Goal: Information Seeking & Learning: Check status

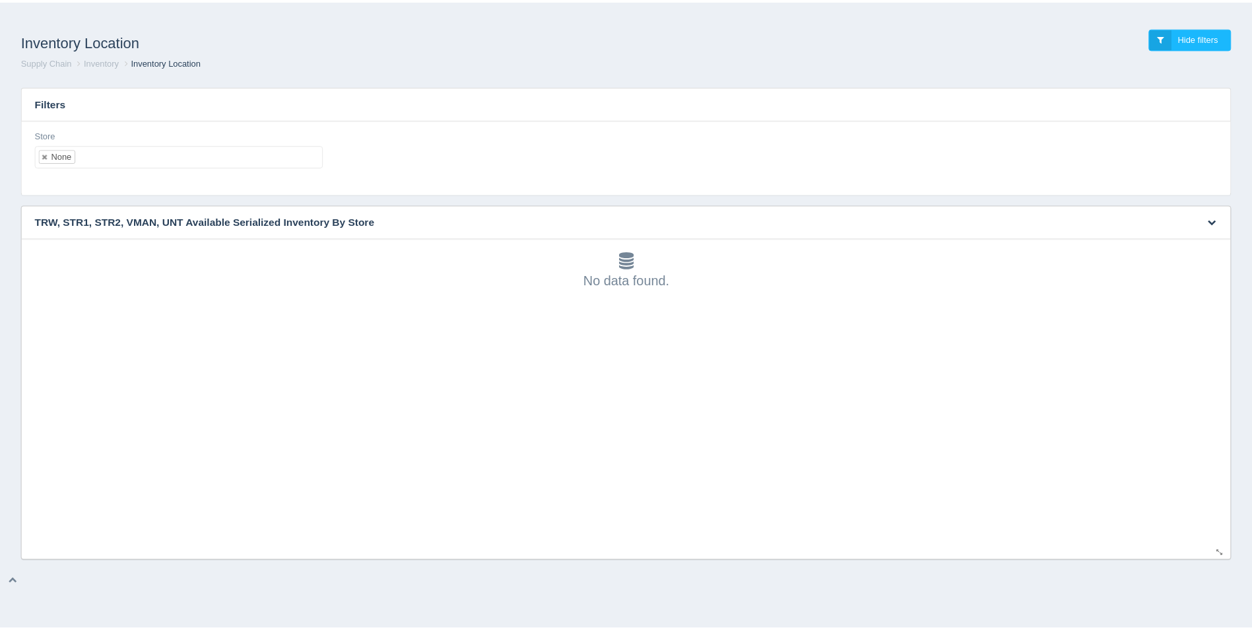
scroll to position [4, 0]
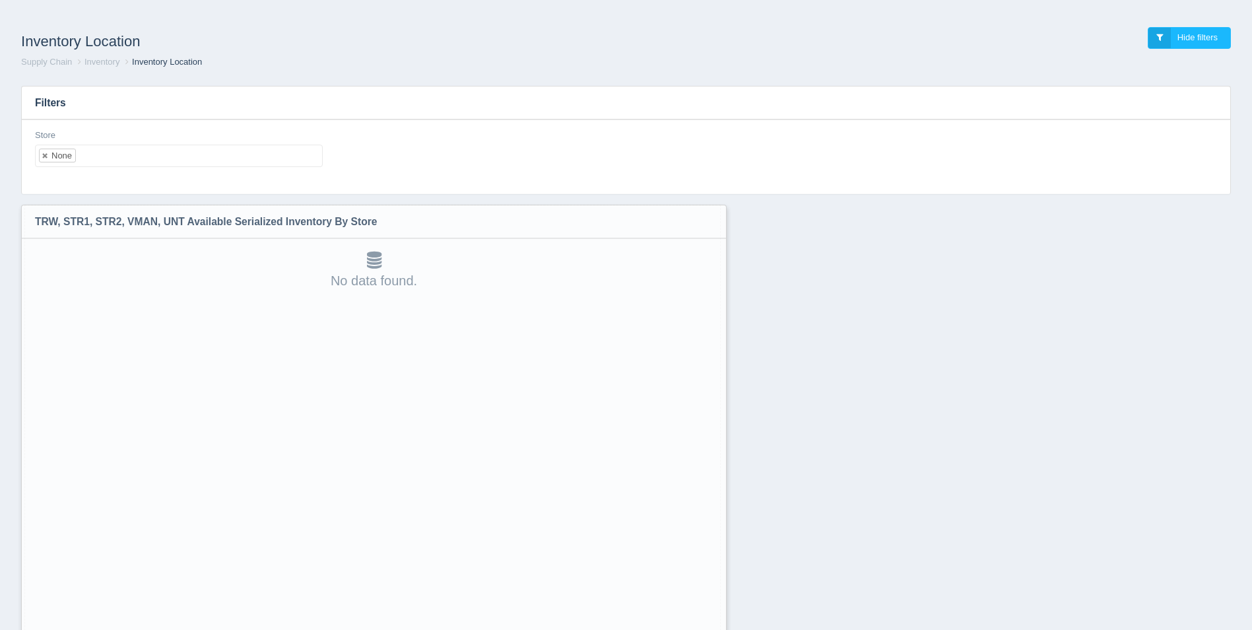
drag, startPoint x: 1231, startPoint y: 556, endPoint x: 713, endPoint y: 657, distance: 527.8
click at [713, 629] on html "Inventory Location Hide filters Supply Chain Inventory Inventory Location Filte…" at bounding box center [626, 349] width 1252 height 698
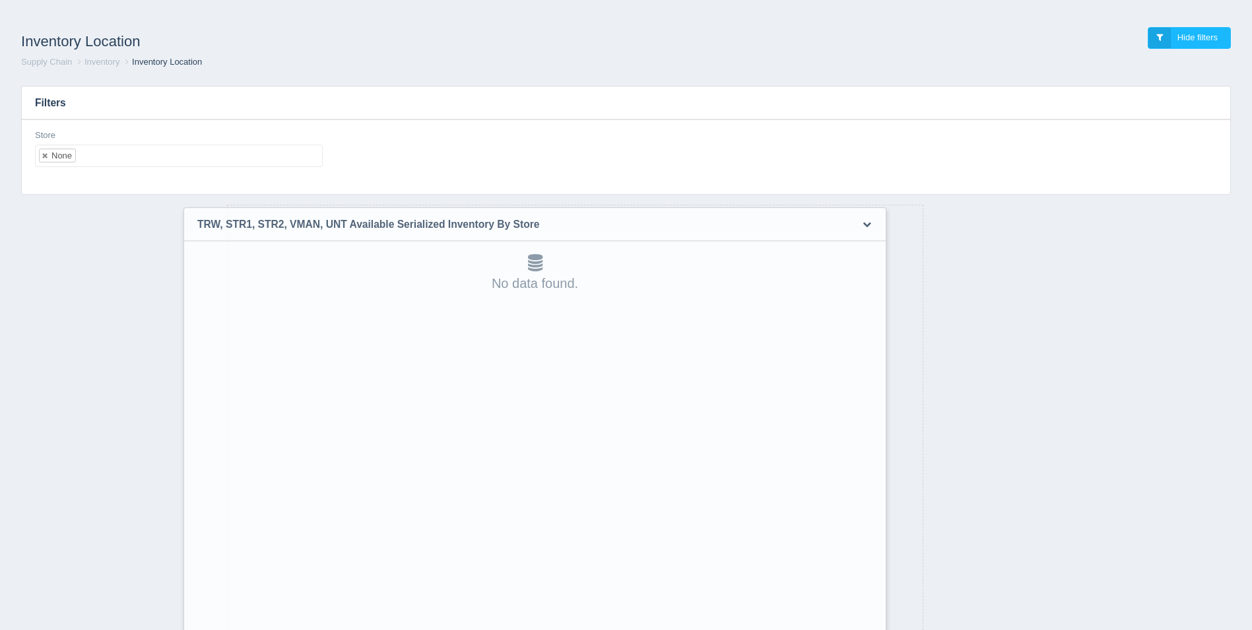
drag, startPoint x: 409, startPoint y: 221, endPoint x: 571, endPoint y: 224, distance: 161.7
click at [571, 224] on h3 "TRW, STR1, STR2, VMAN, UNT Available Serialized Inventory By Store" at bounding box center [514, 224] width 661 height 33
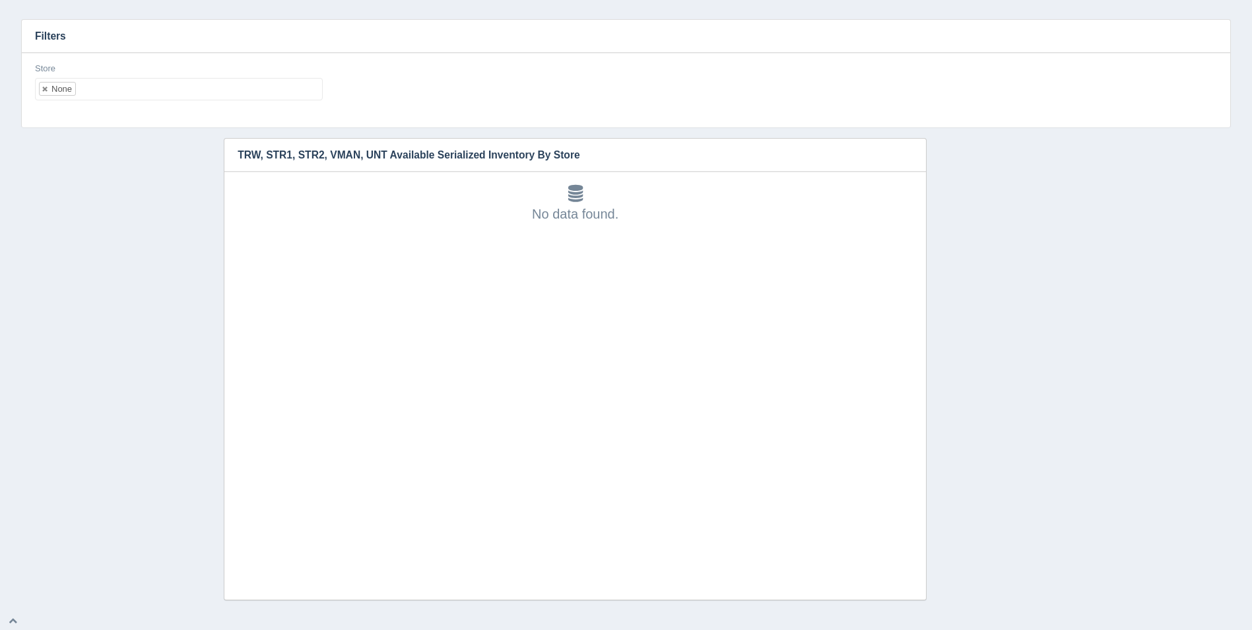
scroll to position [69, 0]
click at [207, 86] on ul "None" at bounding box center [179, 87] width 288 height 22
select select
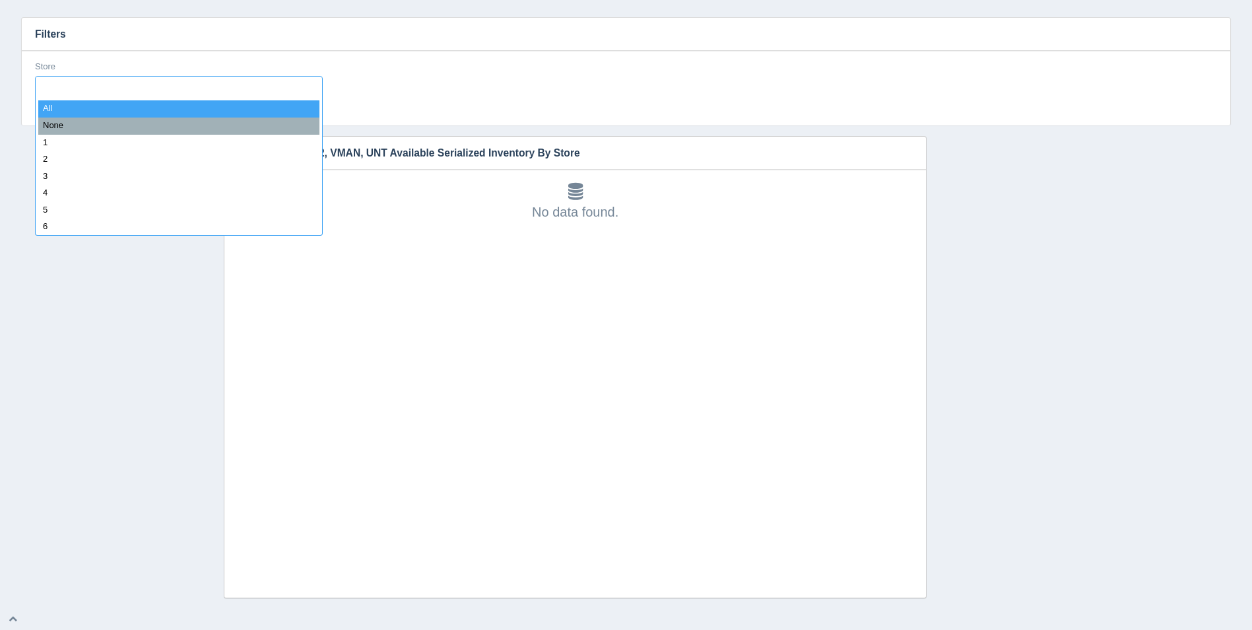
type input "6"
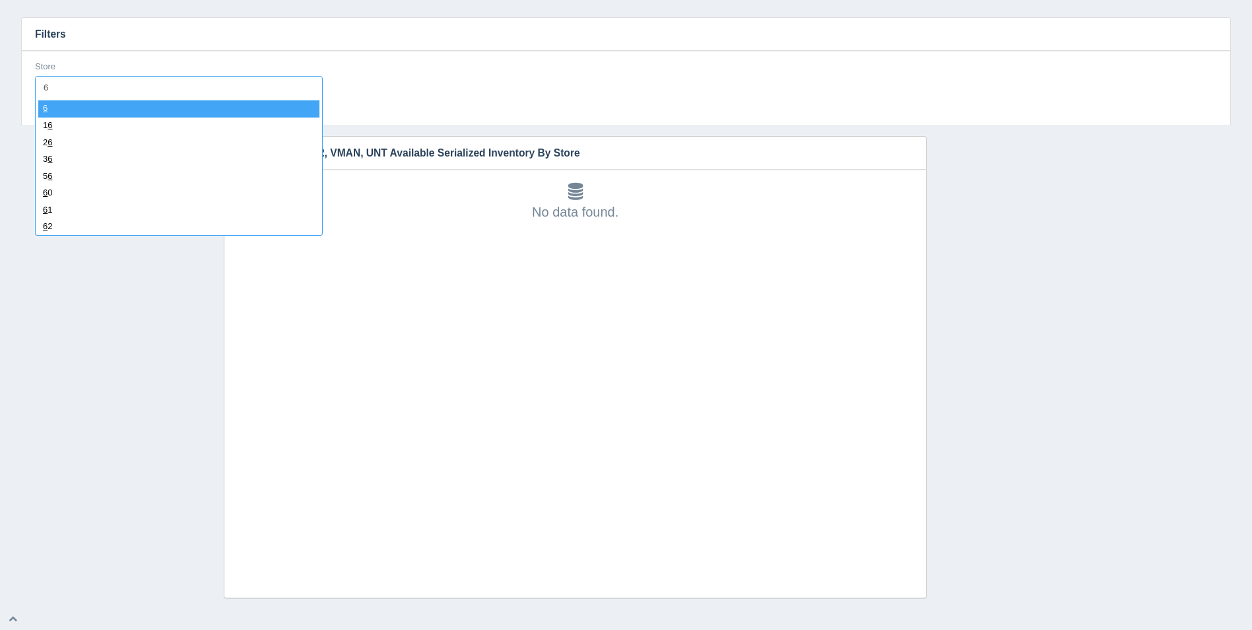
select select "6"
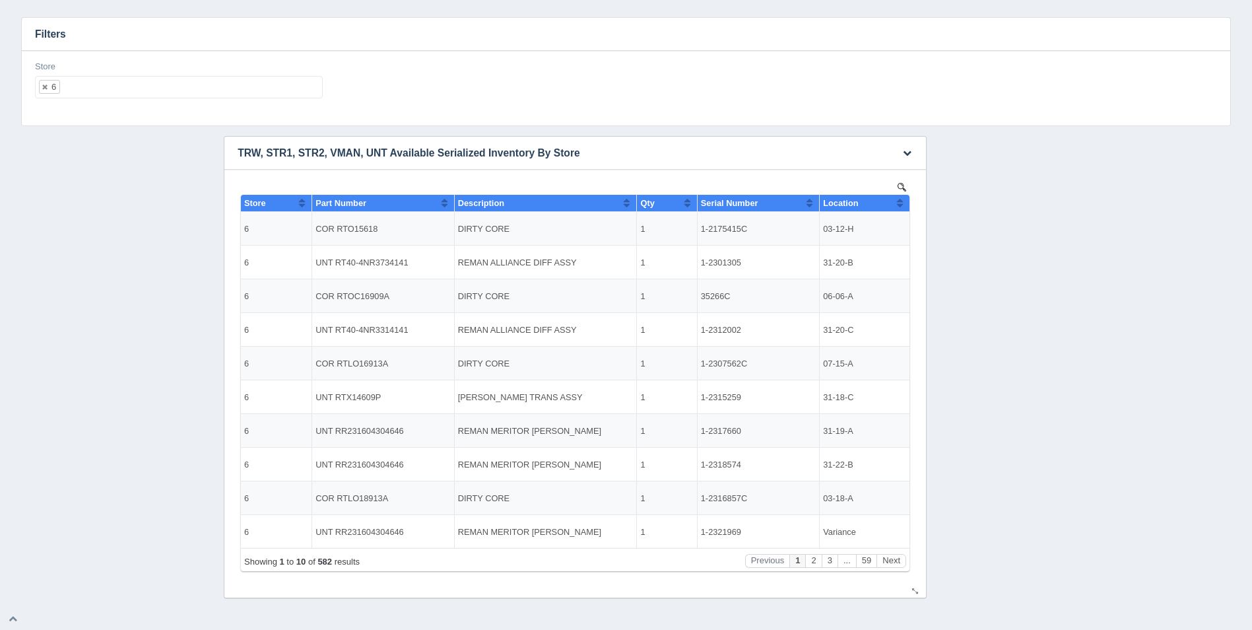
scroll to position [0, 0]
select select
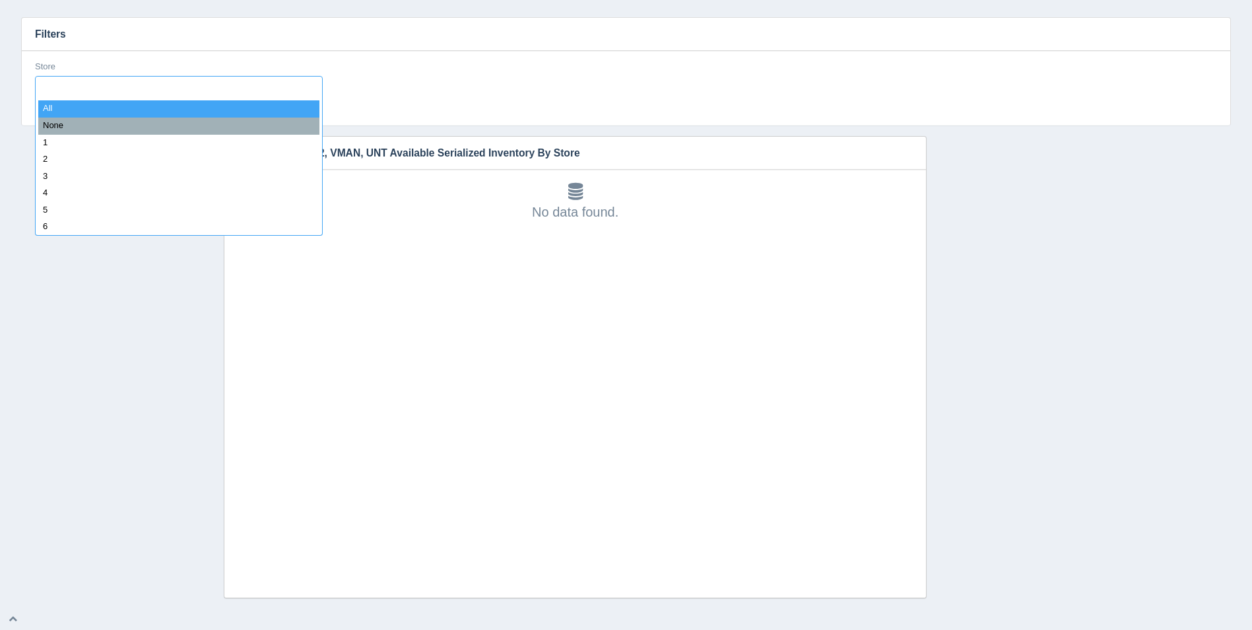
type input "8"
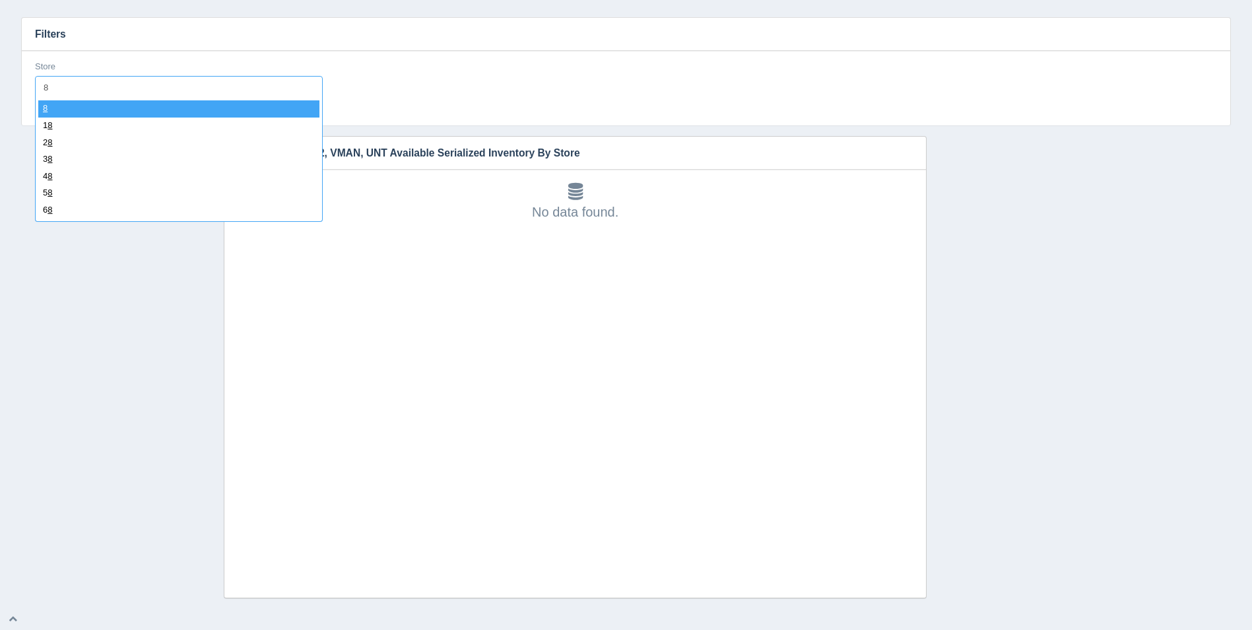
select select "8"
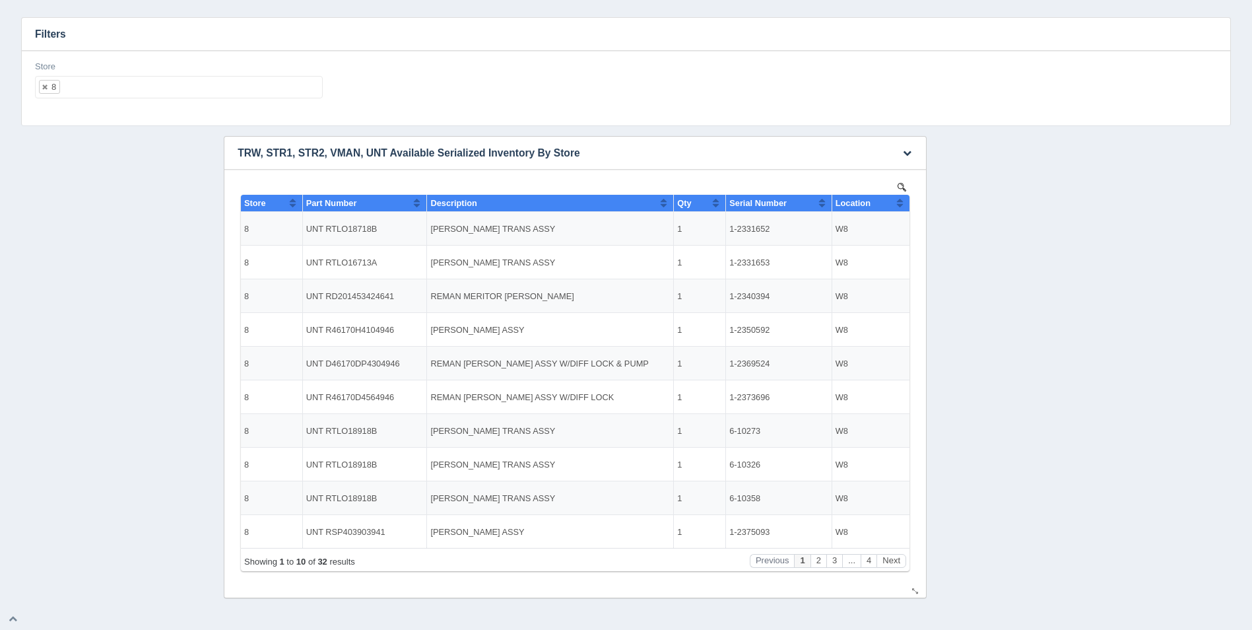
click at [898, 206] on button "Sort column ascending" at bounding box center [900, 203] width 9 height 16
click at [898, 206] on button "Sort column descending" at bounding box center [900, 203] width 9 height 16
click at [206, 84] on ul "8" at bounding box center [179, 87] width 288 height 22
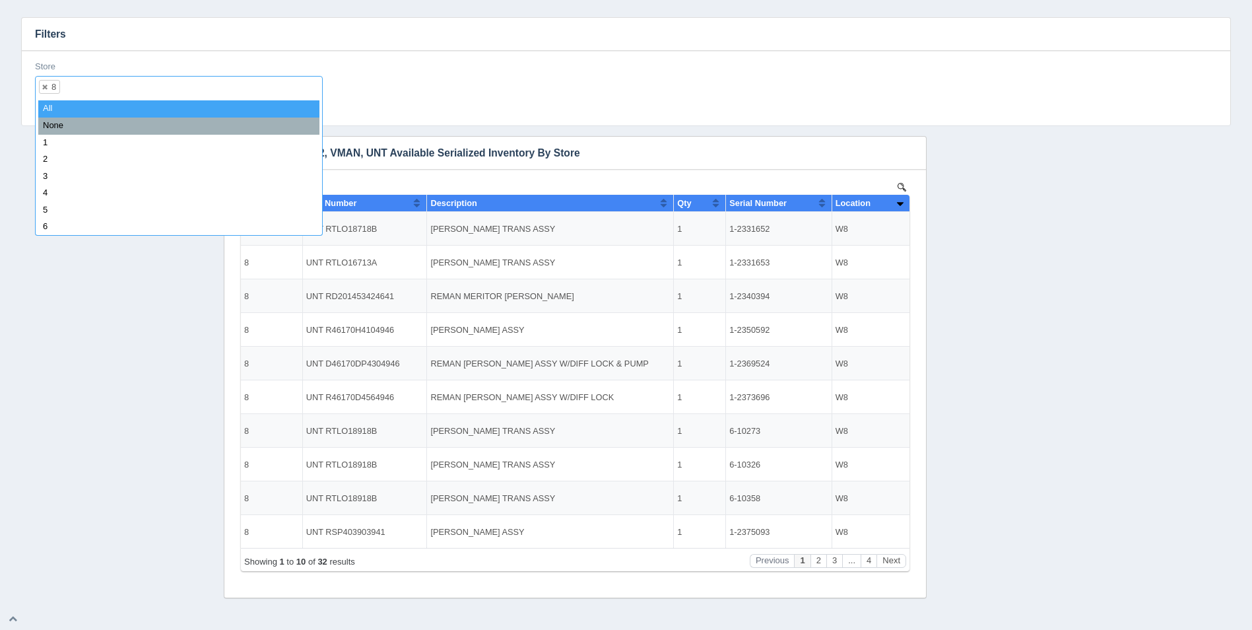
select select
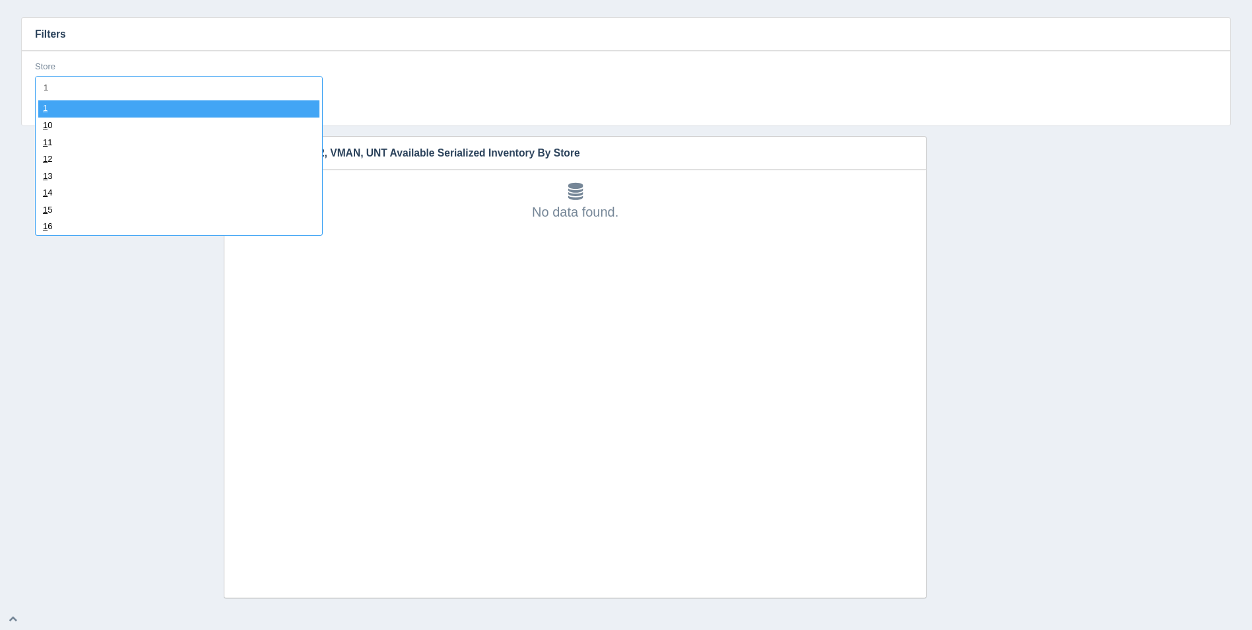
type input "11"
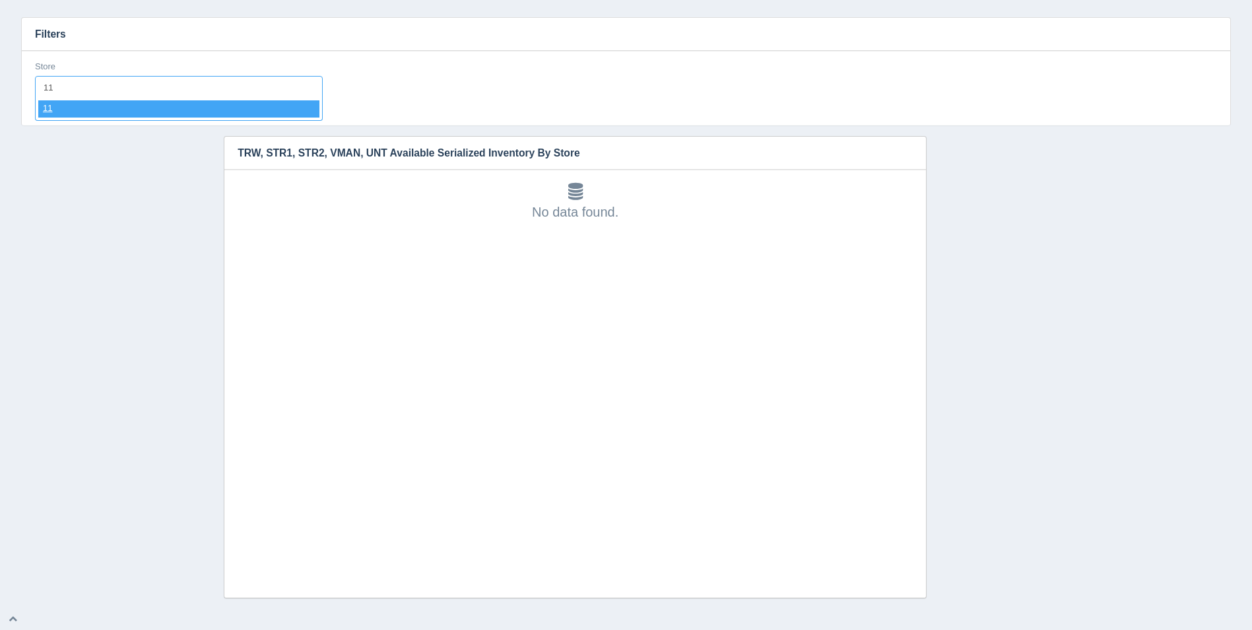
select select "11"
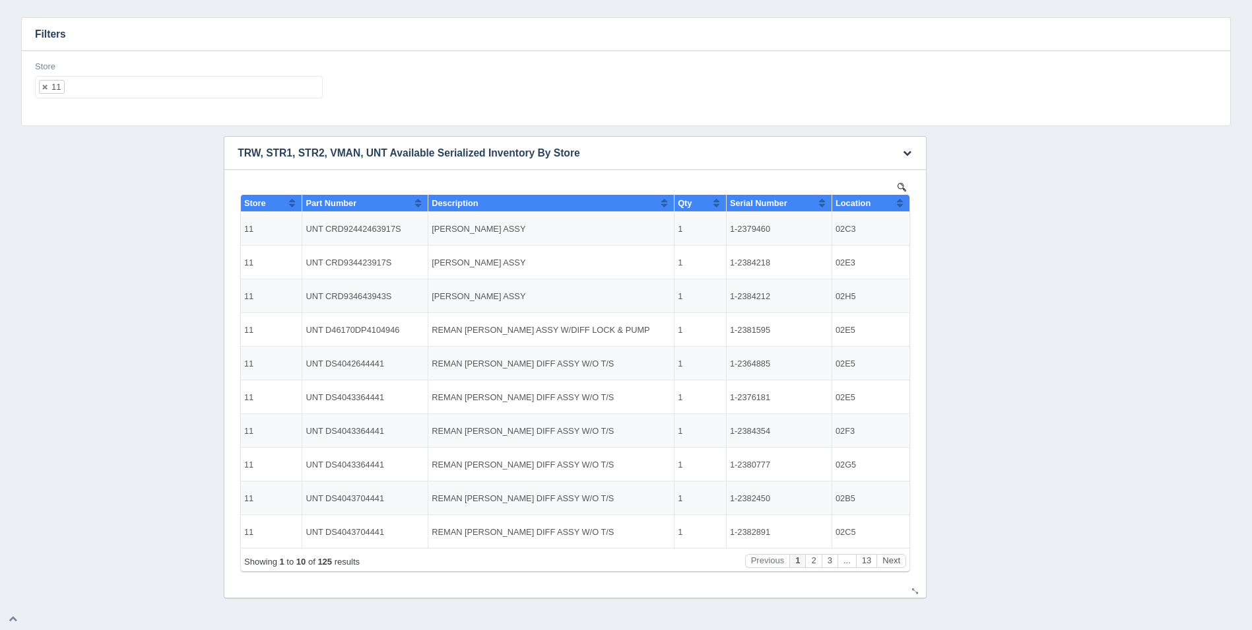
click at [899, 204] on button "Sort column ascending" at bounding box center [900, 203] width 9 height 16
click at [899, 204] on button "Sort column descending" at bounding box center [900, 203] width 9 height 16
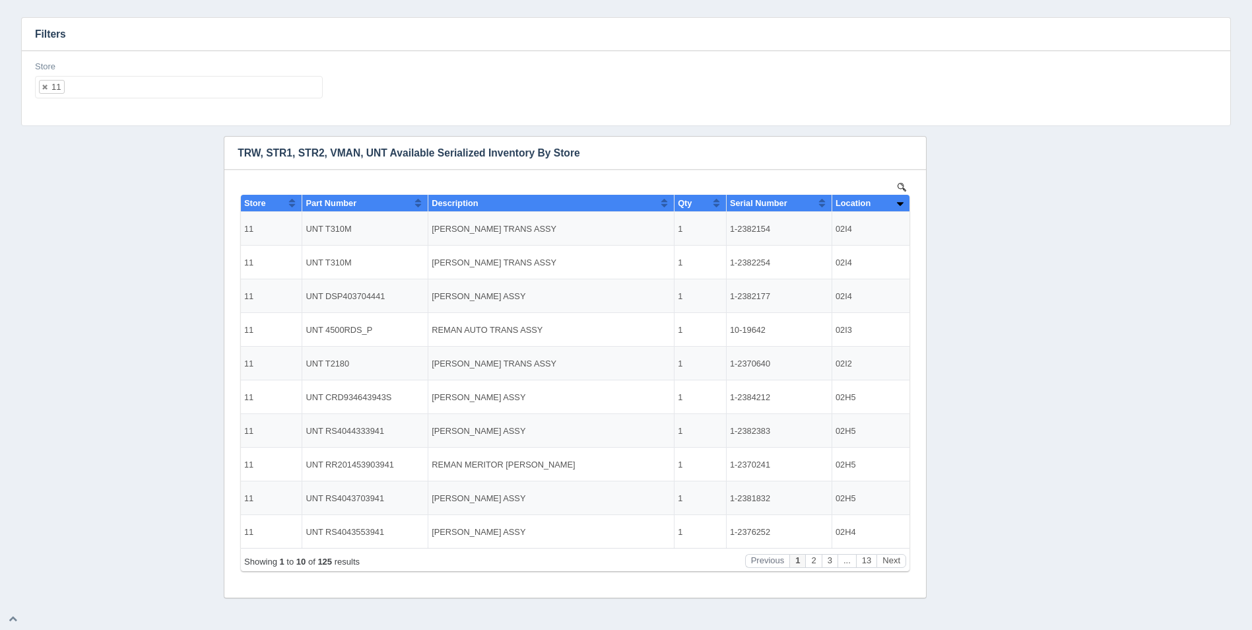
click at [141, 84] on ul "11" at bounding box center [179, 87] width 288 height 22
select select
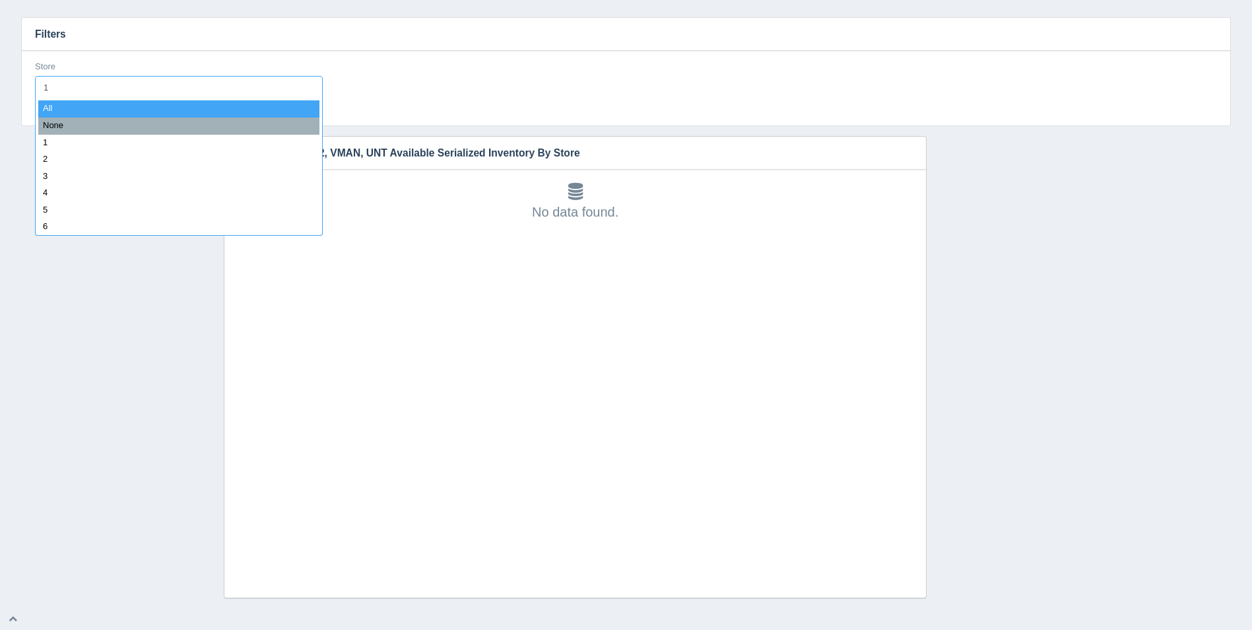
type input "12"
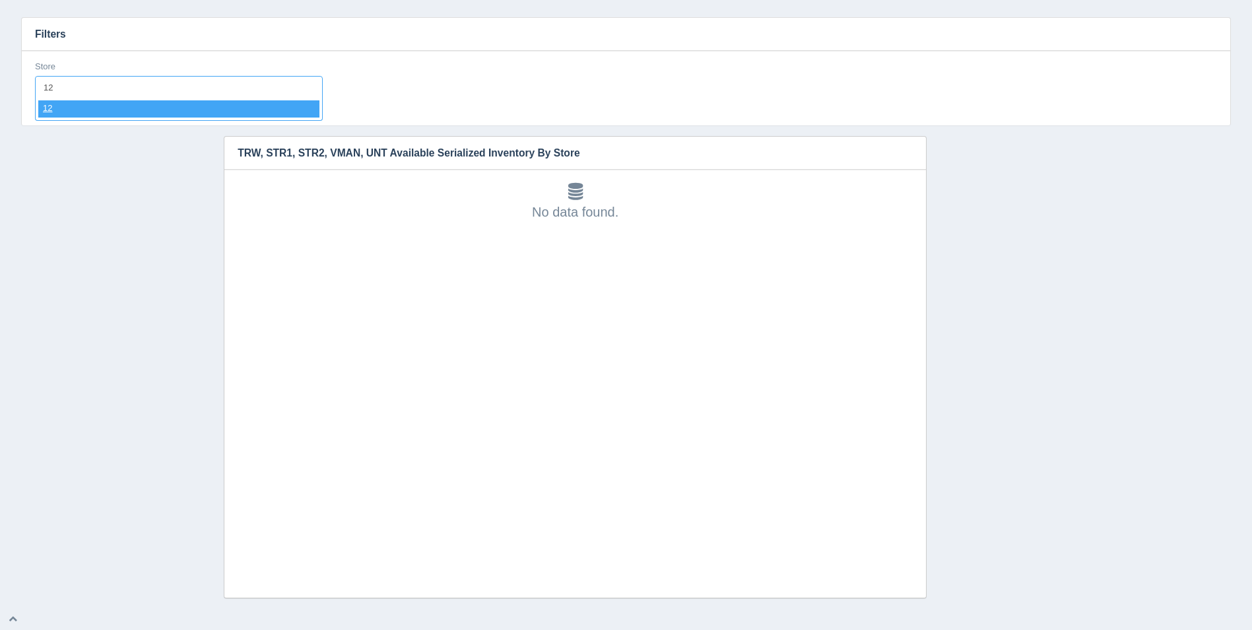
select select "12"
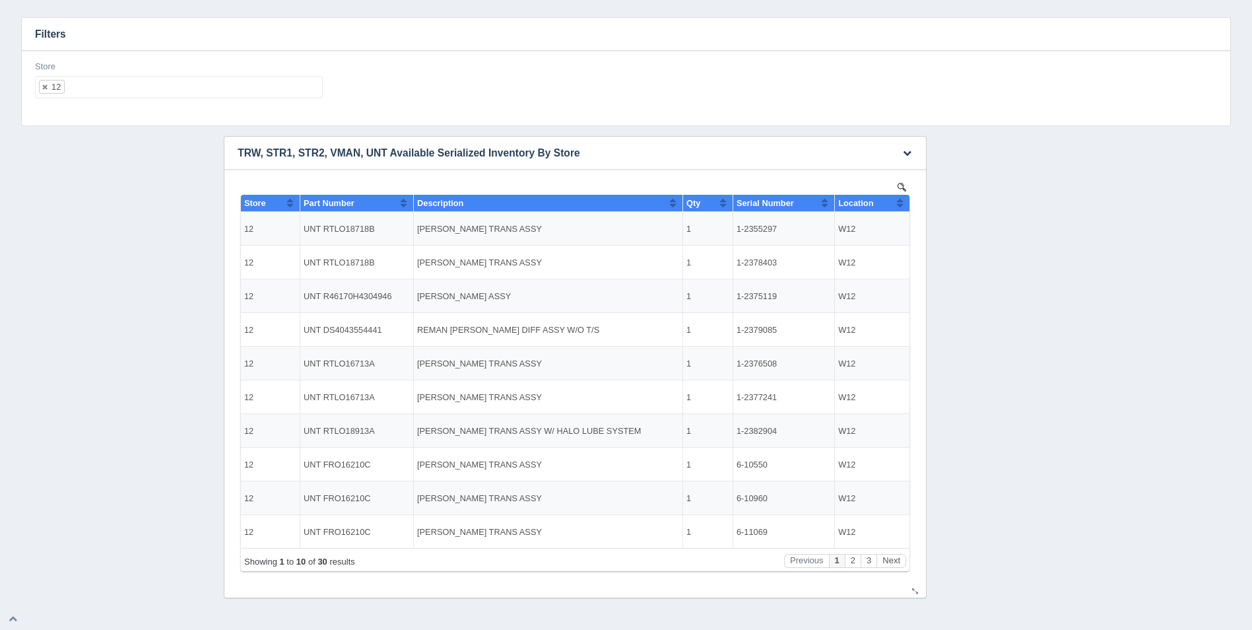
click at [901, 203] on button "Sort column ascending" at bounding box center [900, 203] width 9 height 16
click at [901, 203] on button "Sort column descending" at bounding box center [900, 203] width 9 height 16
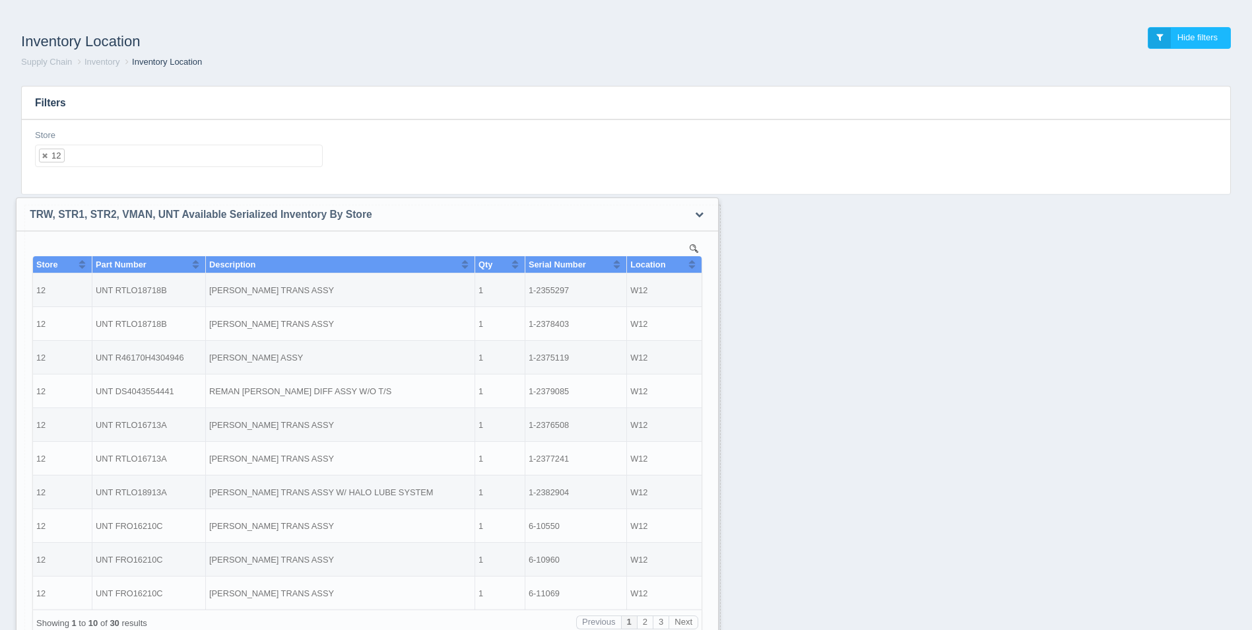
drag, startPoint x: 826, startPoint y: 155, endPoint x: 618, endPoint y: 218, distance: 217.1
click at [618, 218] on h3 "TRW, STR1, STR2, VMAN, UNT Available Serialized Inventory By Store" at bounding box center [346, 214] width 661 height 33
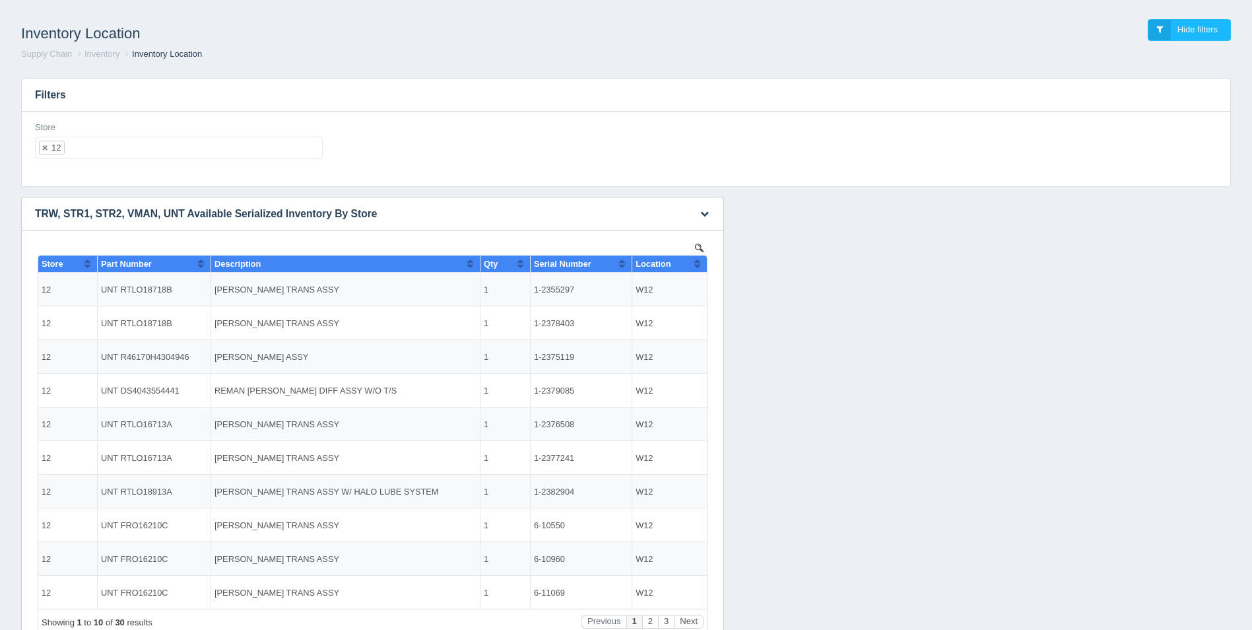
scroll to position [69, 0]
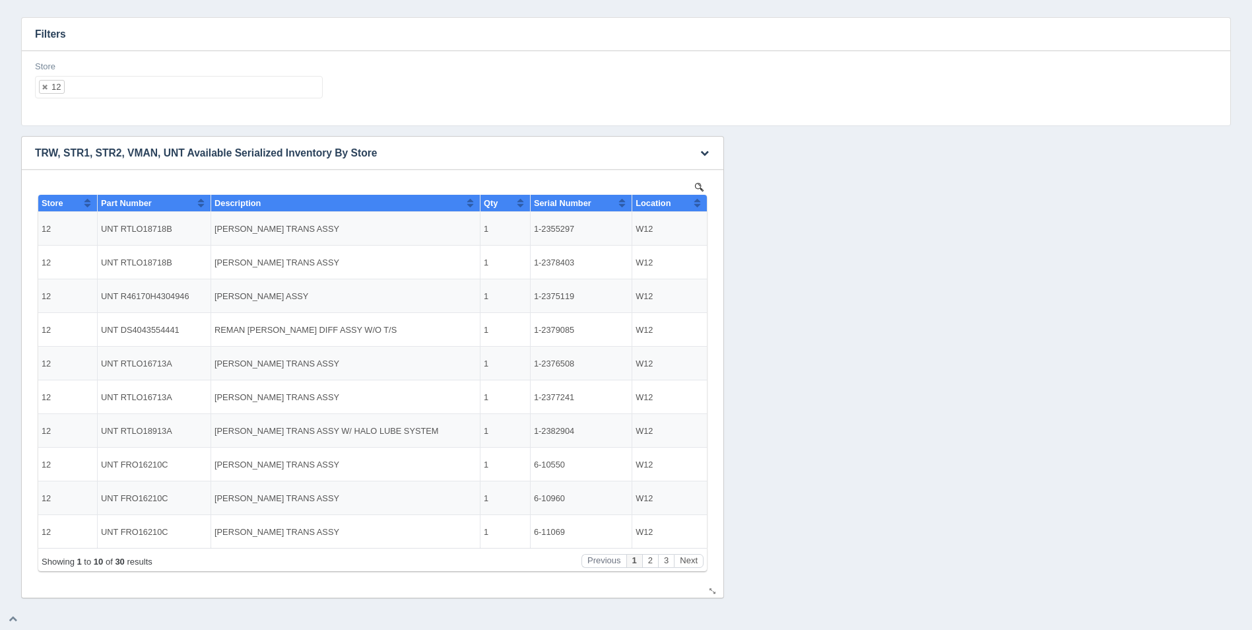
click at [702, 200] on th "Location" at bounding box center [669, 203] width 75 height 17
click at [701, 200] on th "Location" at bounding box center [669, 203] width 75 height 17
click at [164, 91] on ul "12" at bounding box center [179, 87] width 288 height 22
select select
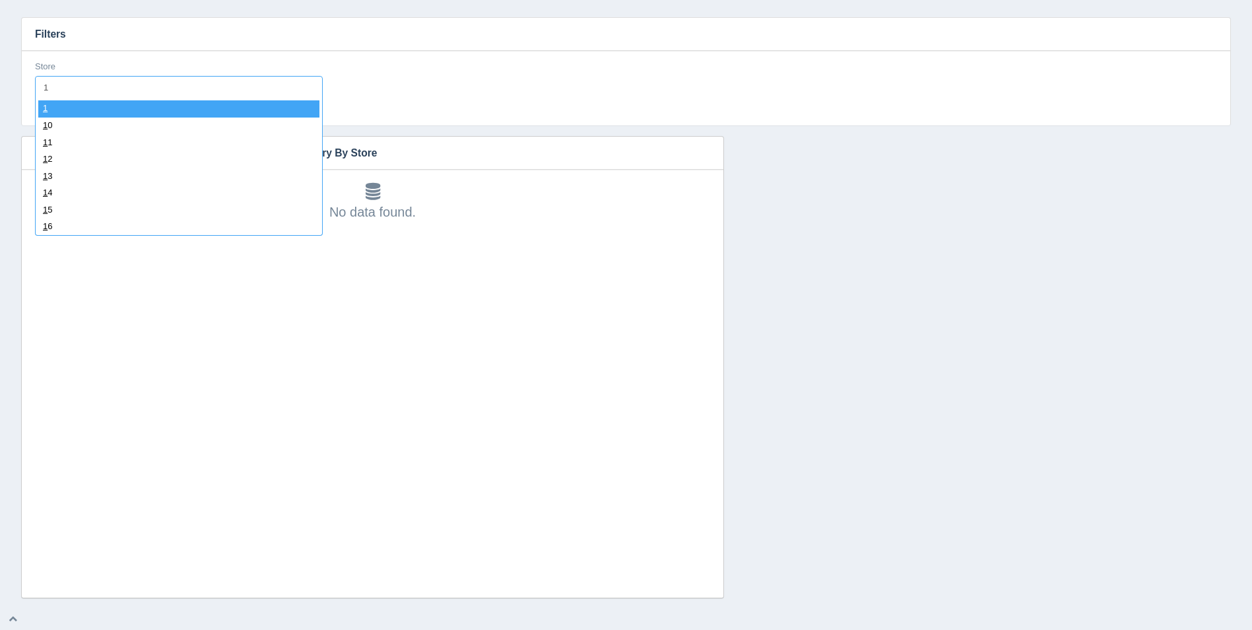
type input "13"
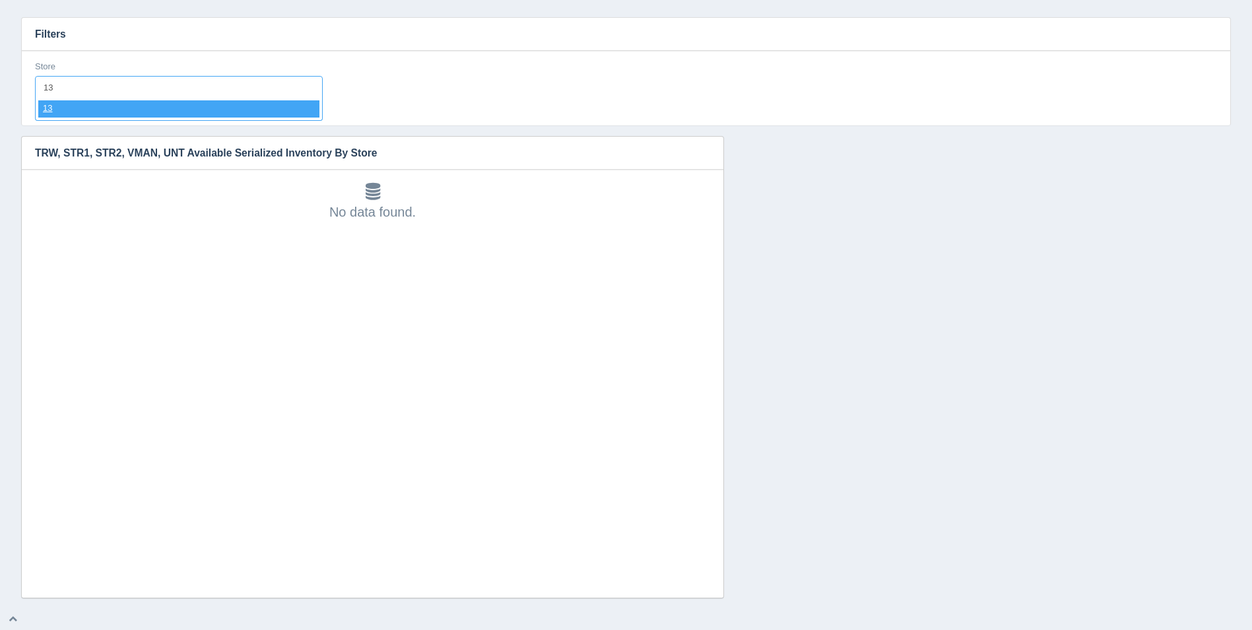
select select "13"
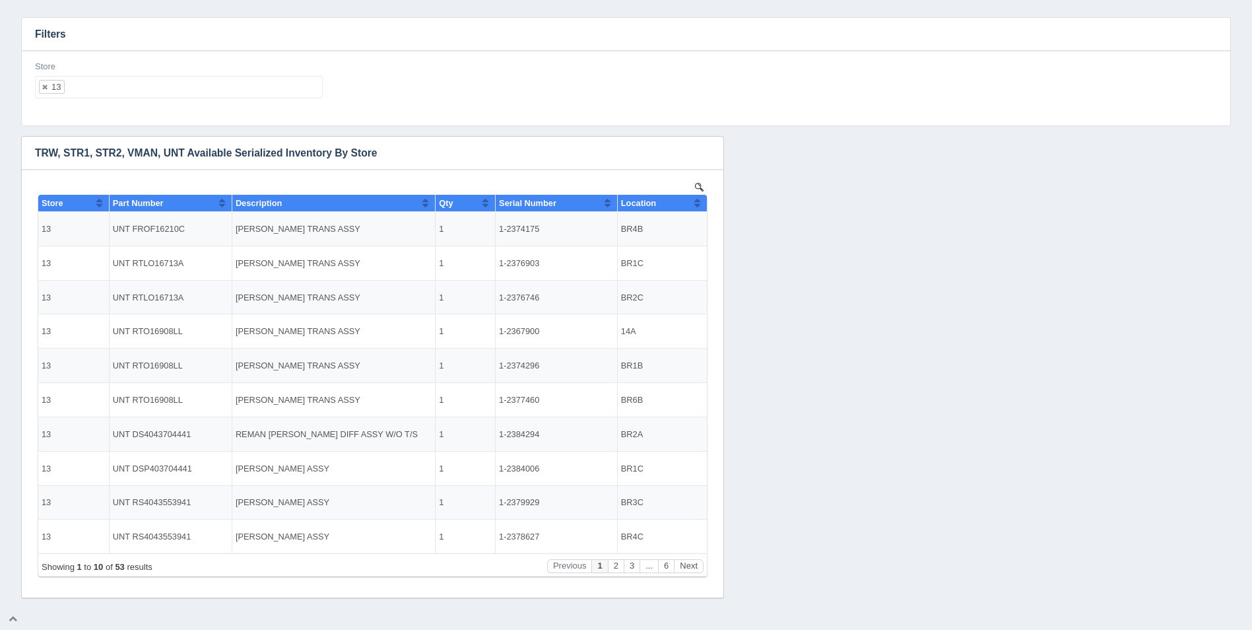
scroll to position [0, 0]
click at [700, 203] on button "Sort column ascending" at bounding box center [697, 203] width 9 height 16
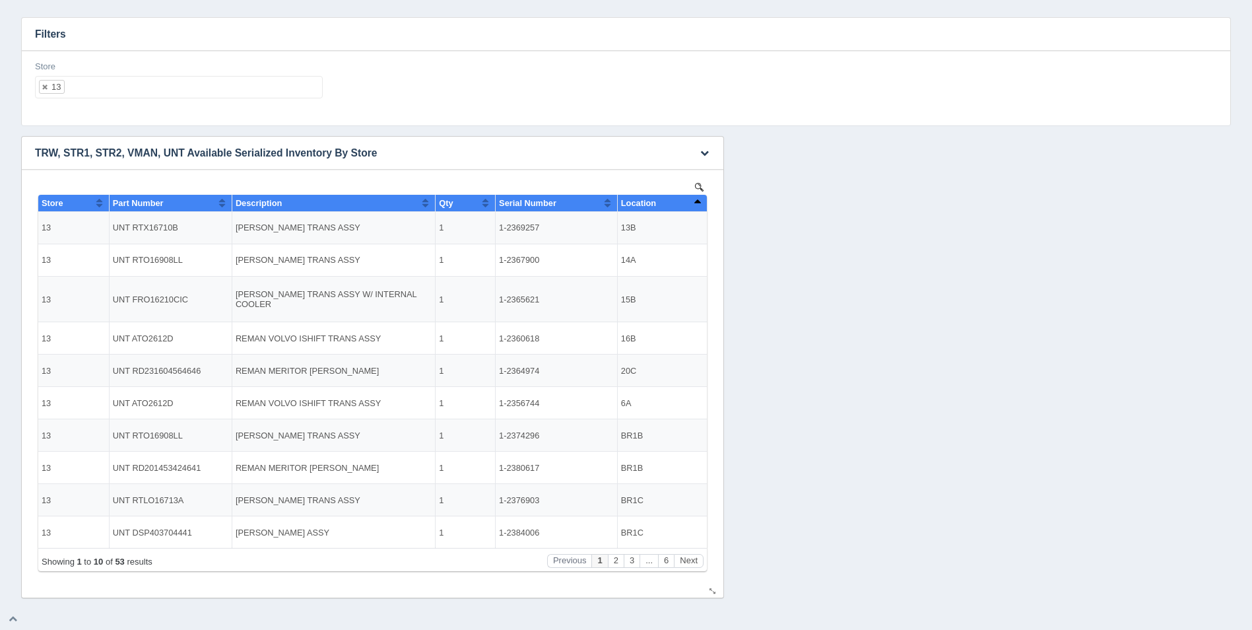
click at [700, 203] on button "Sort column descending" at bounding box center [697, 203] width 9 height 16
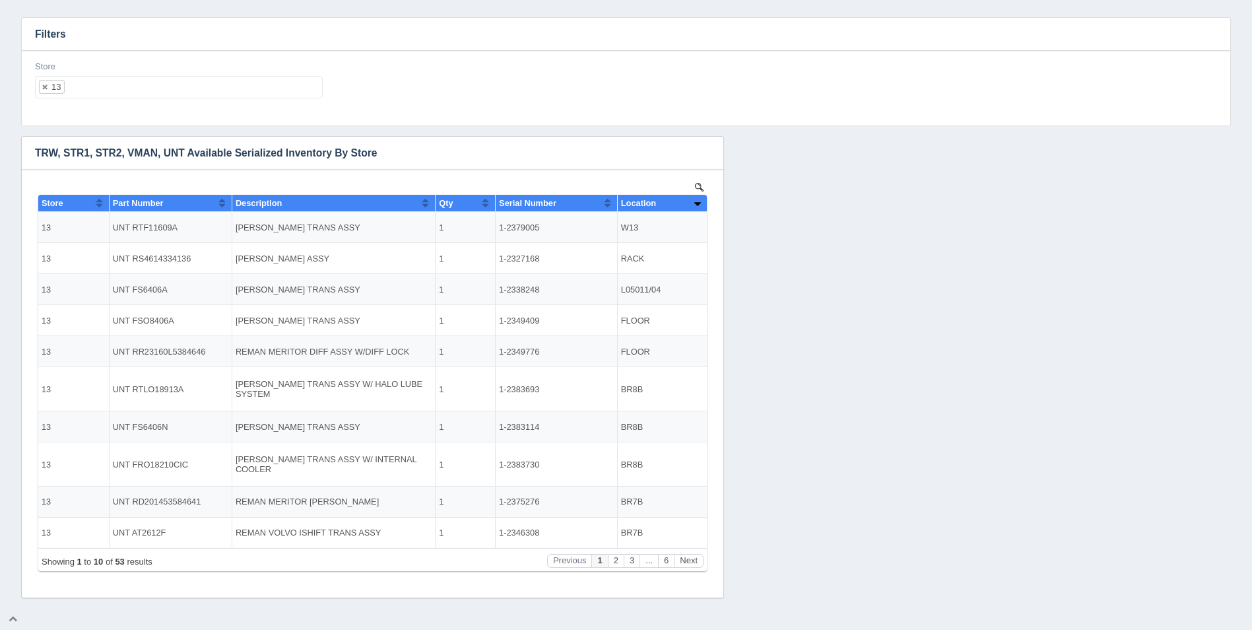
click at [125, 92] on ul "13" at bounding box center [179, 87] width 288 height 22
select select
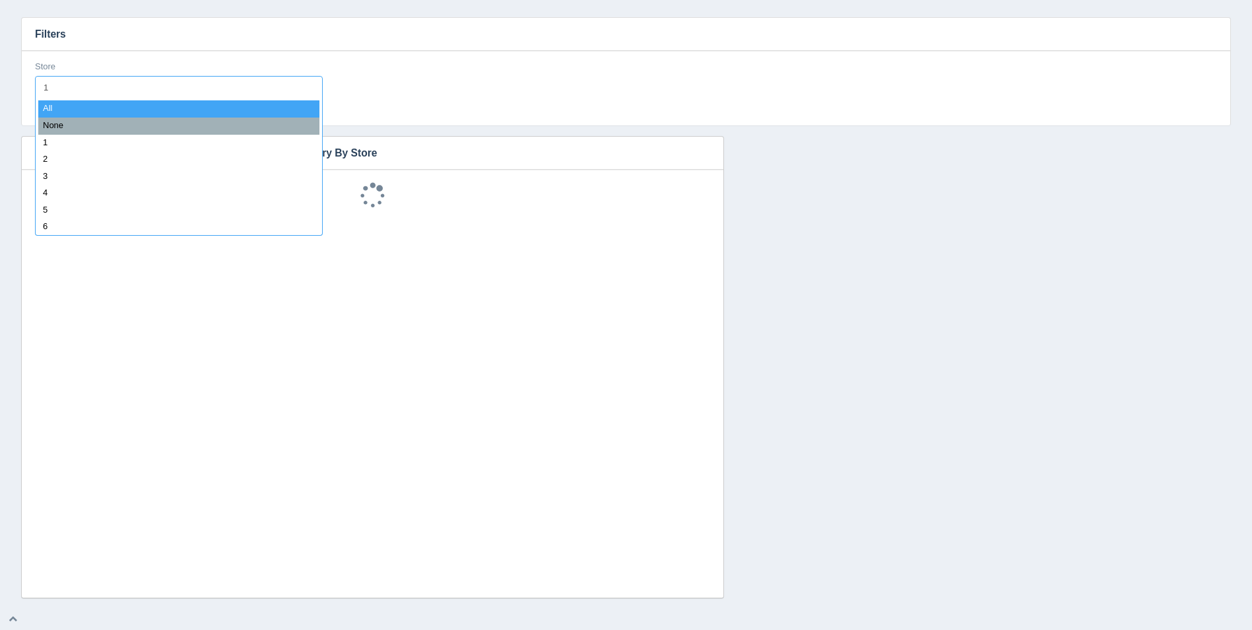
type input "14"
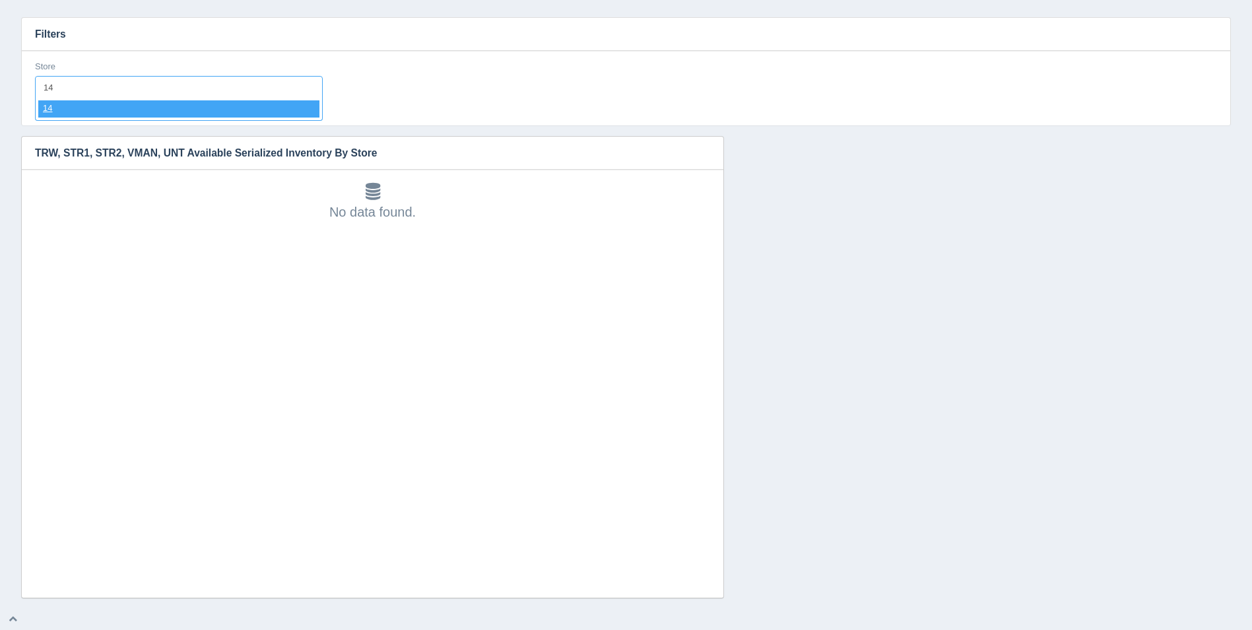
select select "14"
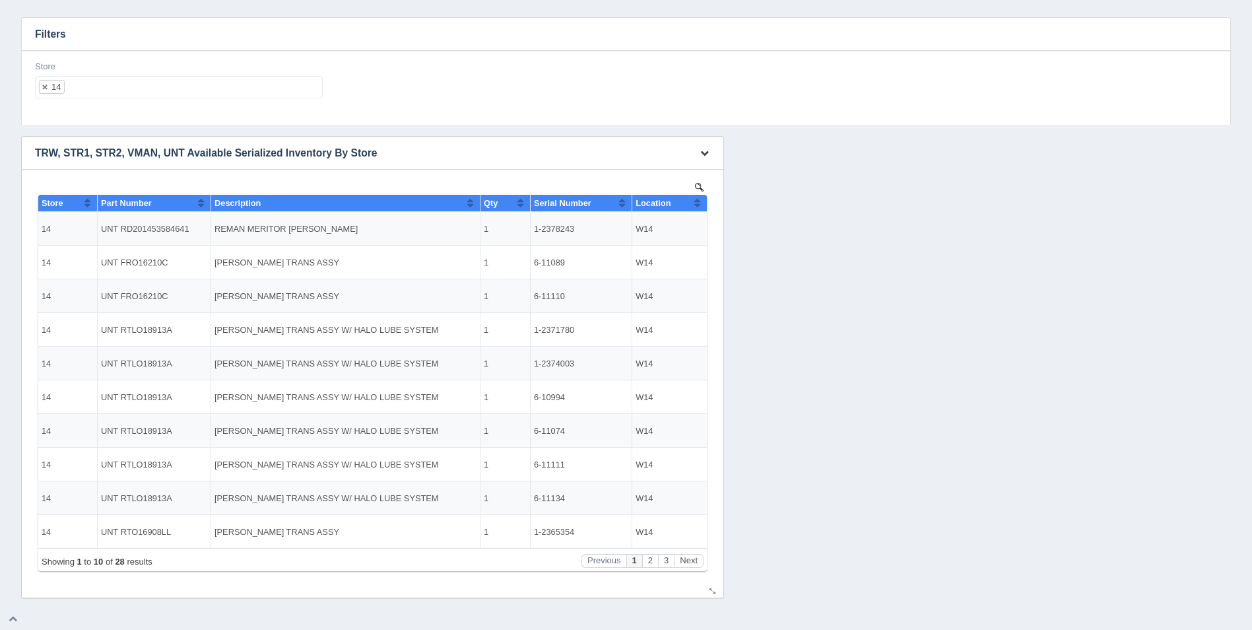
click at [698, 198] on button "Sort column ascending" at bounding box center [697, 203] width 9 height 16
click at [698, 198] on button "Sort column descending" at bounding box center [697, 203] width 9 height 16
click at [191, 79] on ul "14" at bounding box center [179, 87] width 288 height 22
select select
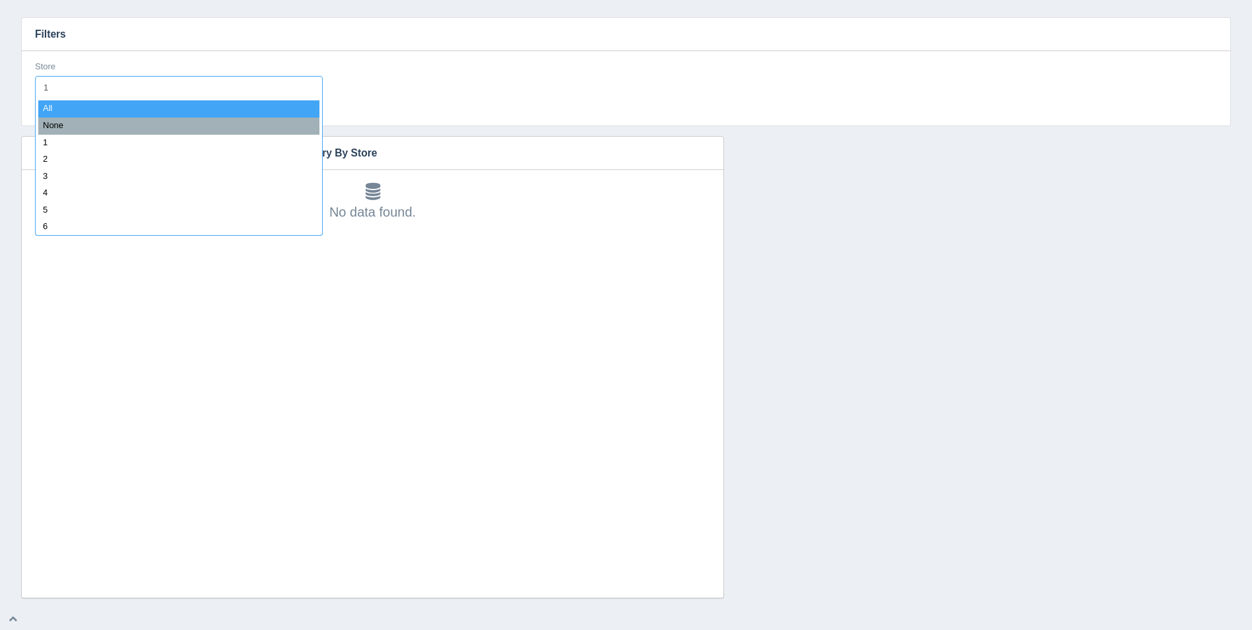
type input "15"
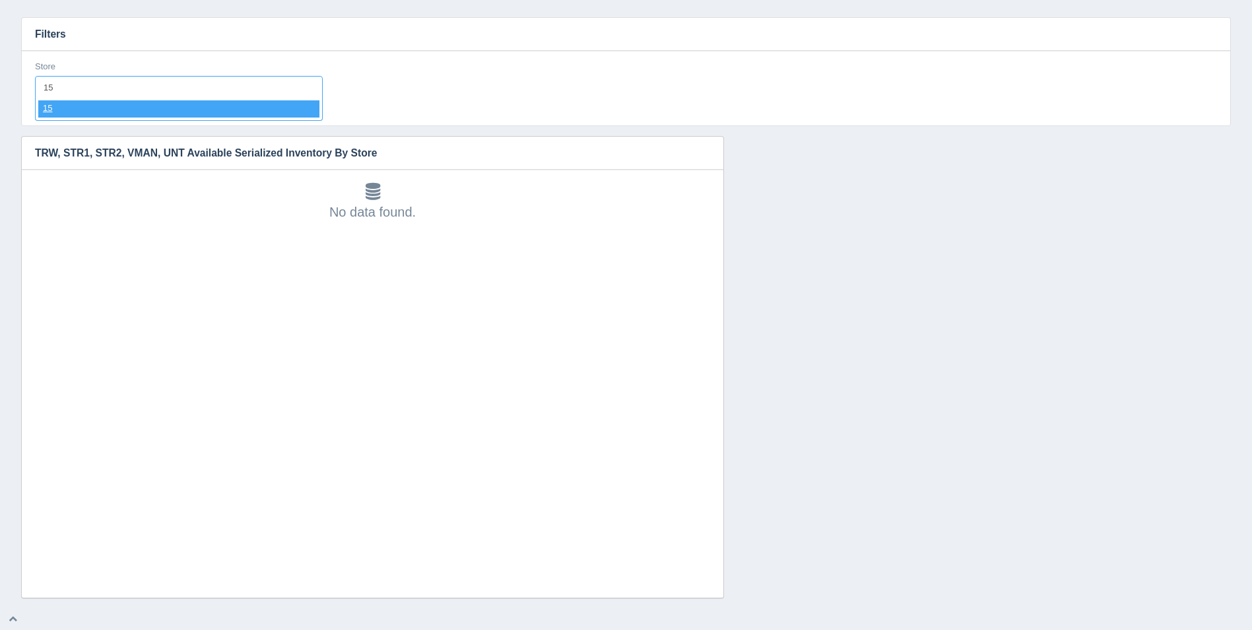
select select "15"
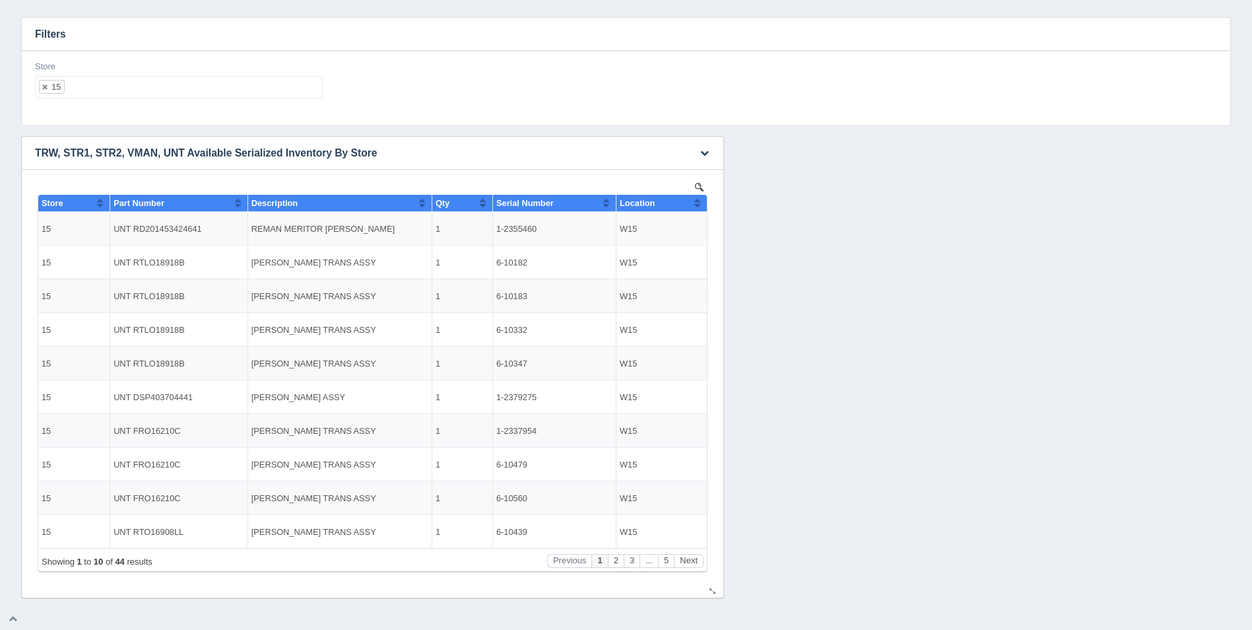
click at [697, 203] on button "Sort column ascending" at bounding box center [697, 203] width 9 height 16
click at [697, 203] on button "Sort column descending" at bounding box center [697, 203] width 9 height 16
click at [127, 86] on ul "15" at bounding box center [179, 87] width 288 height 22
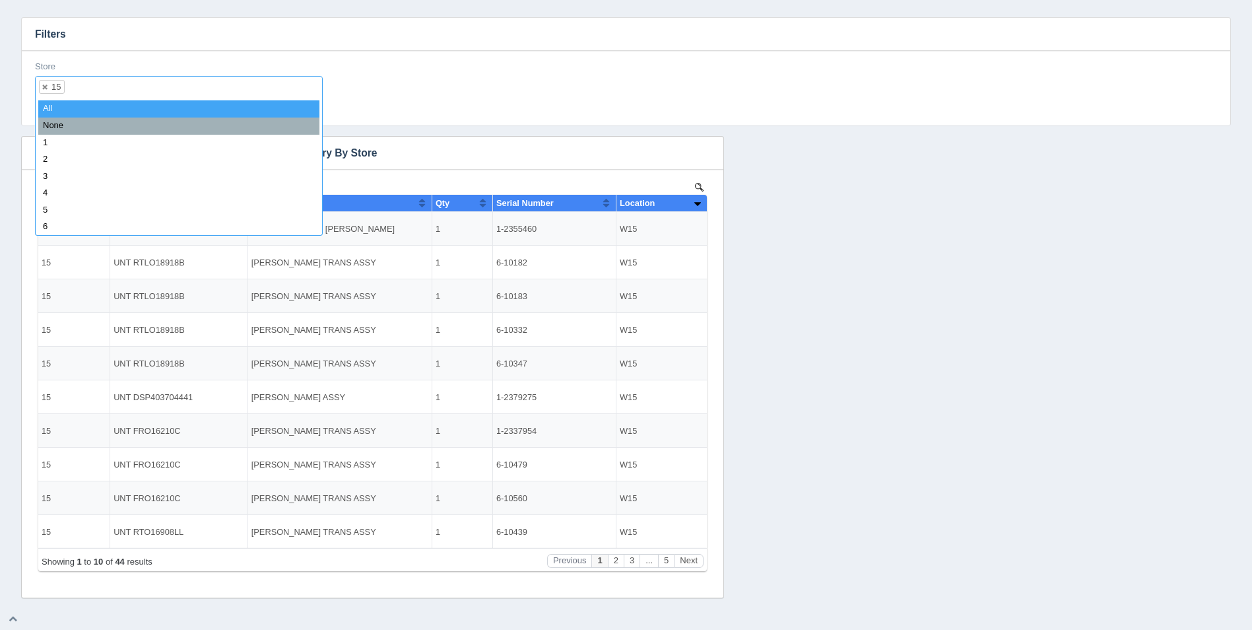
select select
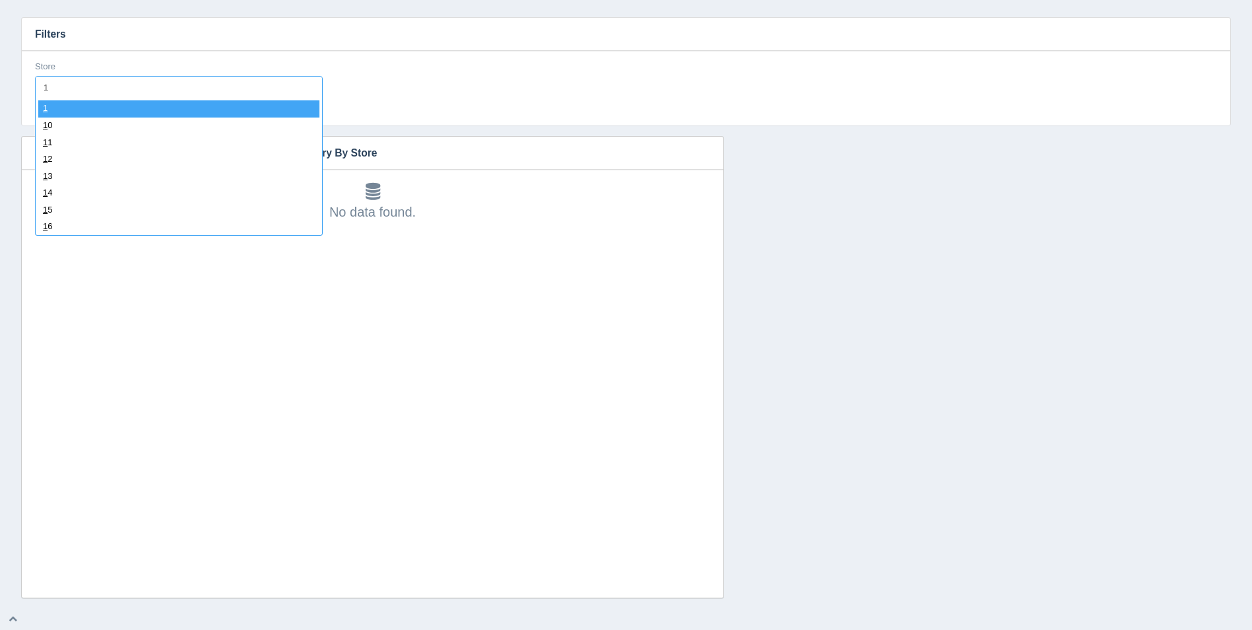
type input "16"
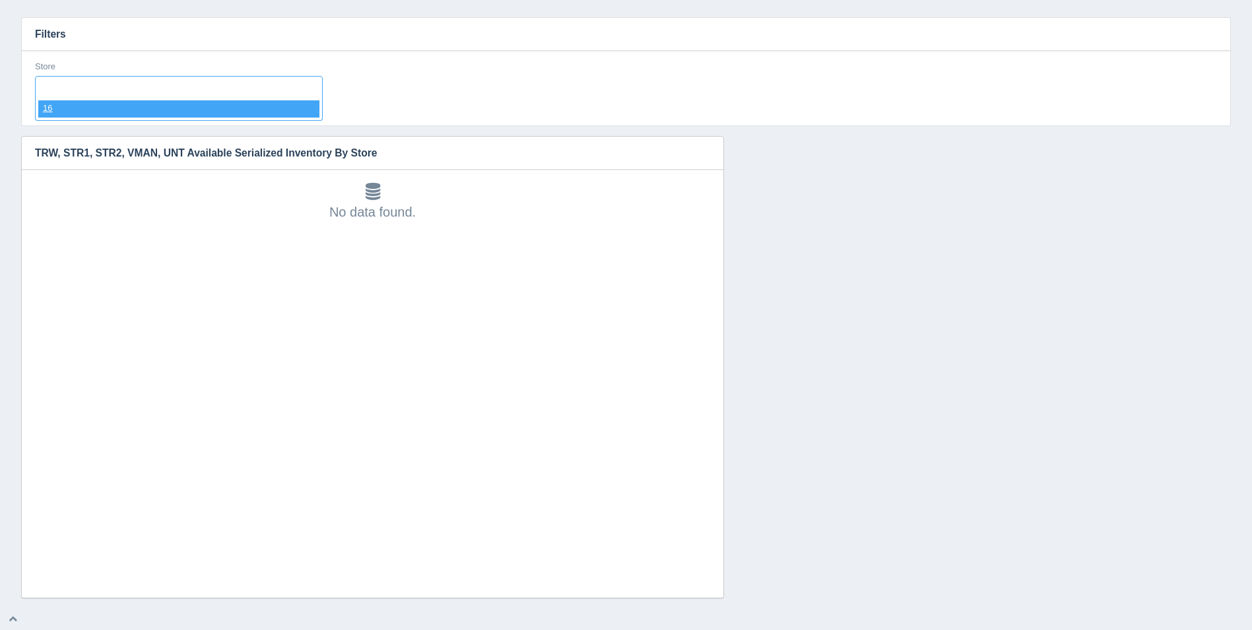
select select "16"
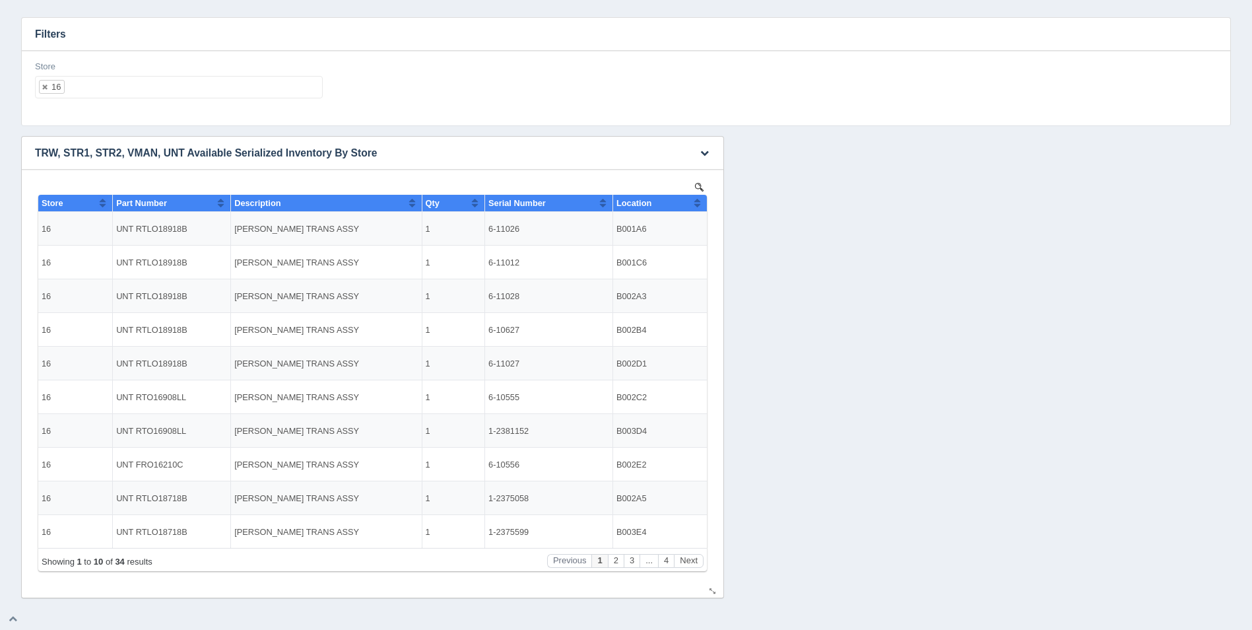
click at [700, 201] on button "Sort column ascending" at bounding box center [697, 203] width 9 height 16
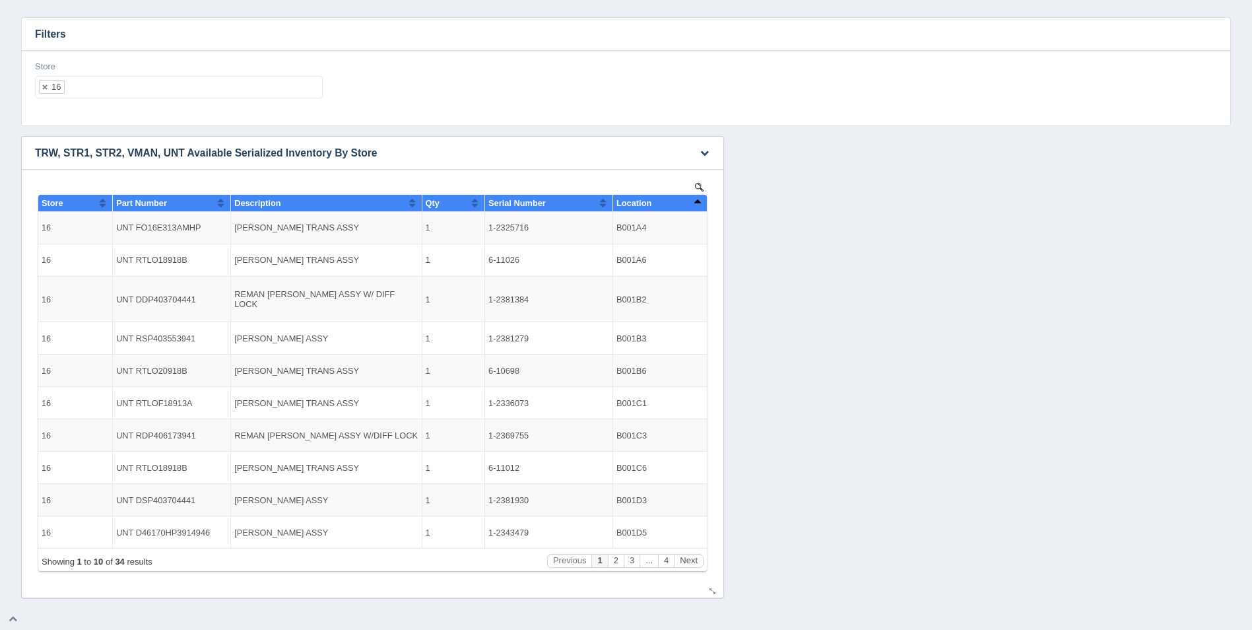
click at [700, 201] on button "Sort column descending" at bounding box center [697, 203] width 9 height 16
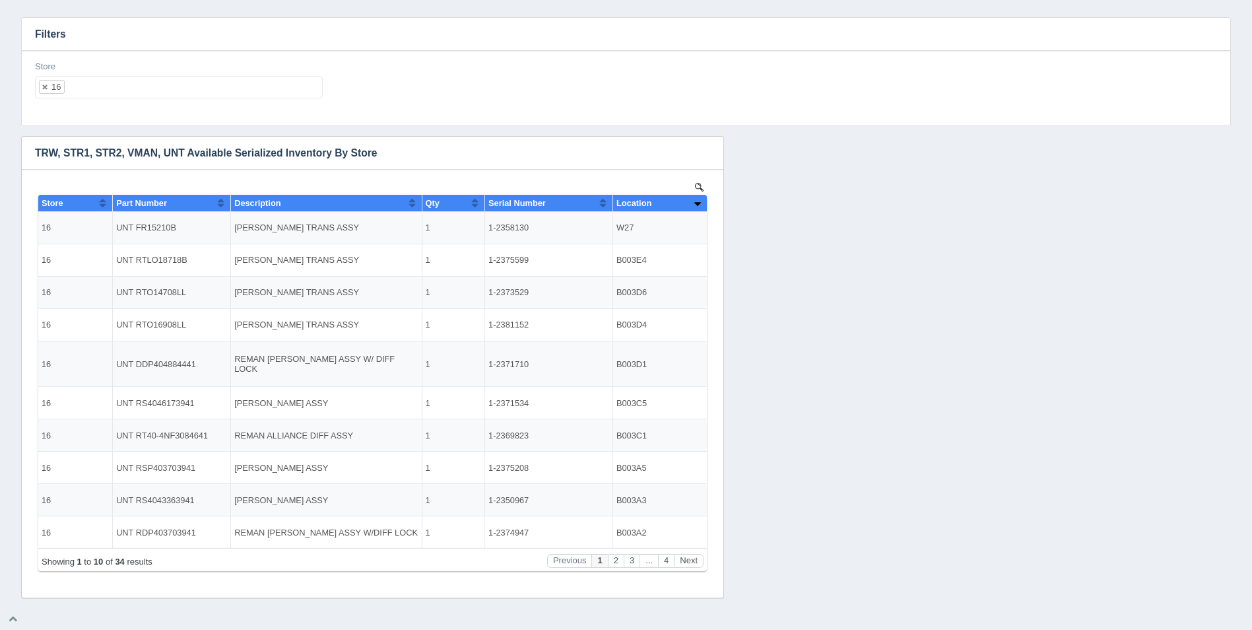
click at [135, 77] on ul "16" at bounding box center [179, 87] width 288 height 22
select select
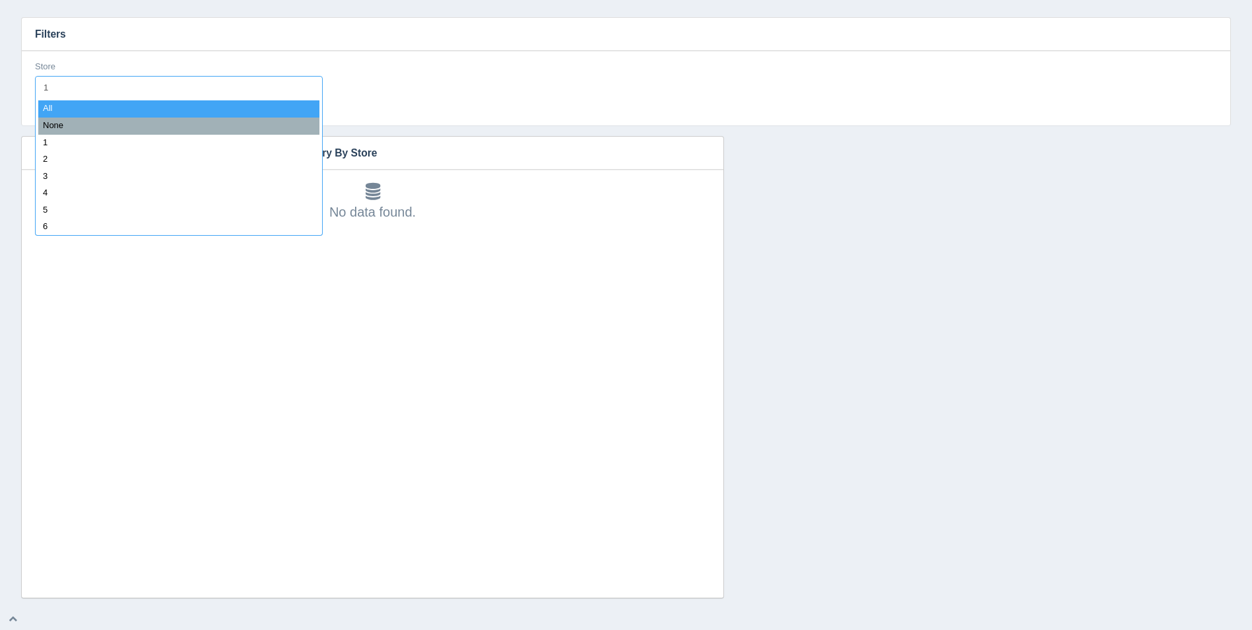
type input "17"
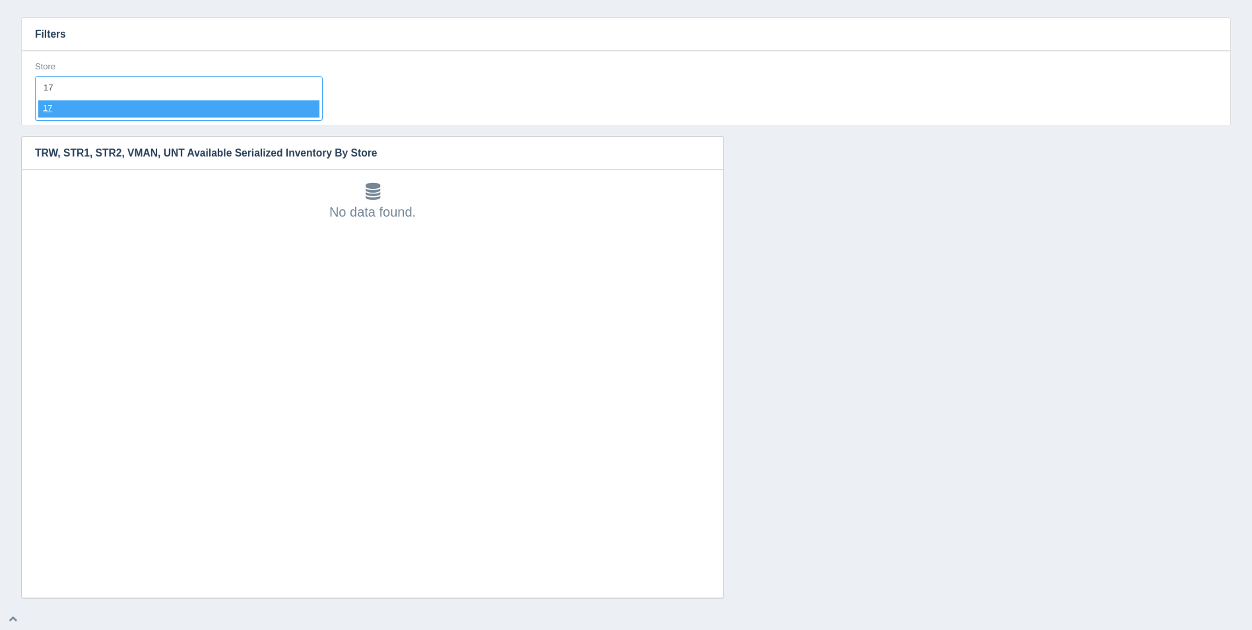
select select "17"
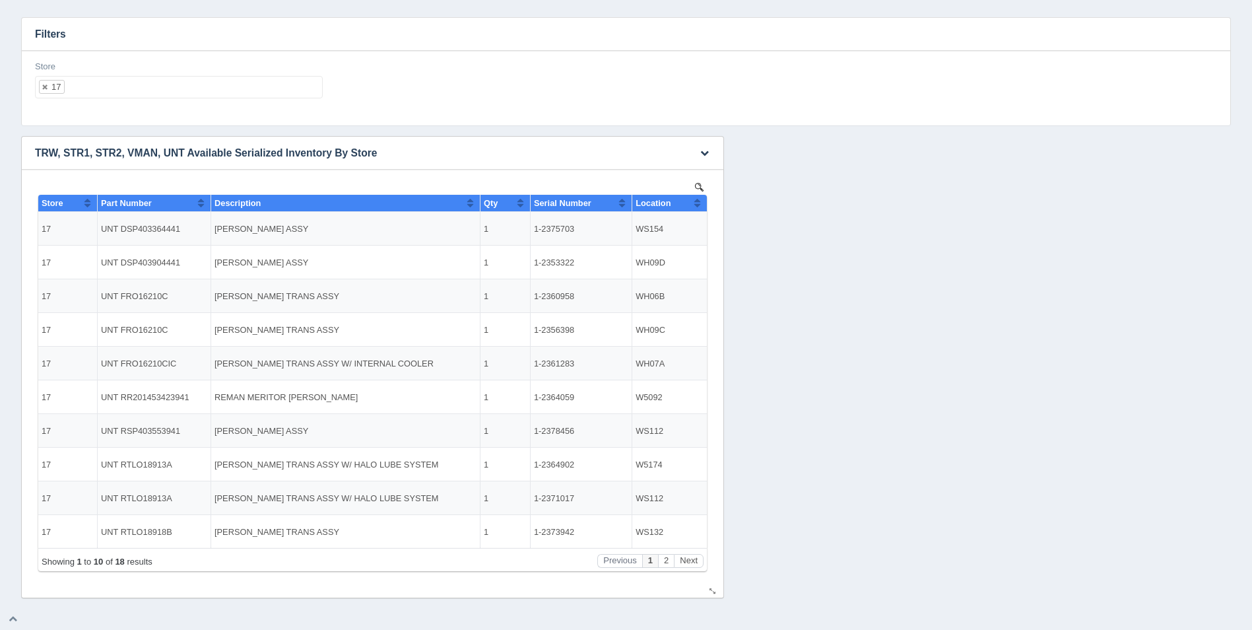
click at [698, 203] on th "Location" at bounding box center [669, 203] width 75 height 17
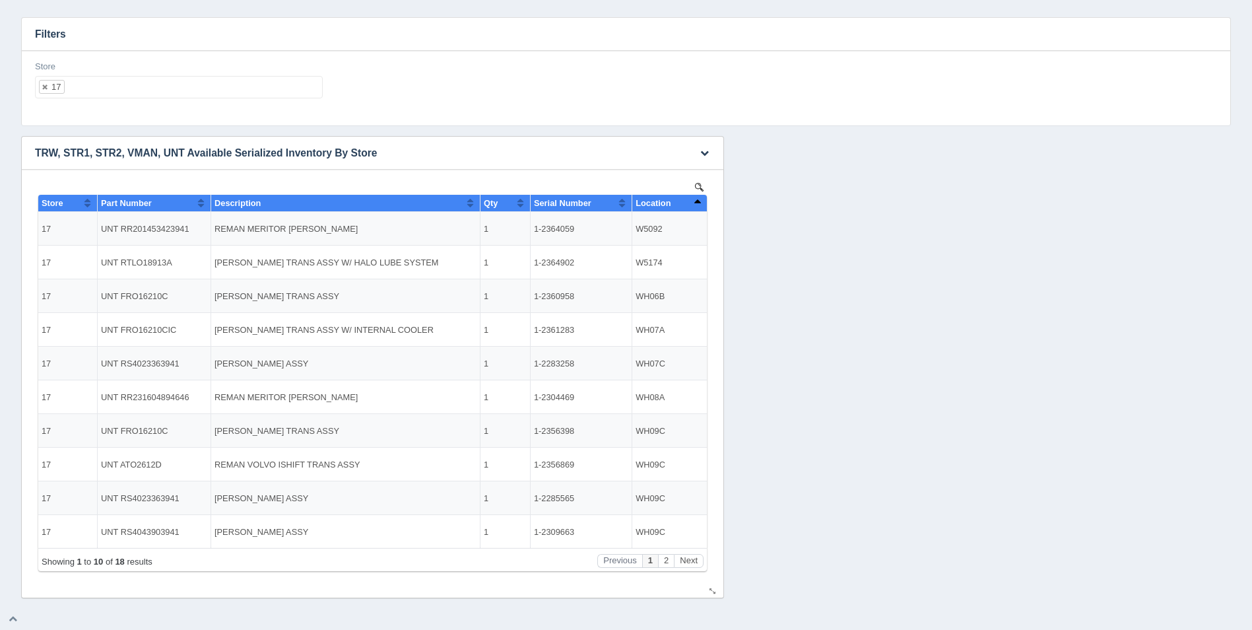
click at [700, 202] on button "Sort column descending" at bounding box center [697, 203] width 9 height 16
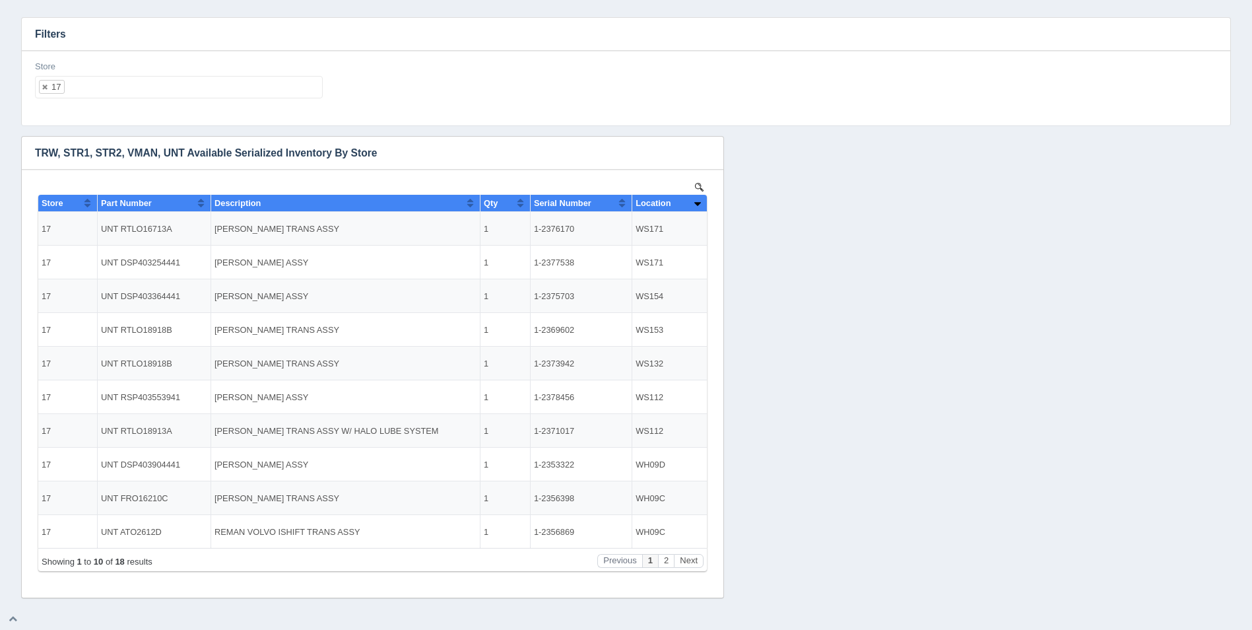
click at [171, 89] on ul "17" at bounding box center [179, 87] width 288 height 22
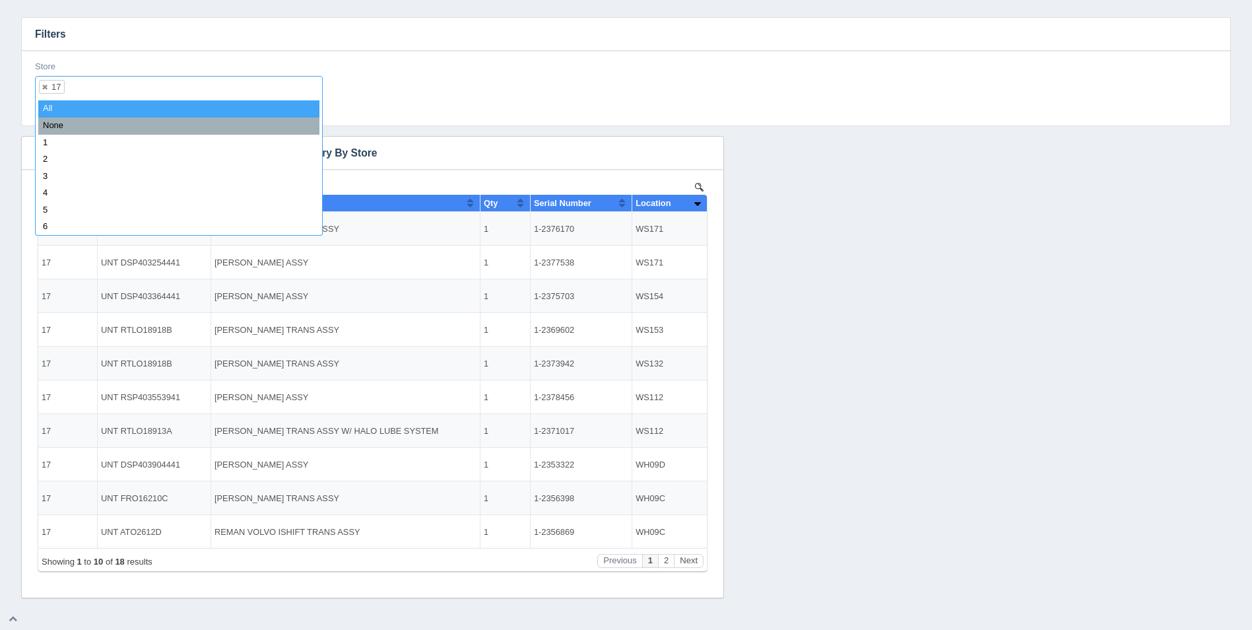
select select
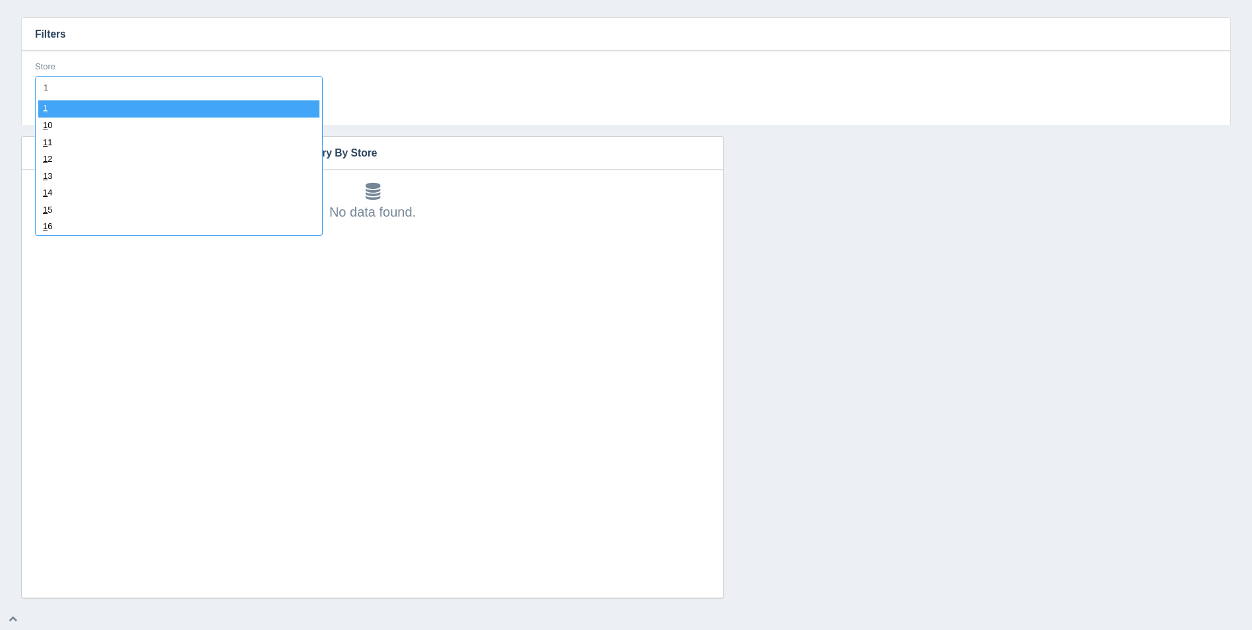
type input "18"
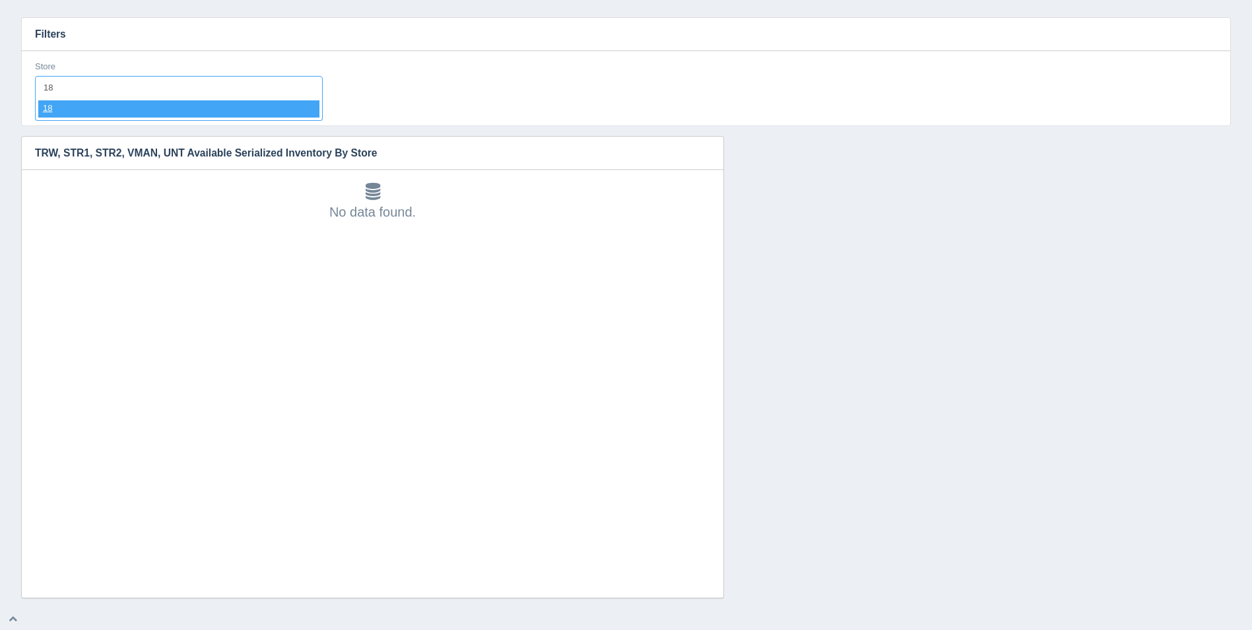
select select "18"
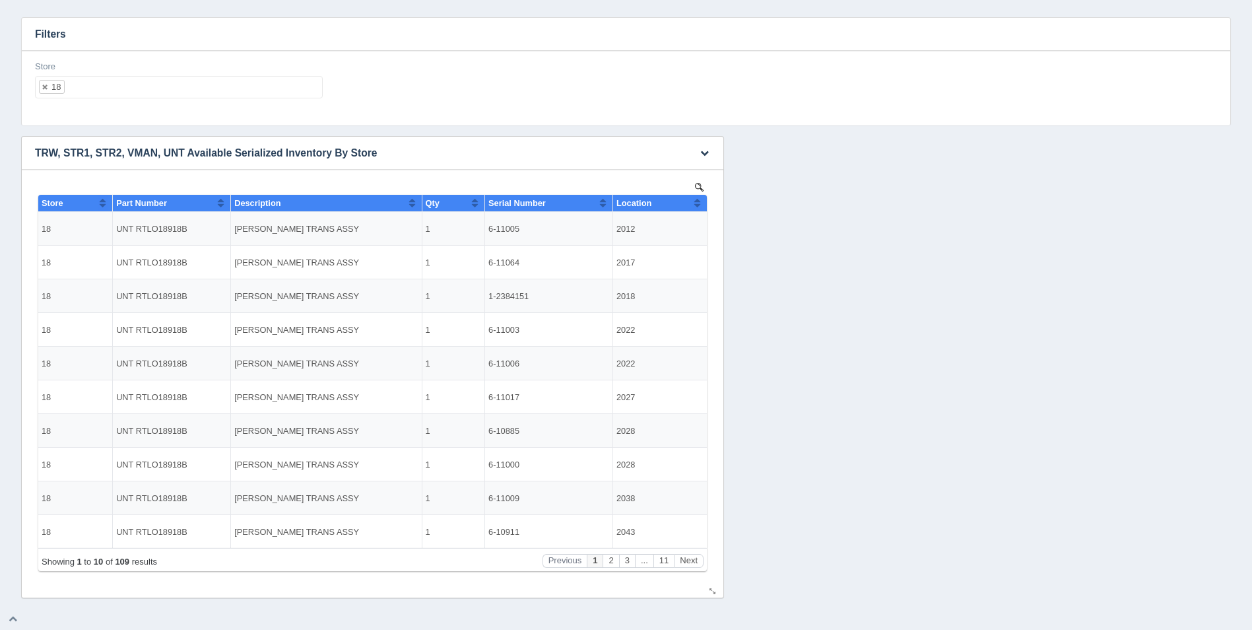
click at [699, 204] on button "Sort column ascending" at bounding box center [697, 203] width 9 height 16
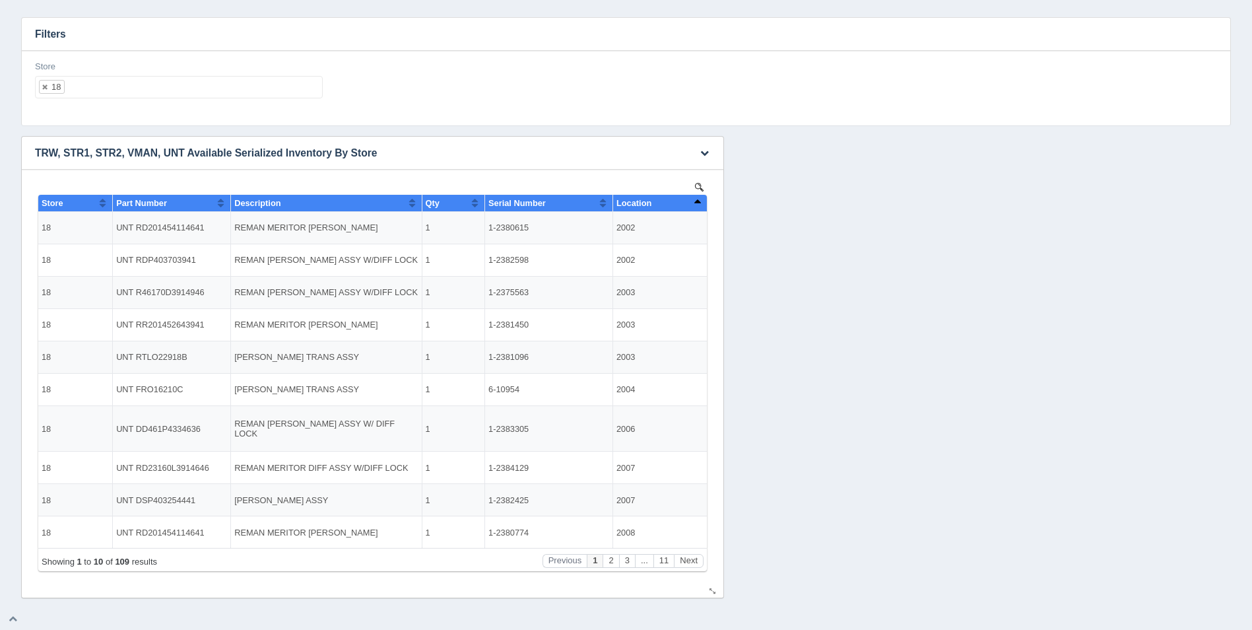
click at [699, 204] on button "Sort column descending" at bounding box center [697, 203] width 9 height 16
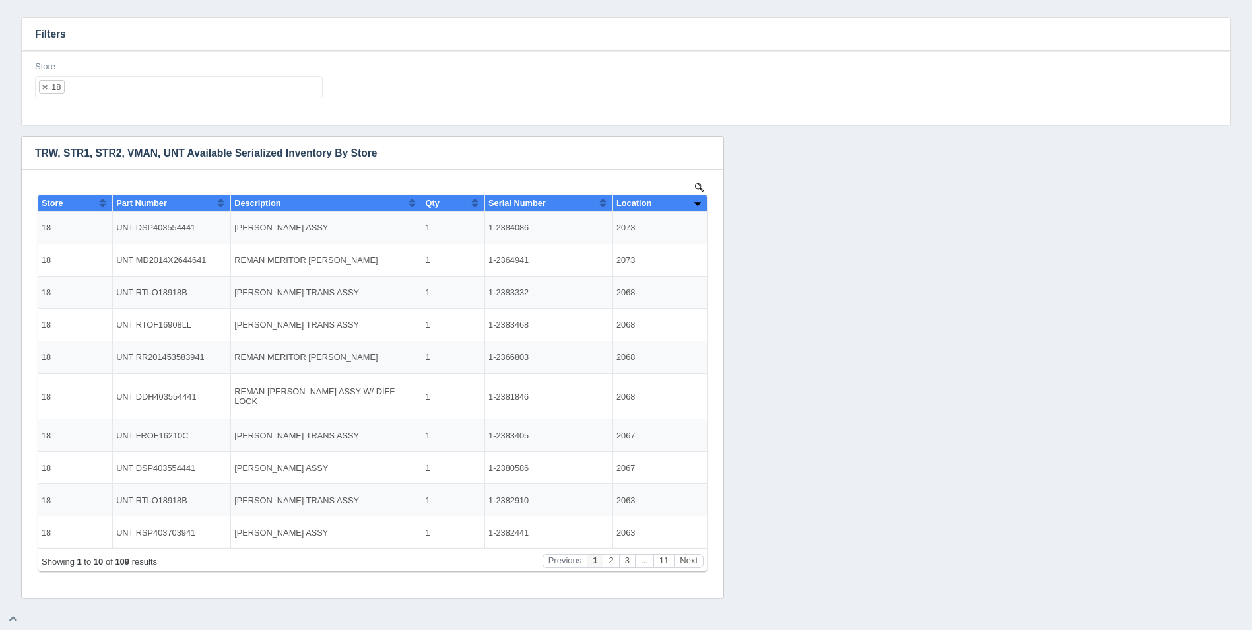
click at [301, 101] on div "Store 18 All None 1 2 3 4 5 6 7 8 9 10 11 12 13 14 15 16 17 18 19 20 21 22 23 2…" at bounding box center [179, 85] width 298 height 48
click at [311, 81] on ul "18" at bounding box center [179, 87] width 288 height 22
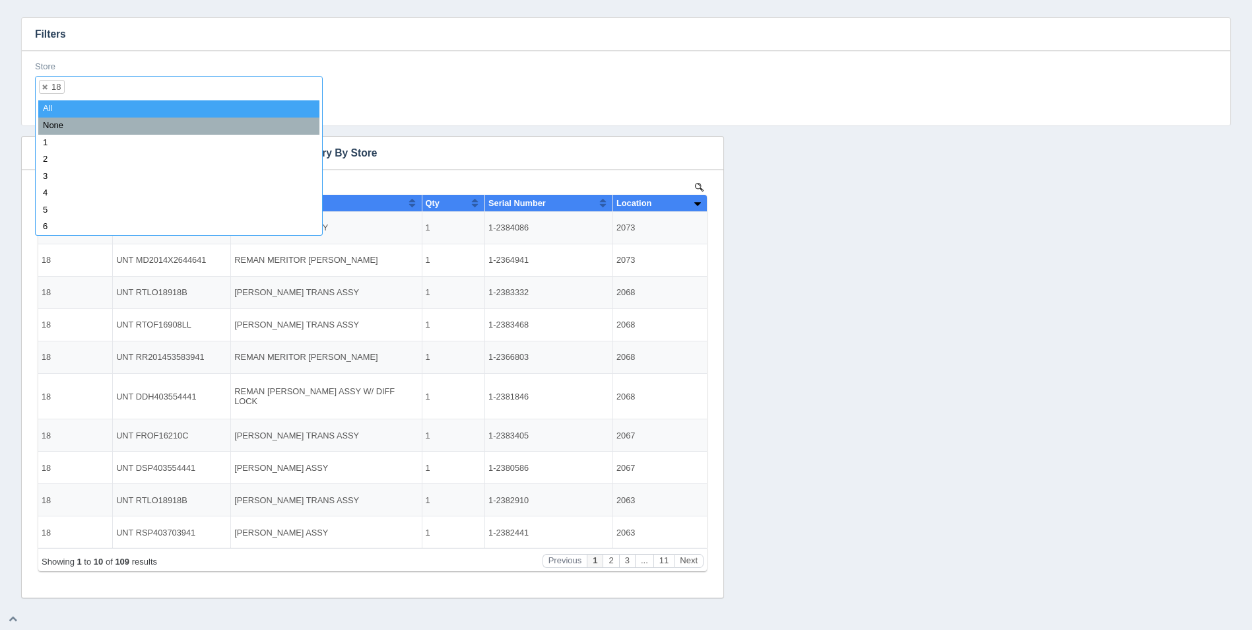
select select
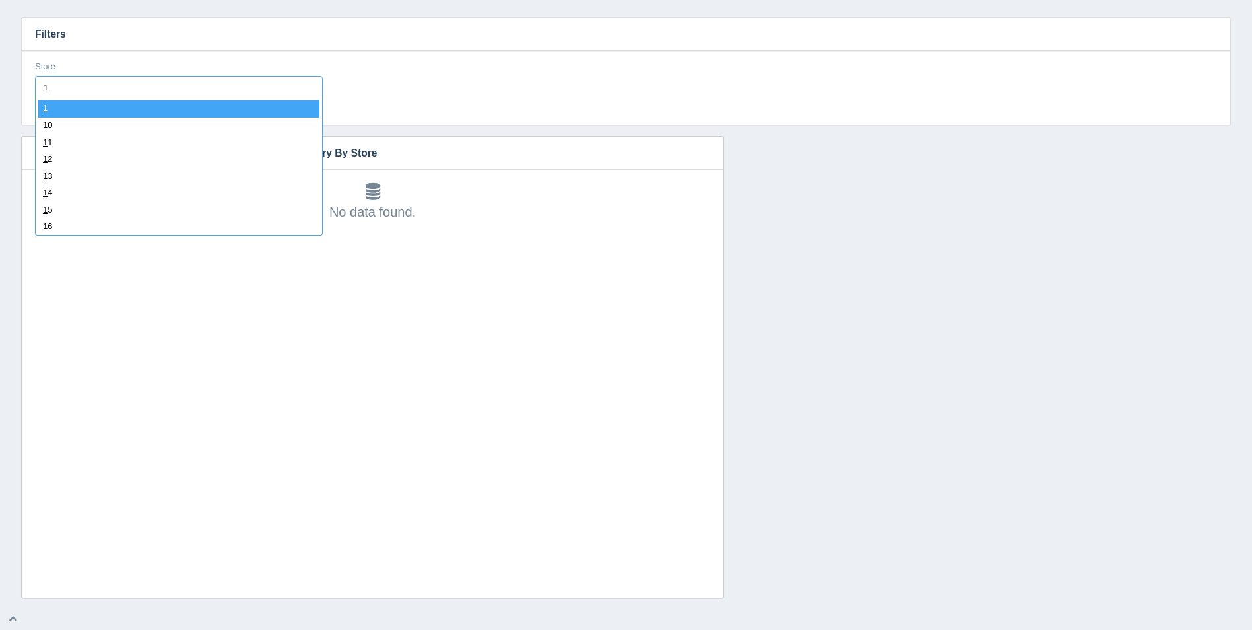
type input "19"
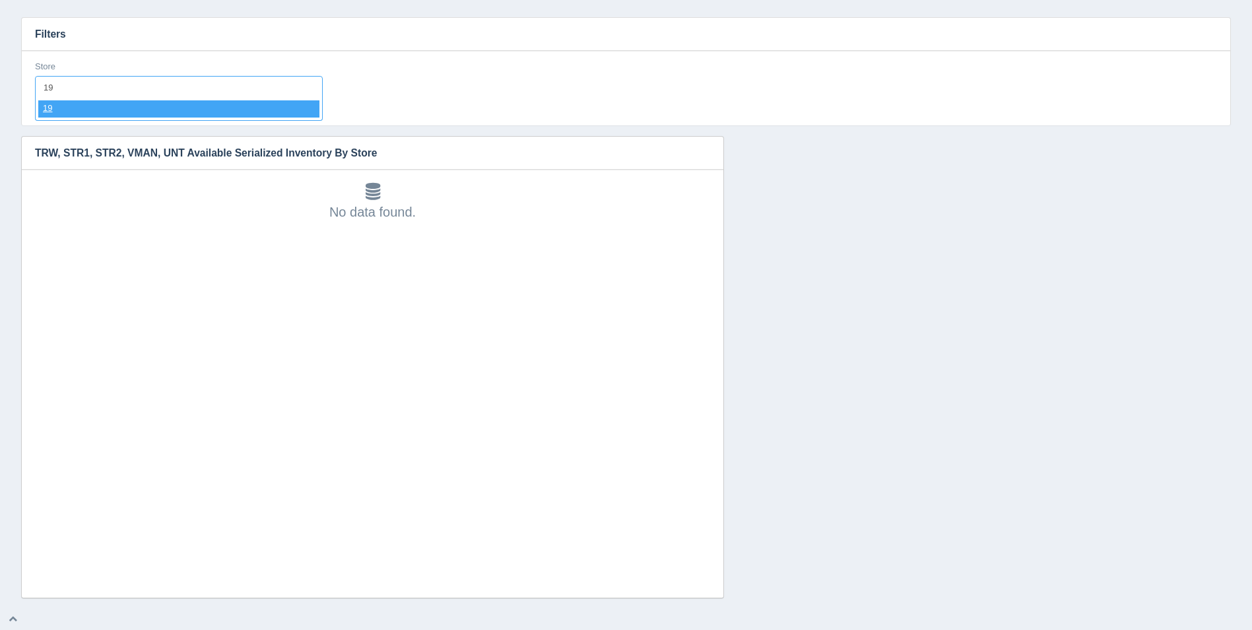
select select "19"
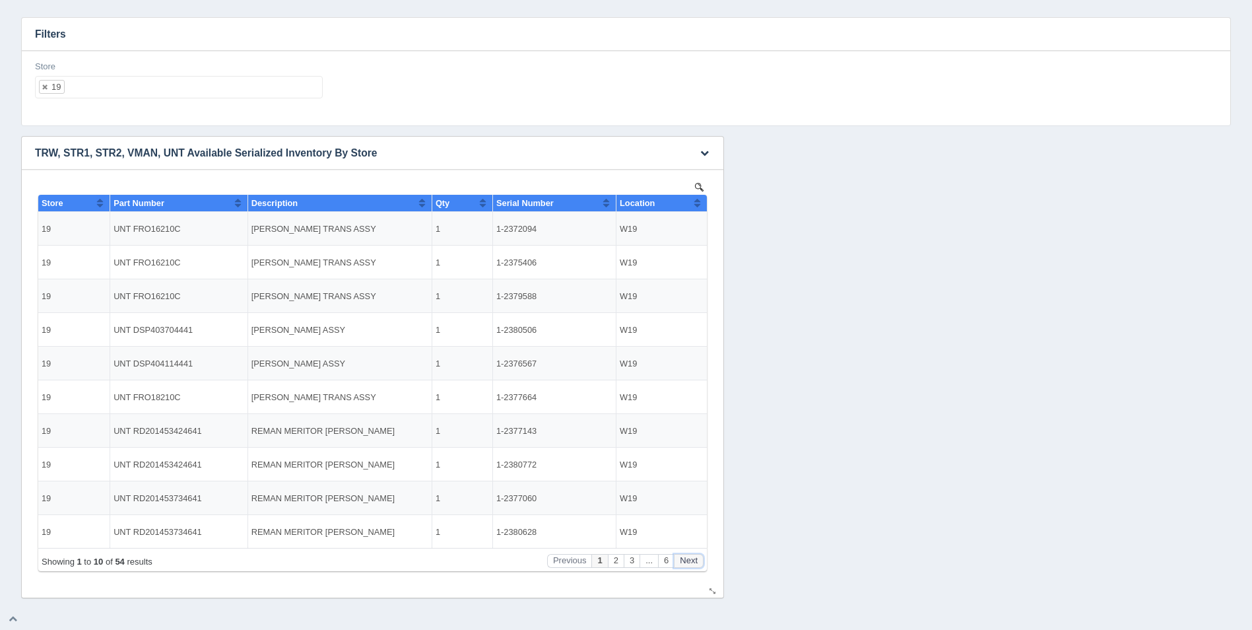
click at [684, 556] on button "Next" at bounding box center [689, 561] width 30 height 14
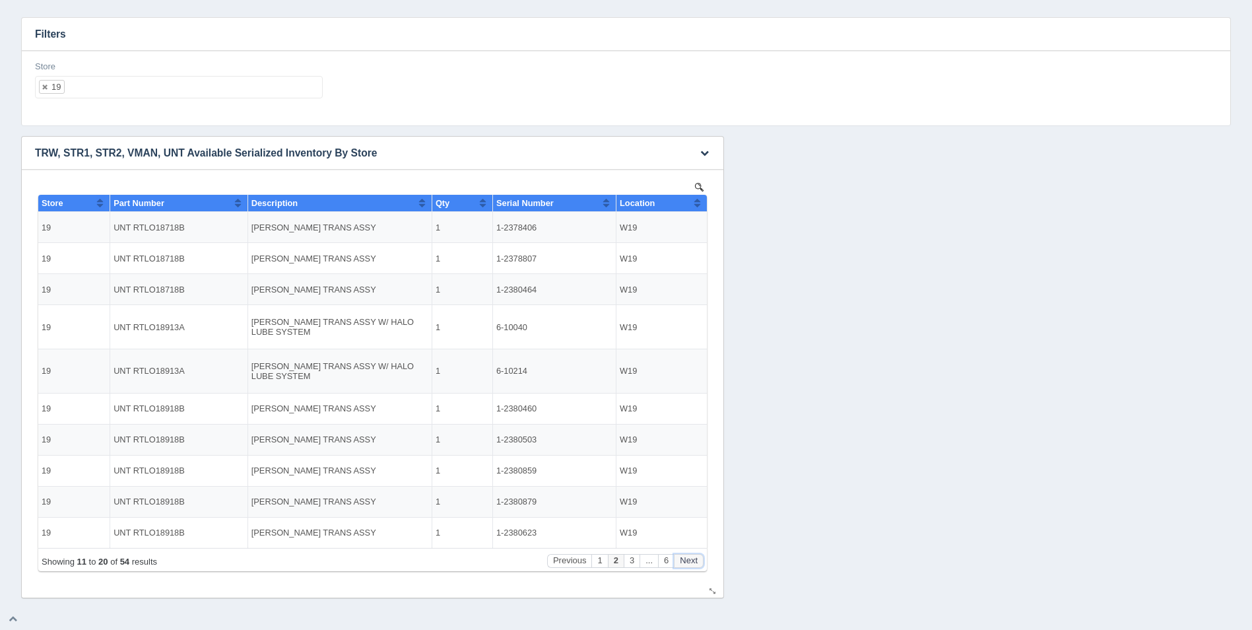
click at [684, 556] on button "Next" at bounding box center [689, 561] width 30 height 14
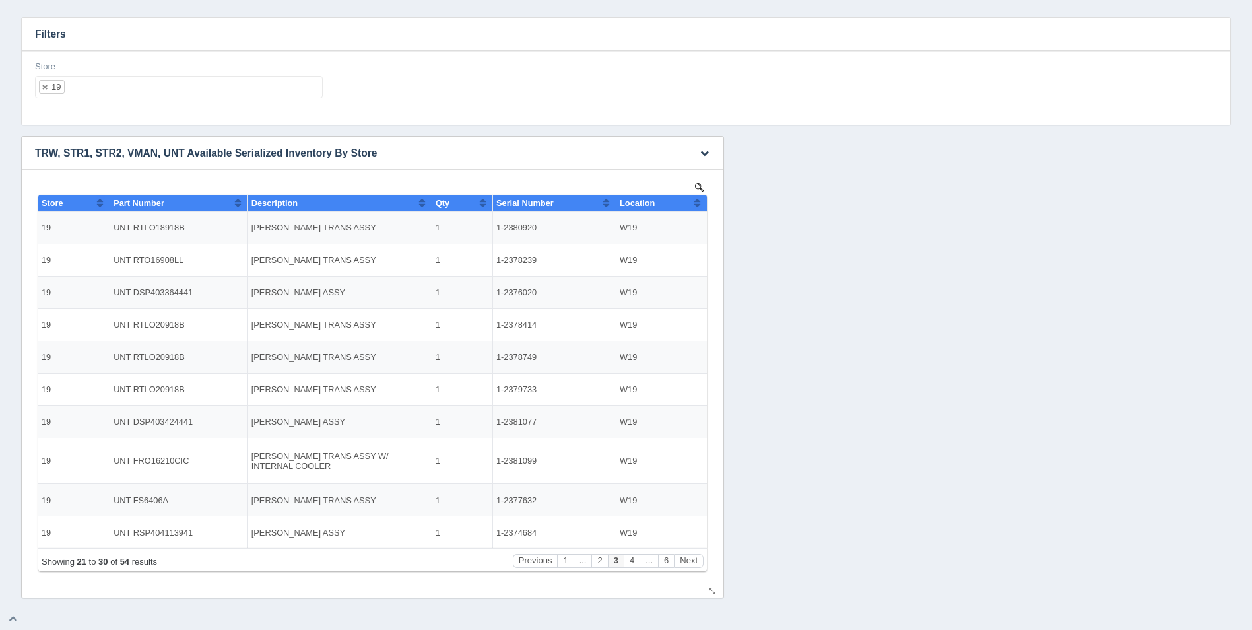
click at [703, 201] on th "Location" at bounding box center [661, 203] width 90 height 17
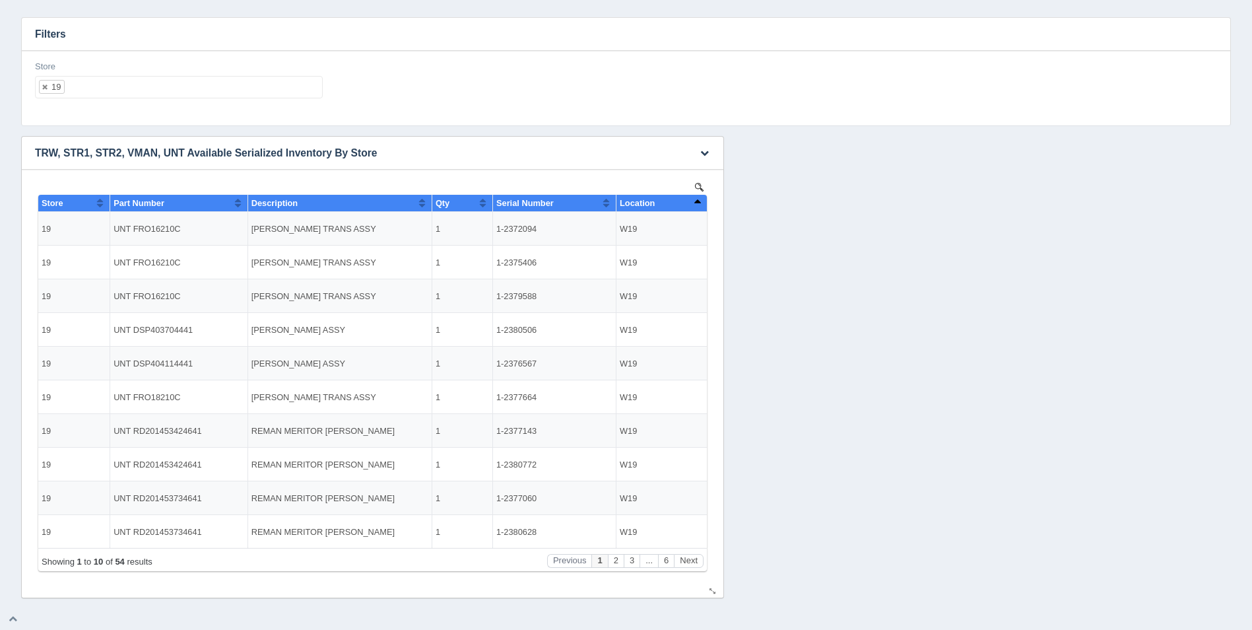
click at [703, 201] on th "Location" at bounding box center [661, 203] width 90 height 17
click at [698, 204] on button "Sort column ascending" at bounding box center [697, 203] width 9 height 16
click at [698, 204] on button "Sort column descending" at bounding box center [697, 203] width 9 height 16
click at [698, 204] on button "Sort column ascending" at bounding box center [697, 203] width 9 height 16
click at [155, 88] on ul "19" at bounding box center [179, 87] width 288 height 22
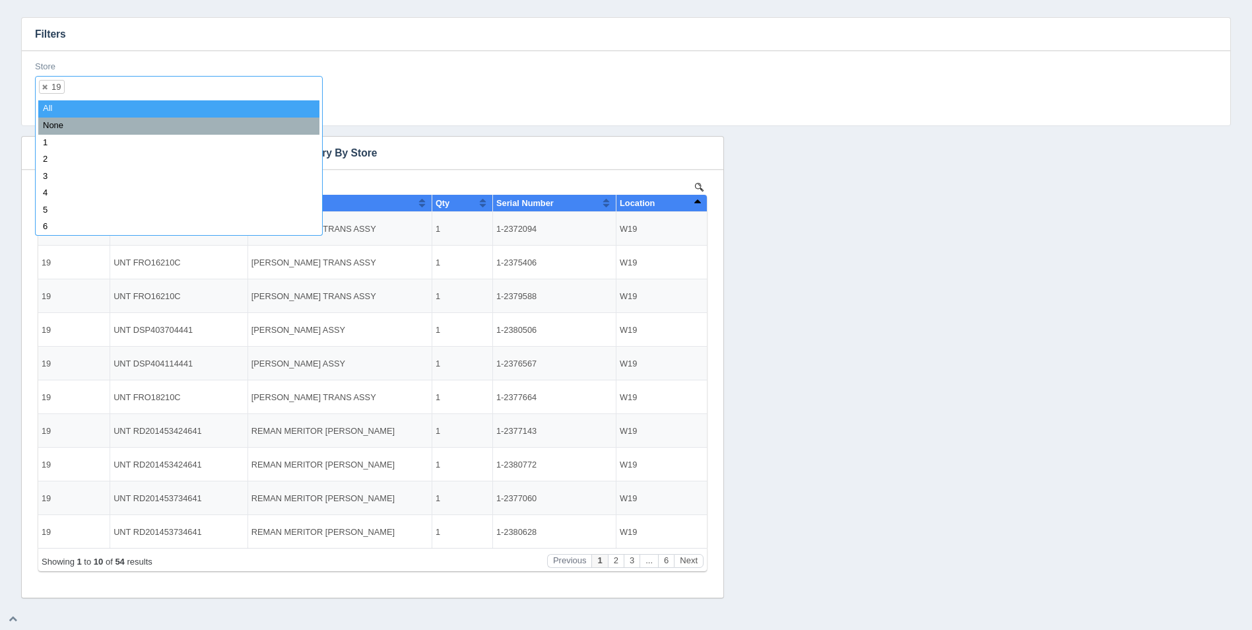
select select
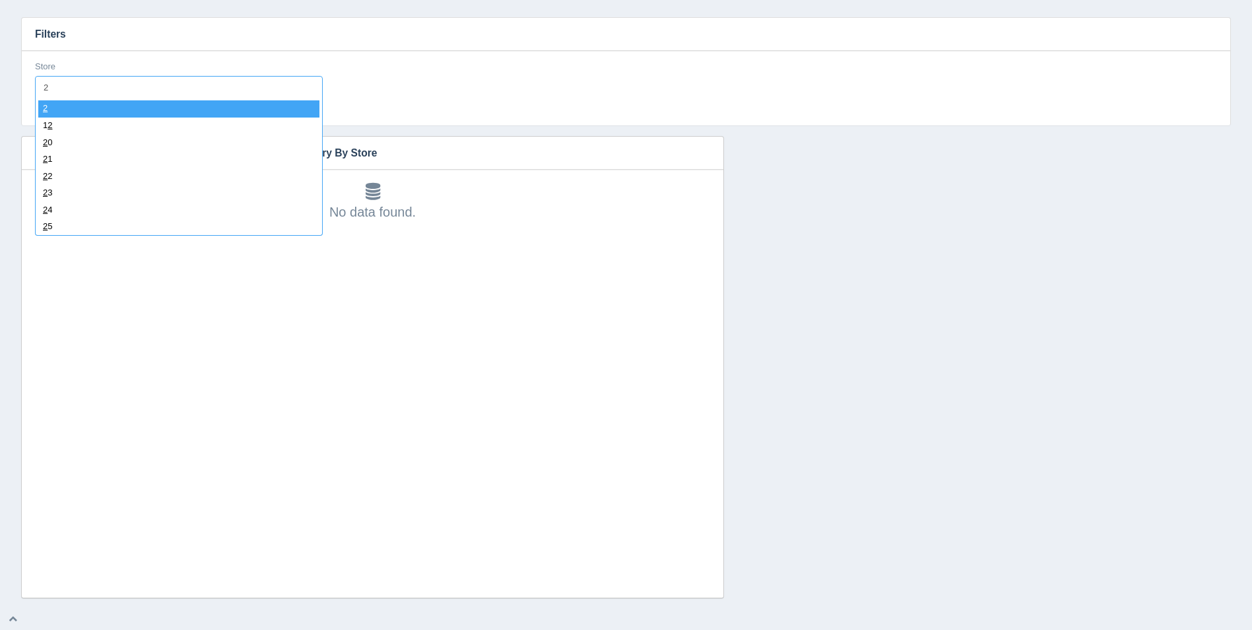
type input "21"
select select "21"
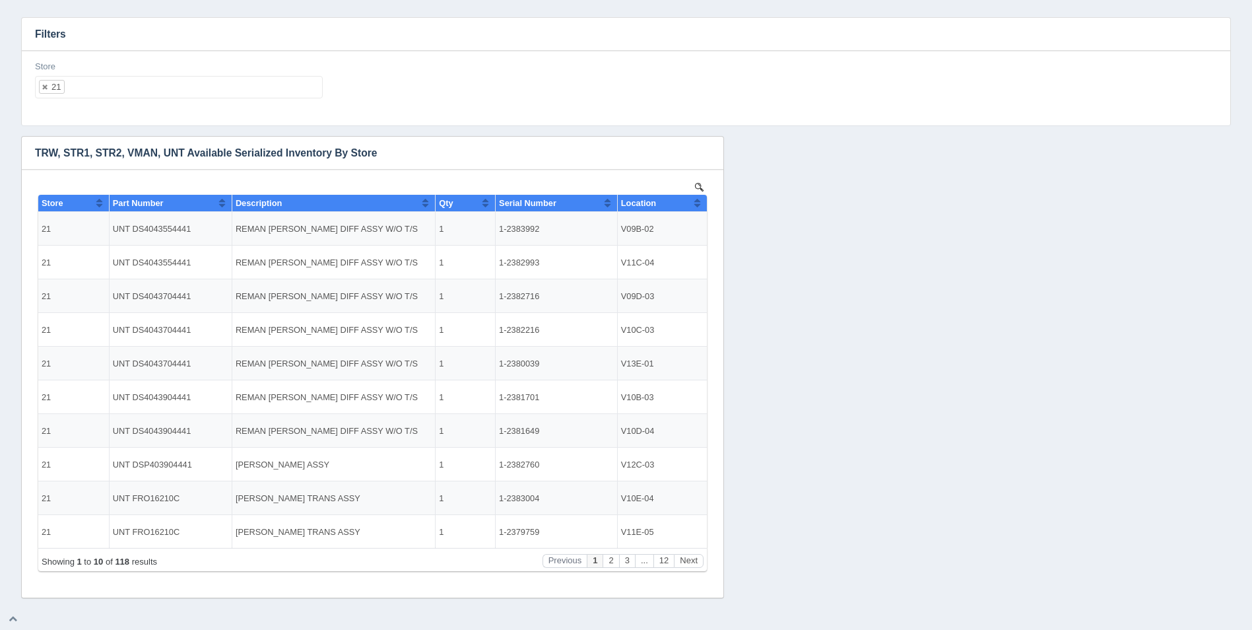
select select
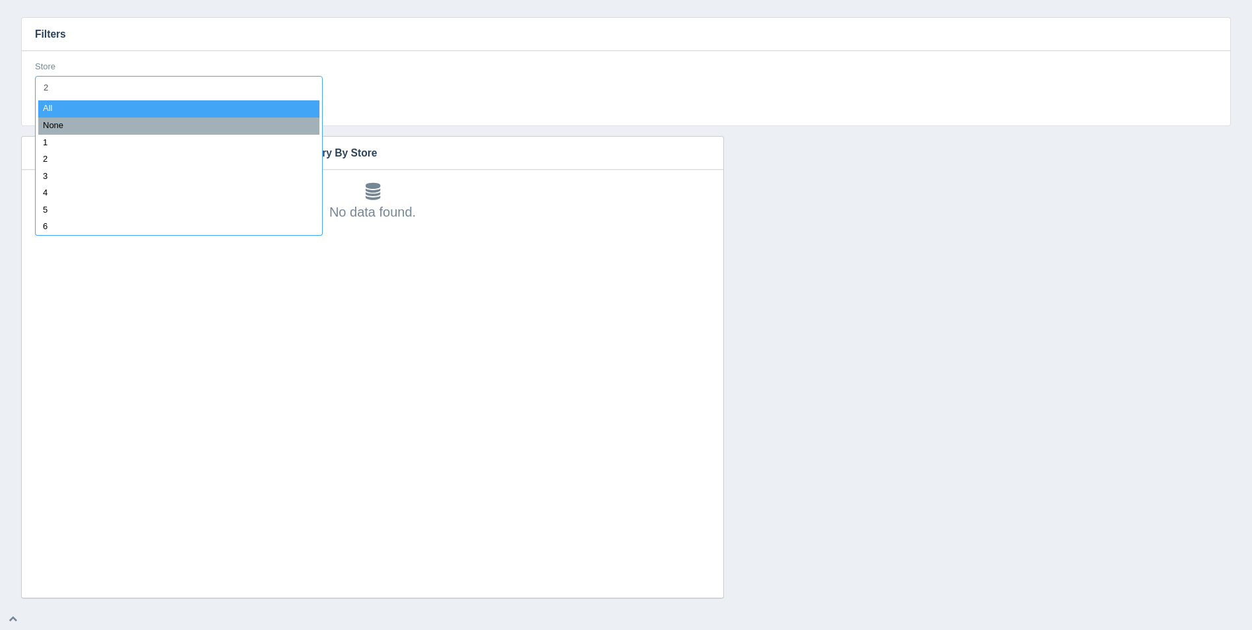
type input "20"
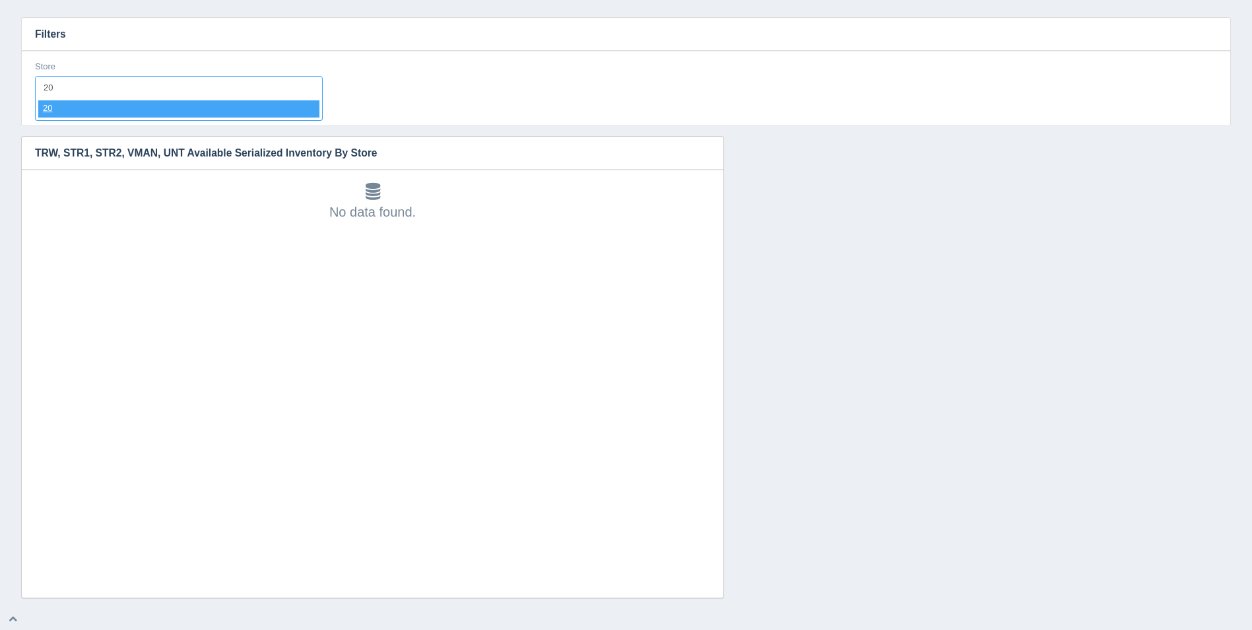
select select "20"
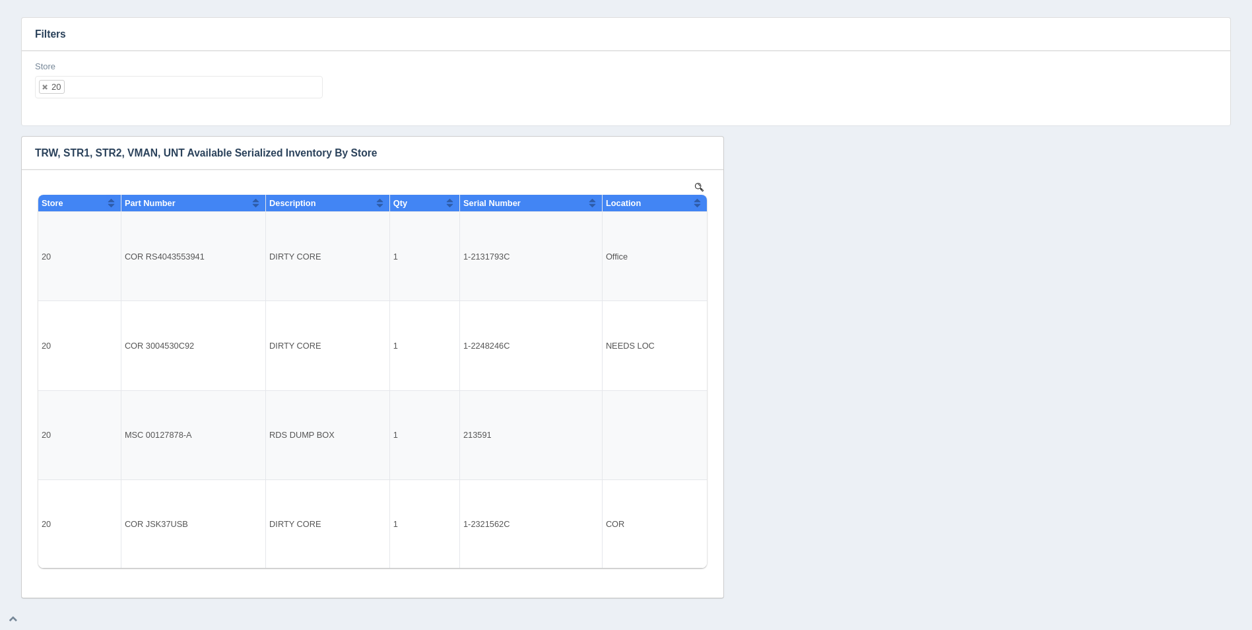
select select
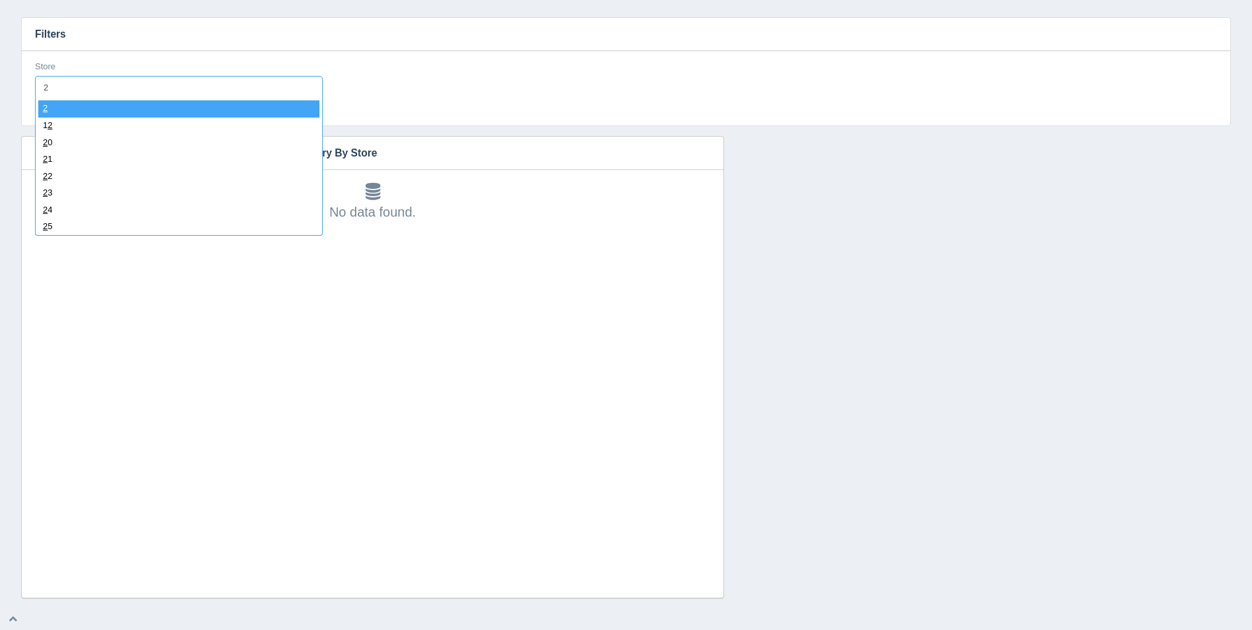
type input "21"
select select "21"
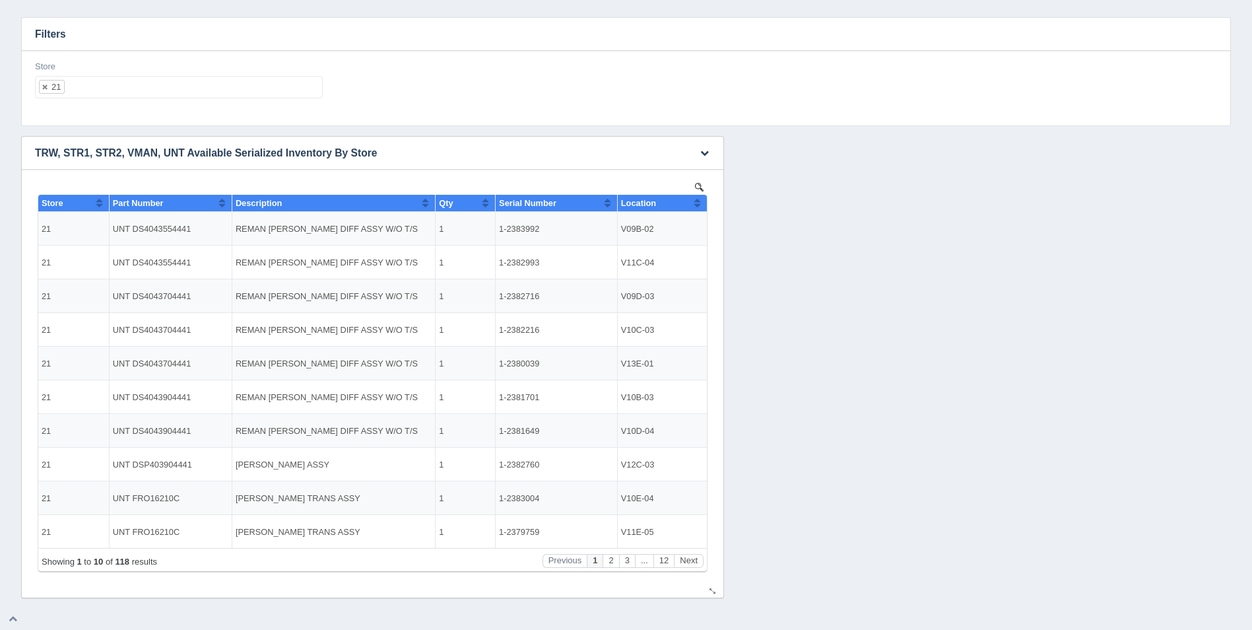
click at [696, 201] on button "Sort column ascending" at bounding box center [697, 203] width 9 height 16
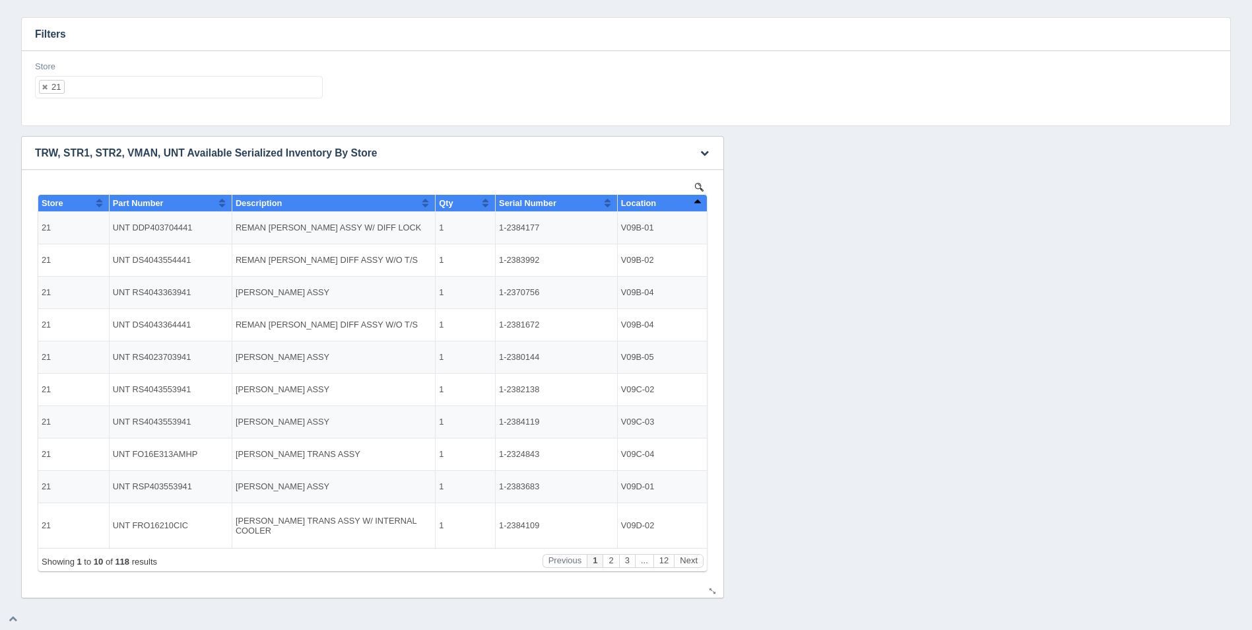
click at [697, 201] on button "Sort column descending" at bounding box center [697, 203] width 9 height 16
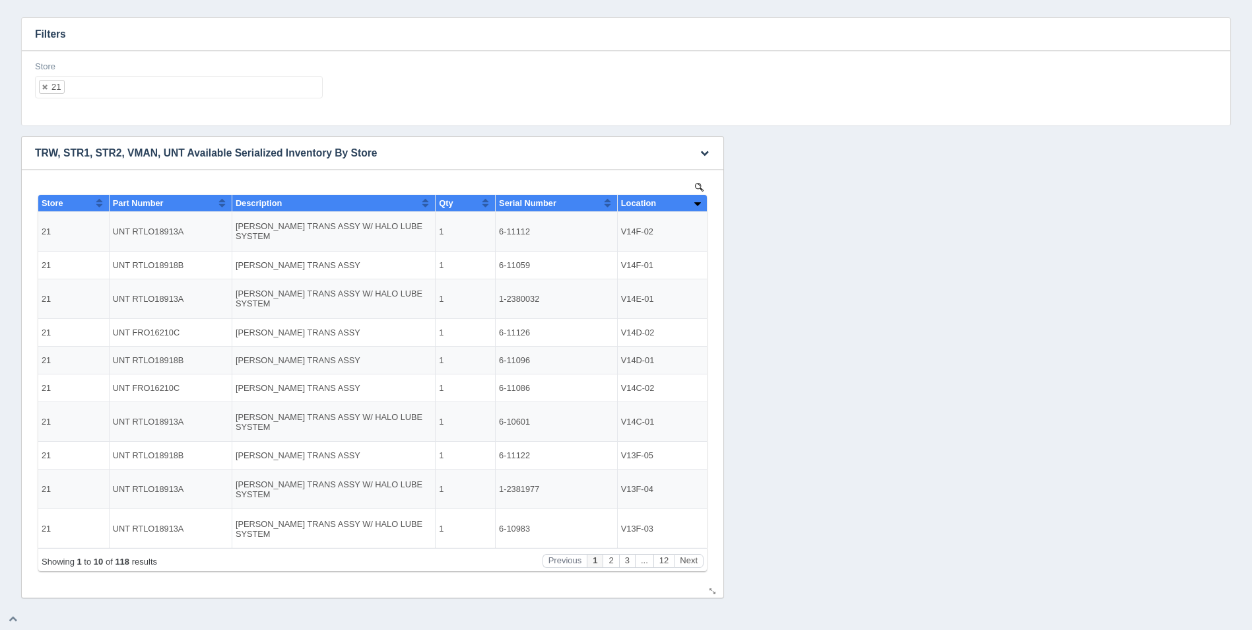
click at [697, 201] on button "Sort column ascending" at bounding box center [697, 203] width 9 height 16
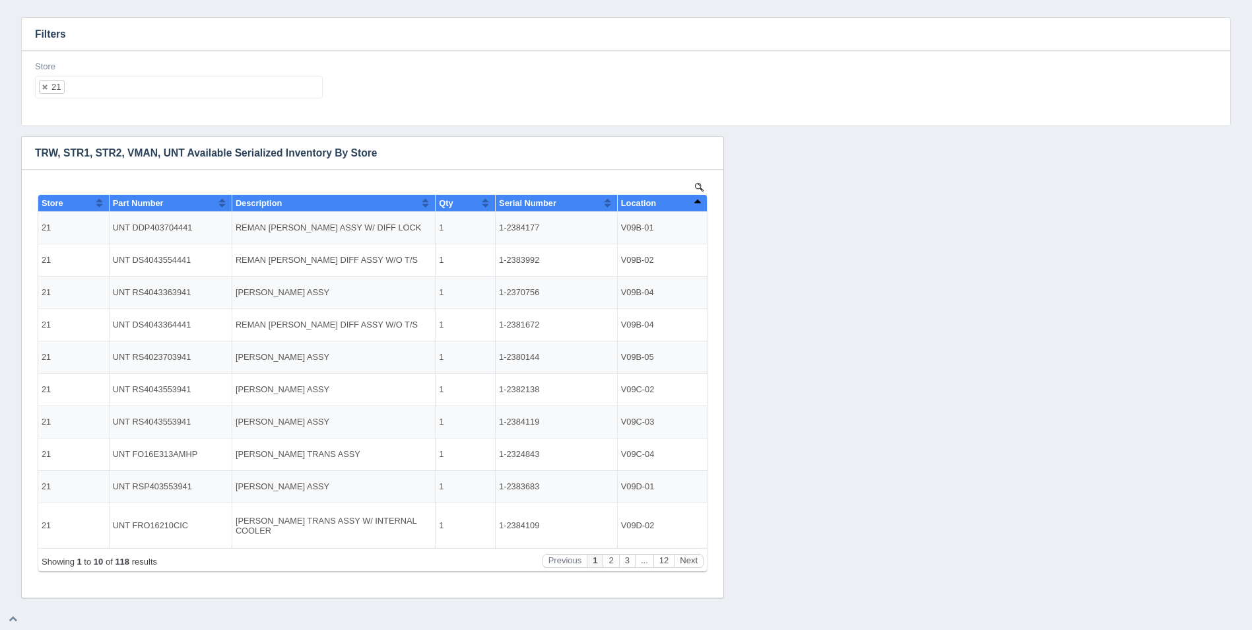
click at [166, 80] on ul "21" at bounding box center [179, 87] width 288 height 22
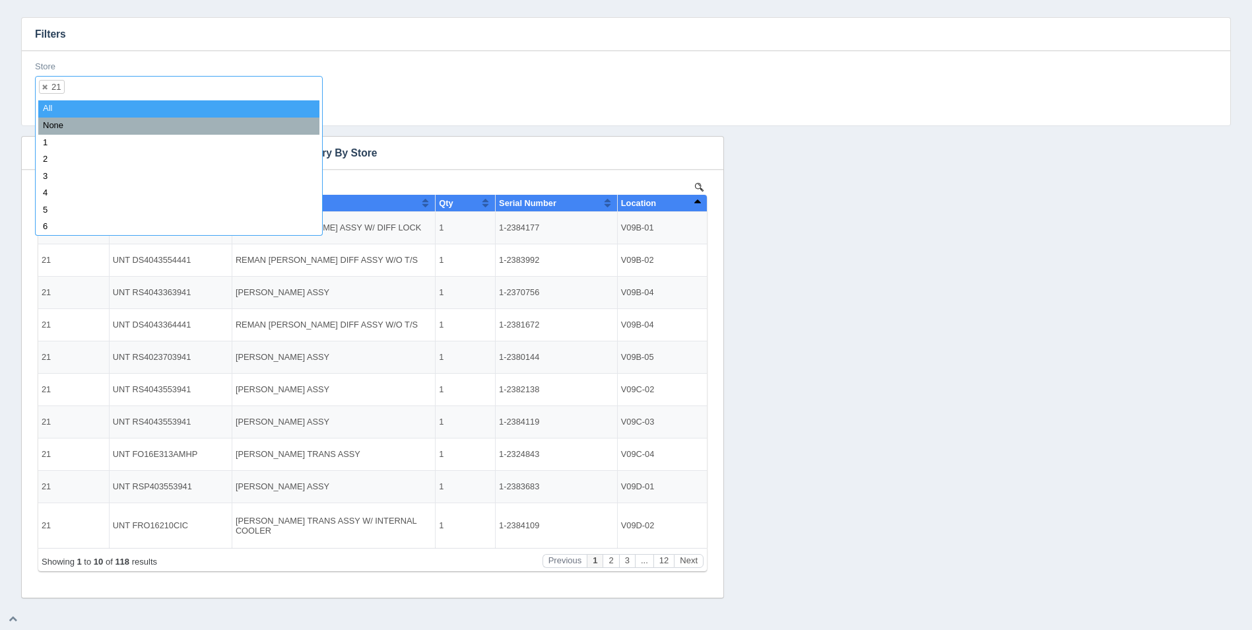
select select
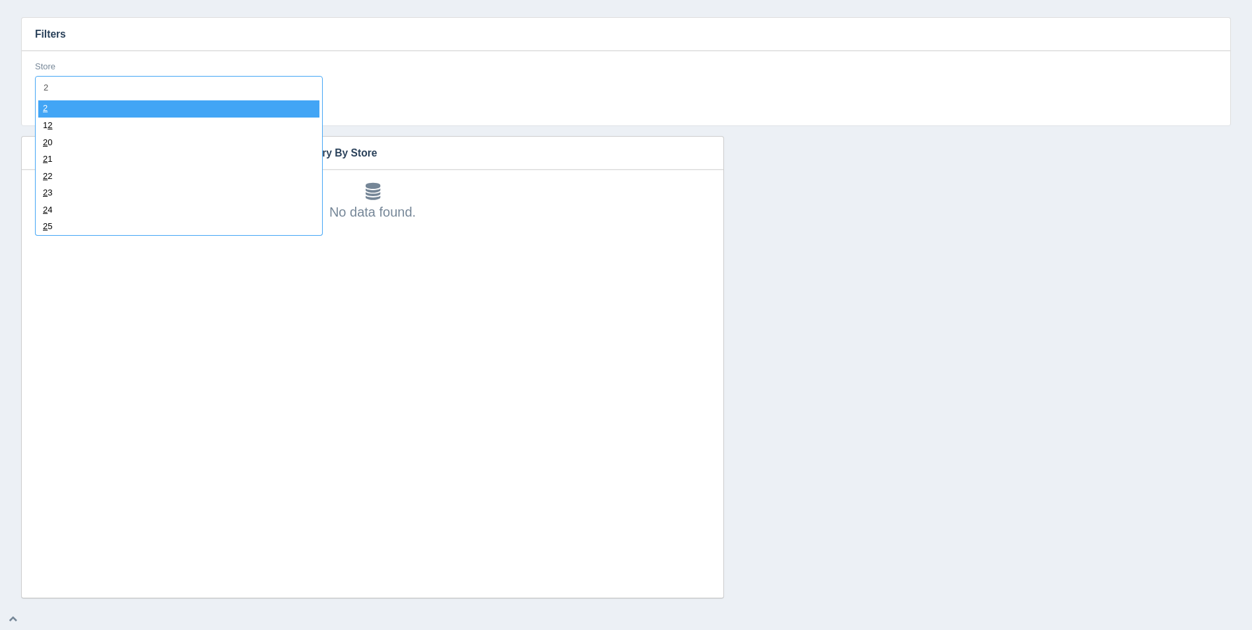
type input "22"
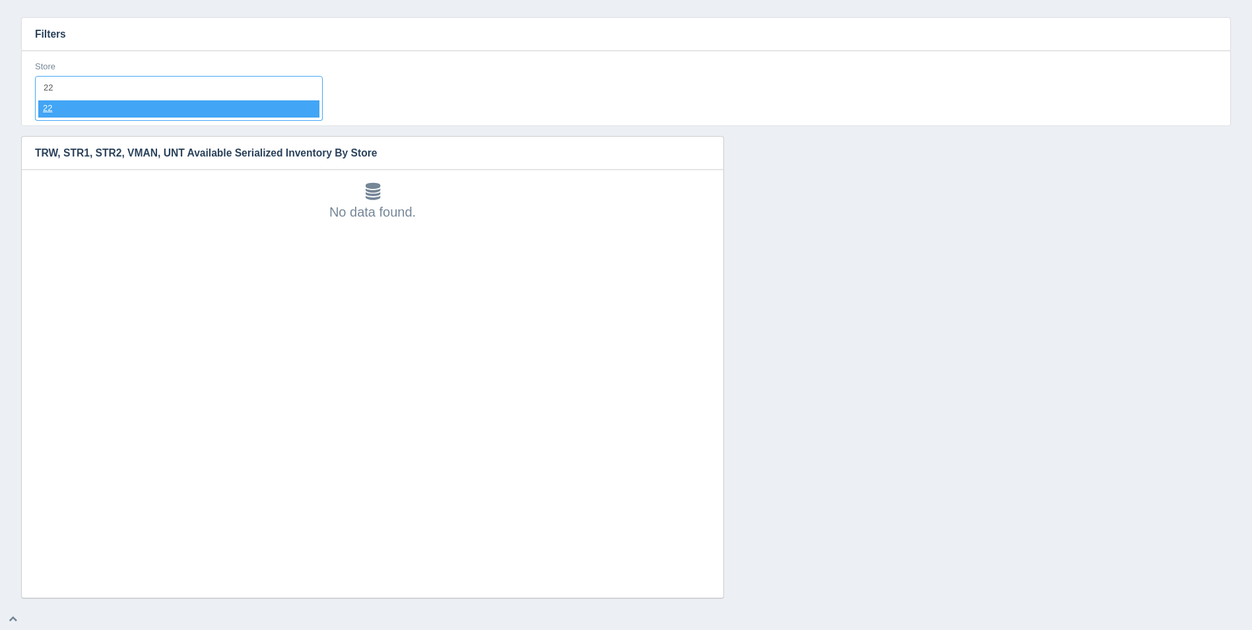
select select "22"
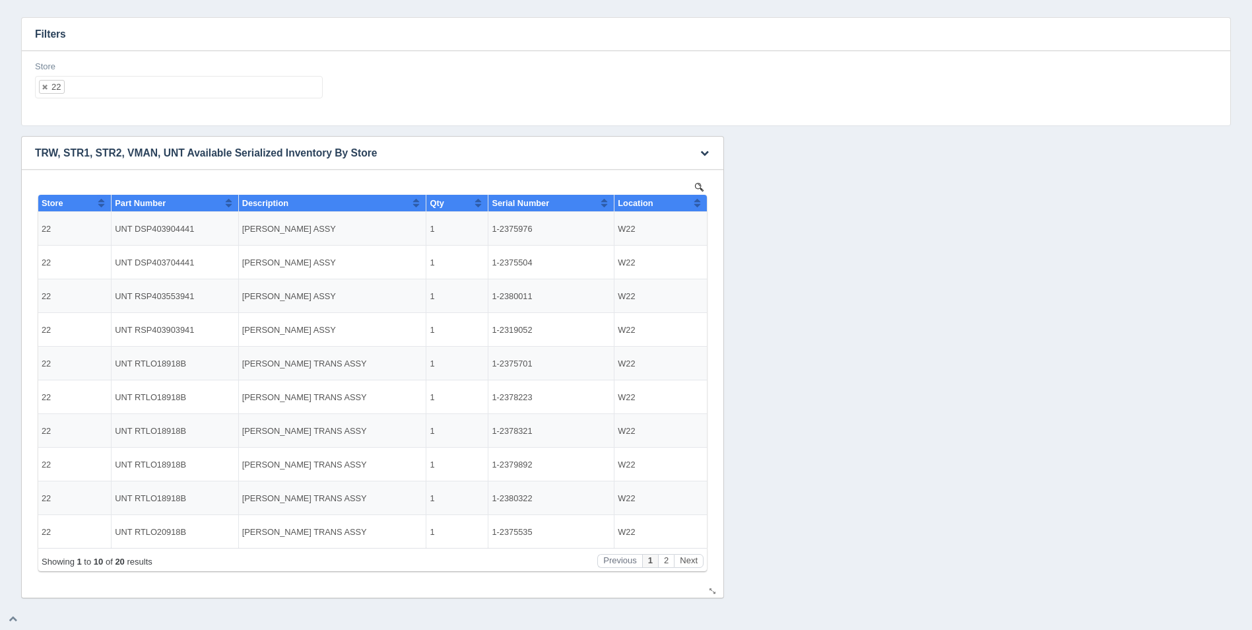
click at [701, 205] on th "Location" at bounding box center [660, 203] width 92 height 17
click at [195, 82] on ul "22" at bounding box center [179, 87] width 288 height 22
select select
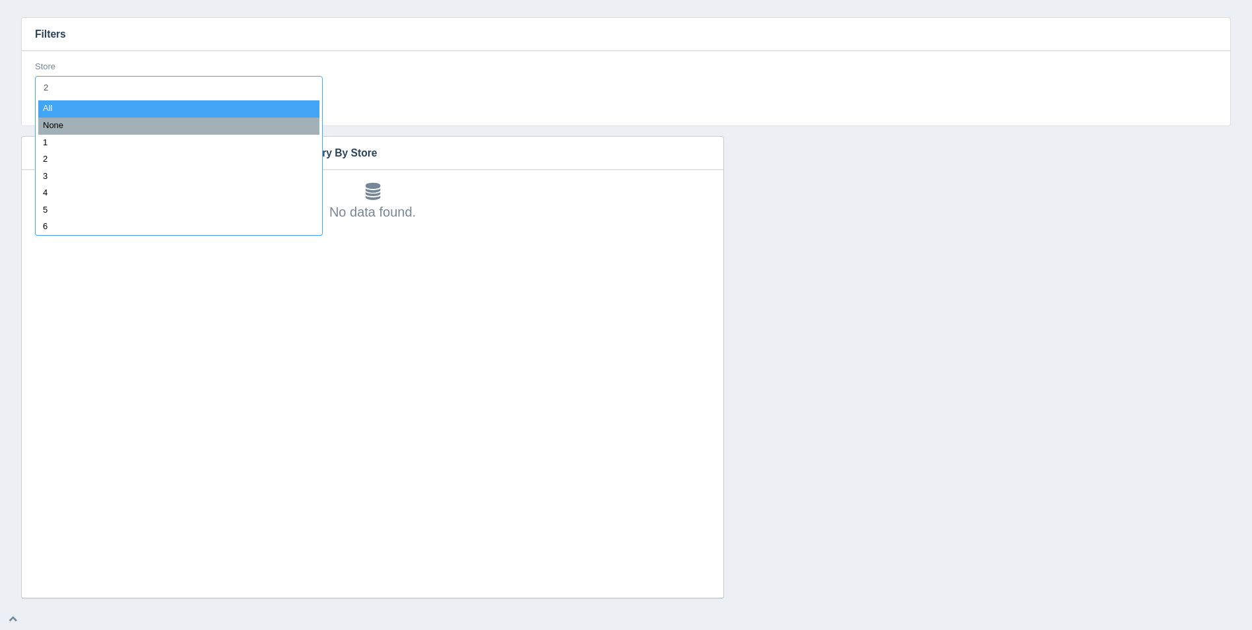
type input "23"
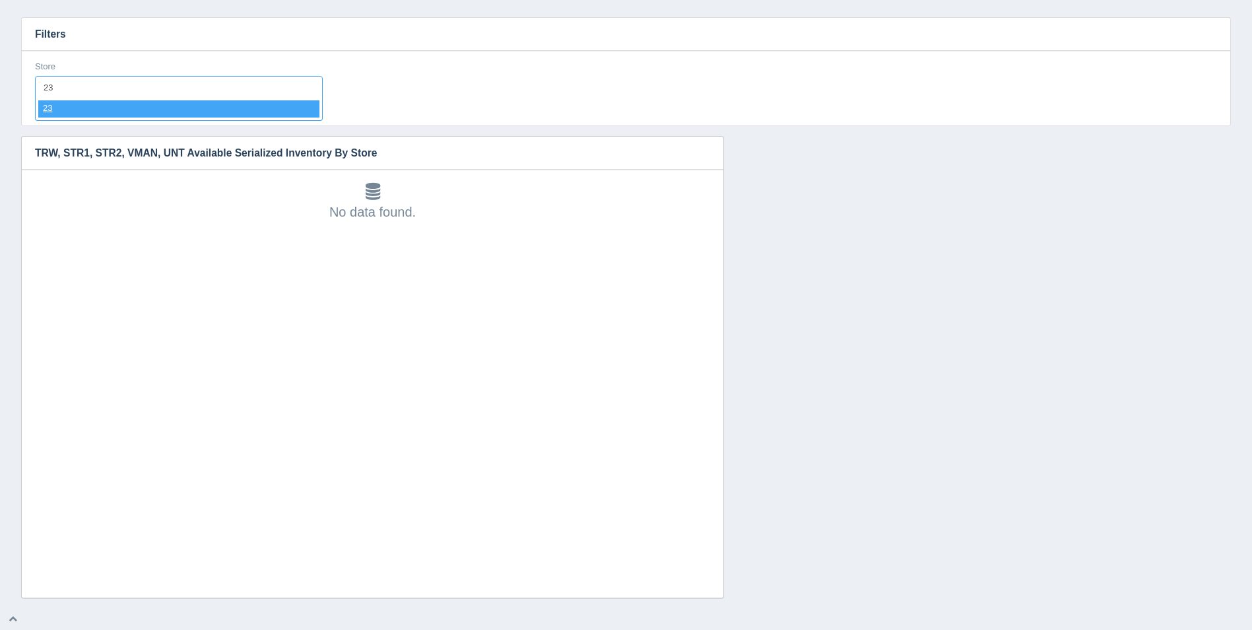
select select "23"
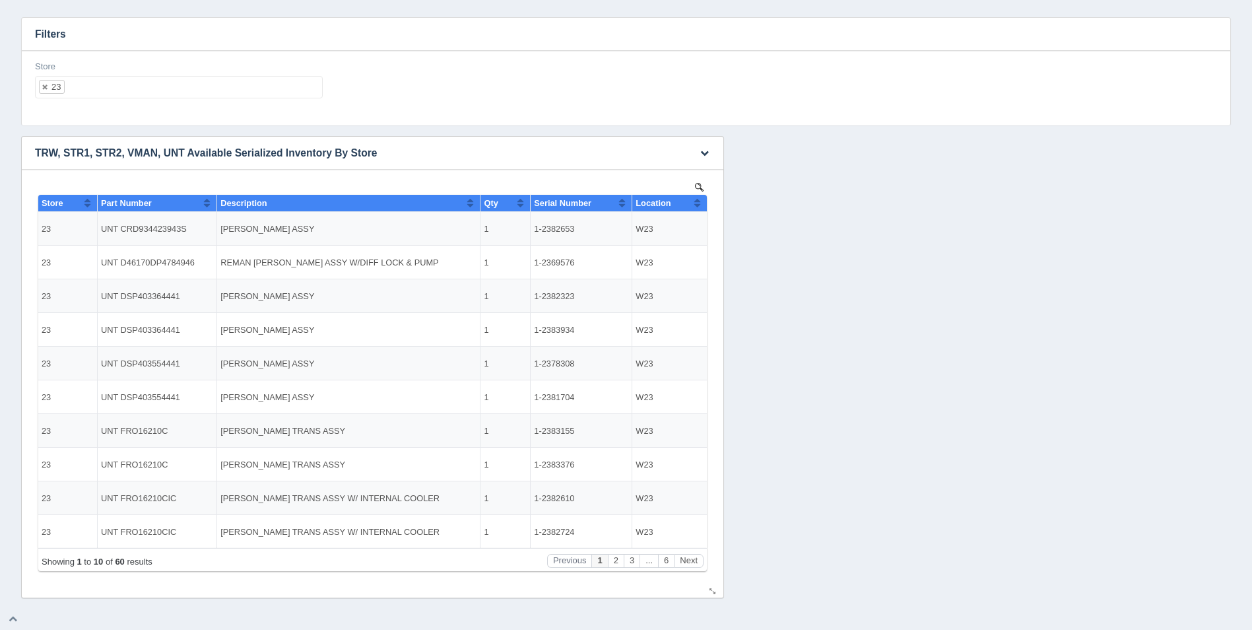
click at [693, 203] on button "Sort column ascending" at bounding box center [697, 203] width 9 height 16
drag, startPoint x: 693, startPoint y: 203, endPoint x: 630, endPoint y: 346, distance: 156.3
click at [693, 203] on button "Sort column descending" at bounding box center [697, 203] width 9 height 16
click at [276, 81] on ul "23" at bounding box center [179, 87] width 288 height 22
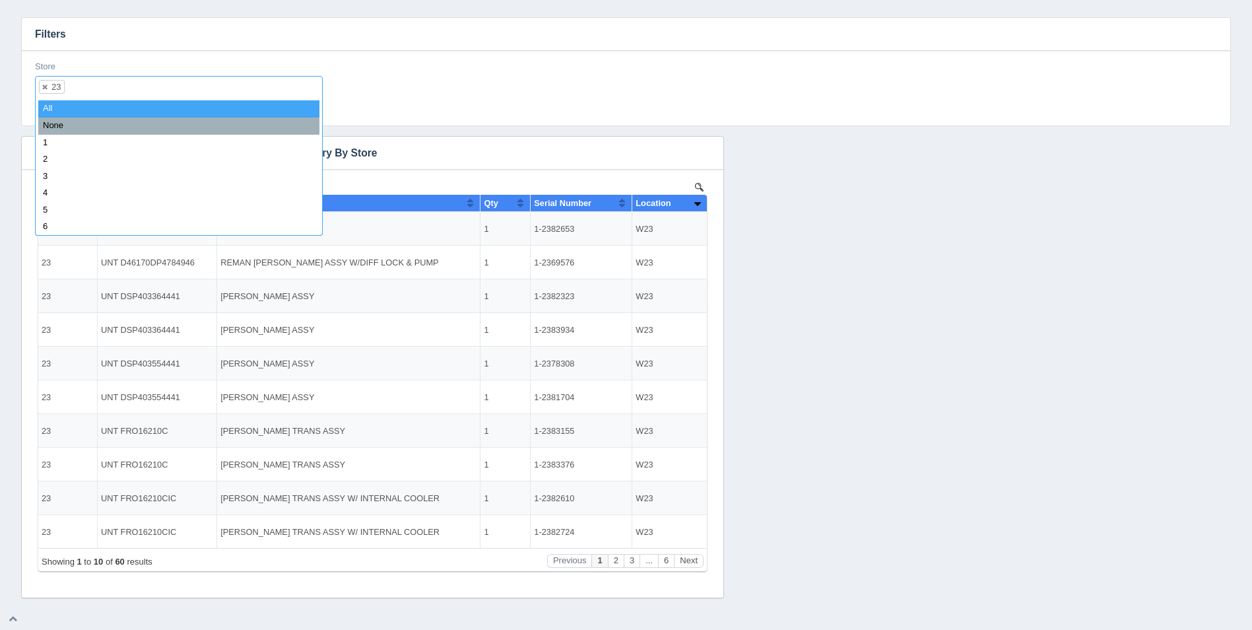
select select
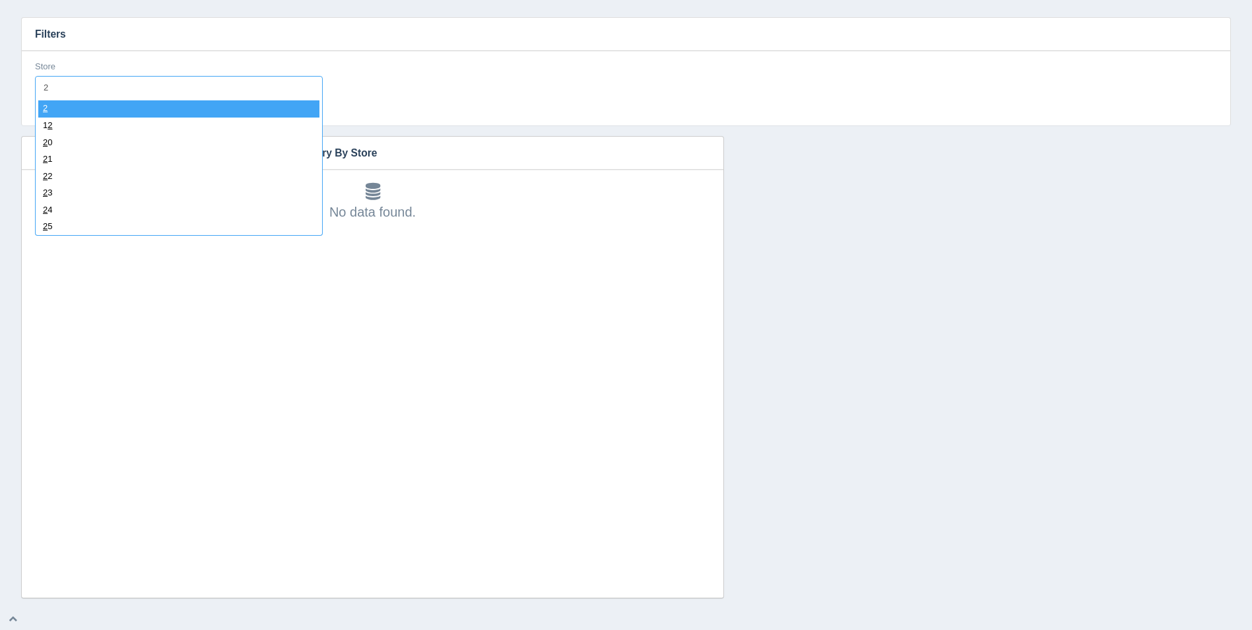
type input "24"
select select "24"
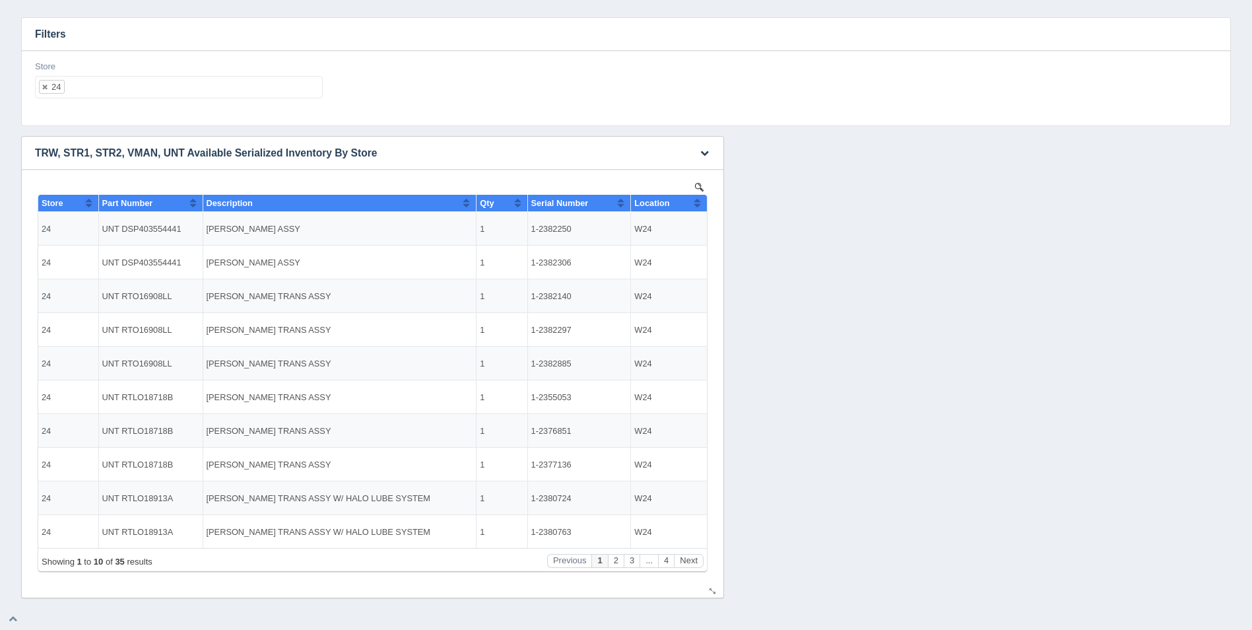
click at [692, 199] on div "Location" at bounding box center [663, 203] width 59 height 10
drag, startPoint x: 692, startPoint y: 199, endPoint x: 641, endPoint y: 346, distance: 155.7
click at [692, 199] on div "Location" at bounding box center [663, 203] width 59 height 10
click at [242, 73] on div "Store 24 All None 1 2 3 4 5 6 7 8 9 10 11 12 13 14 15 16 17 18 19 20 21 22 23 2…" at bounding box center [179, 80] width 288 height 38
click at [240, 92] on ul "24" at bounding box center [179, 87] width 288 height 22
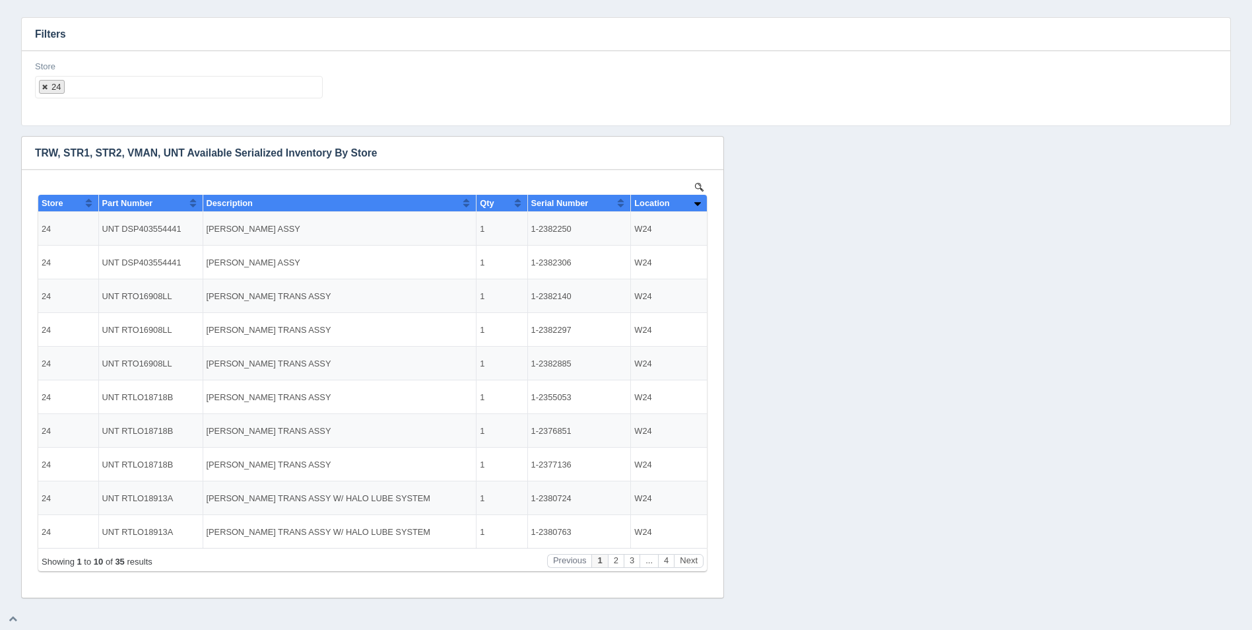
select select
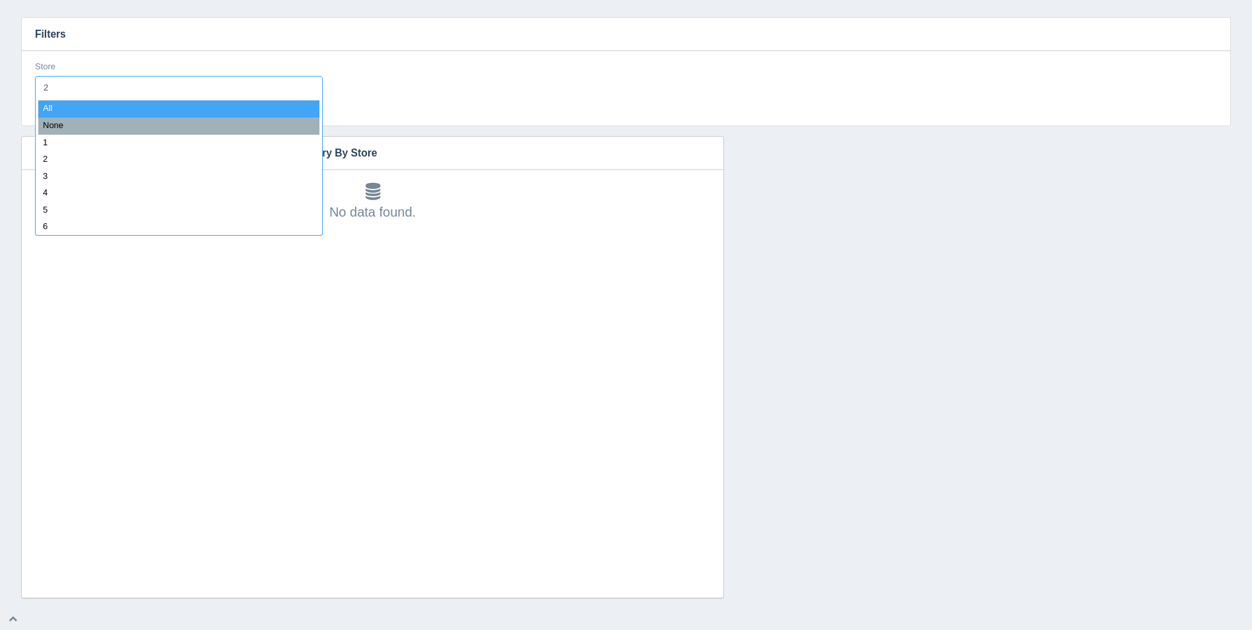
type input "25"
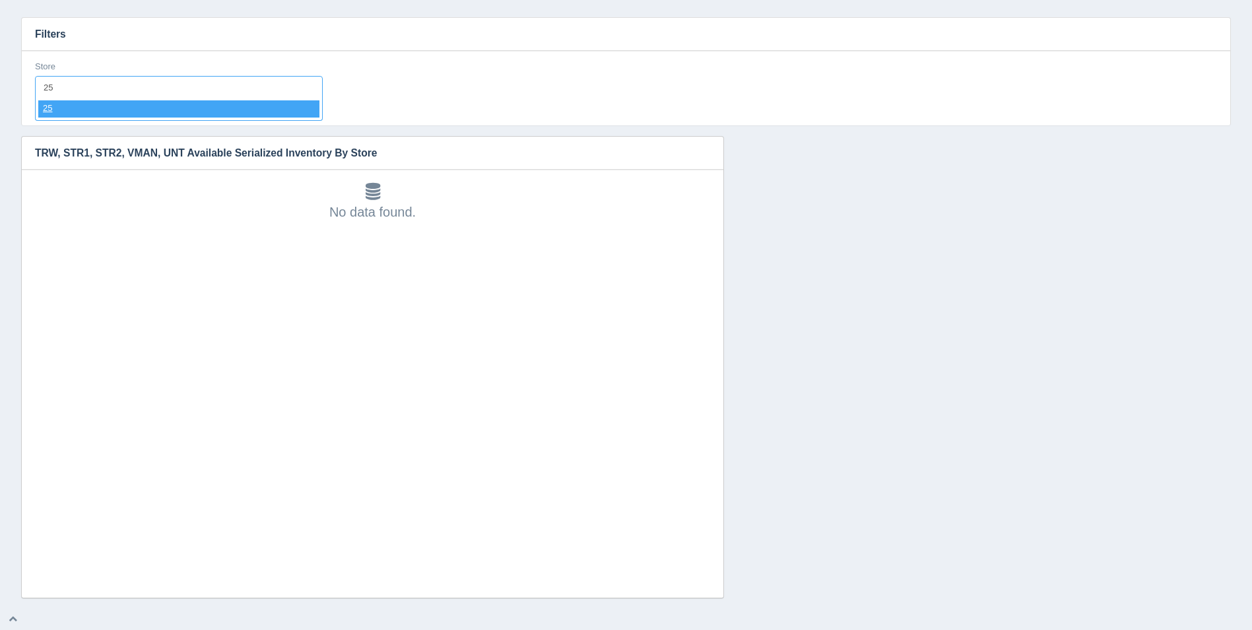
select select "25"
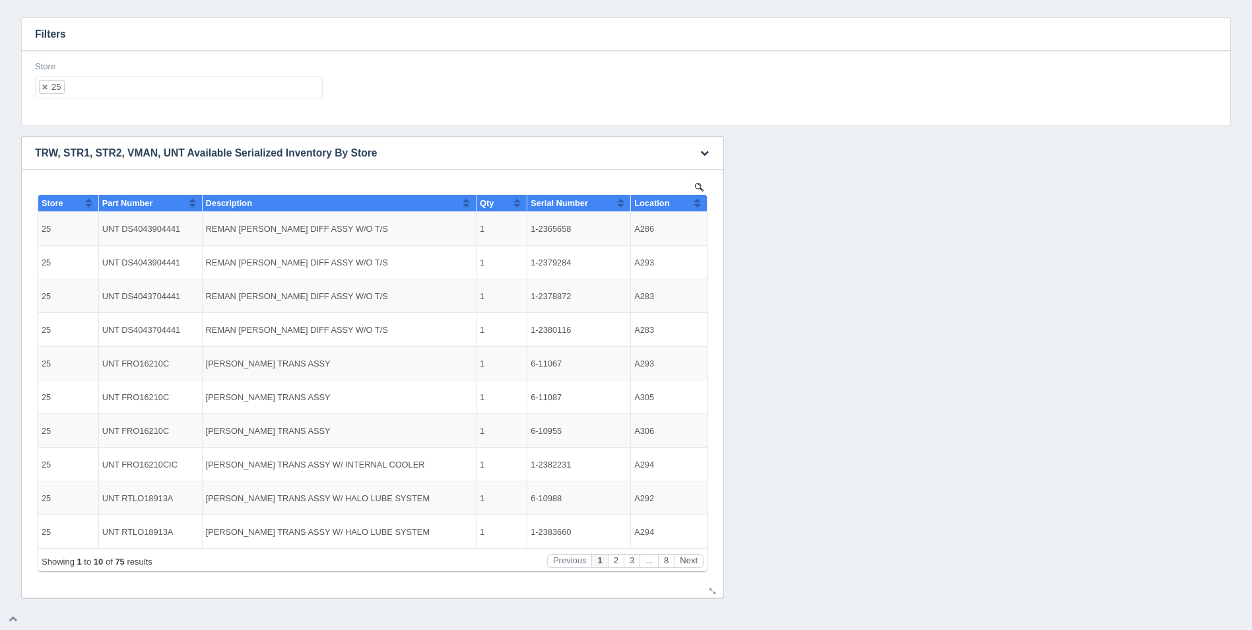
click at [696, 200] on button "Sort column ascending" at bounding box center [697, 203] width 9 height 16
click at [698, 201] on button "Sort column descending" at bounding box center [697, 203] width 9 height 16
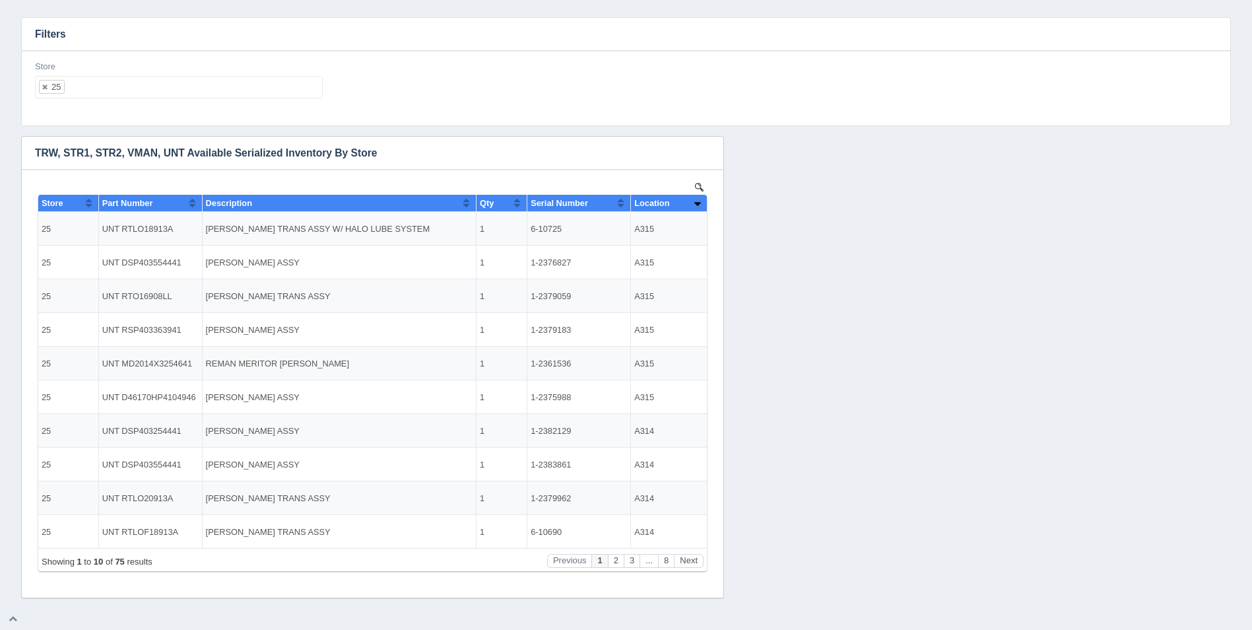
click at [197, 94] on ul "25" at bounding box center [179, 87] width 288 height 22
select select
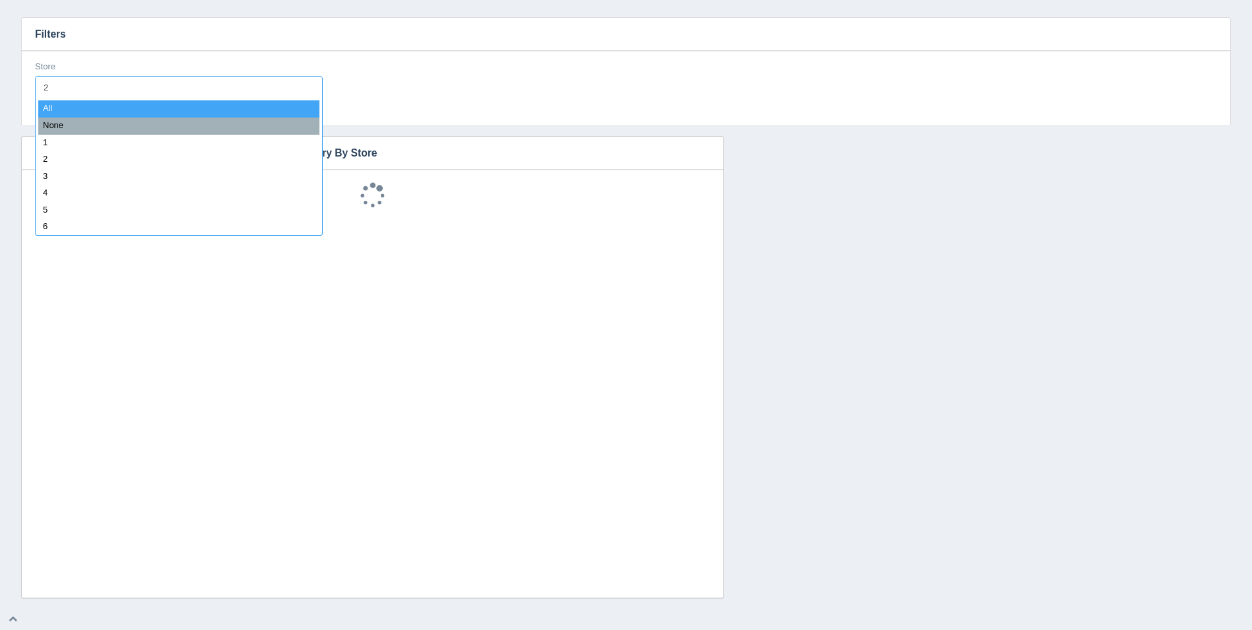
type input "26"
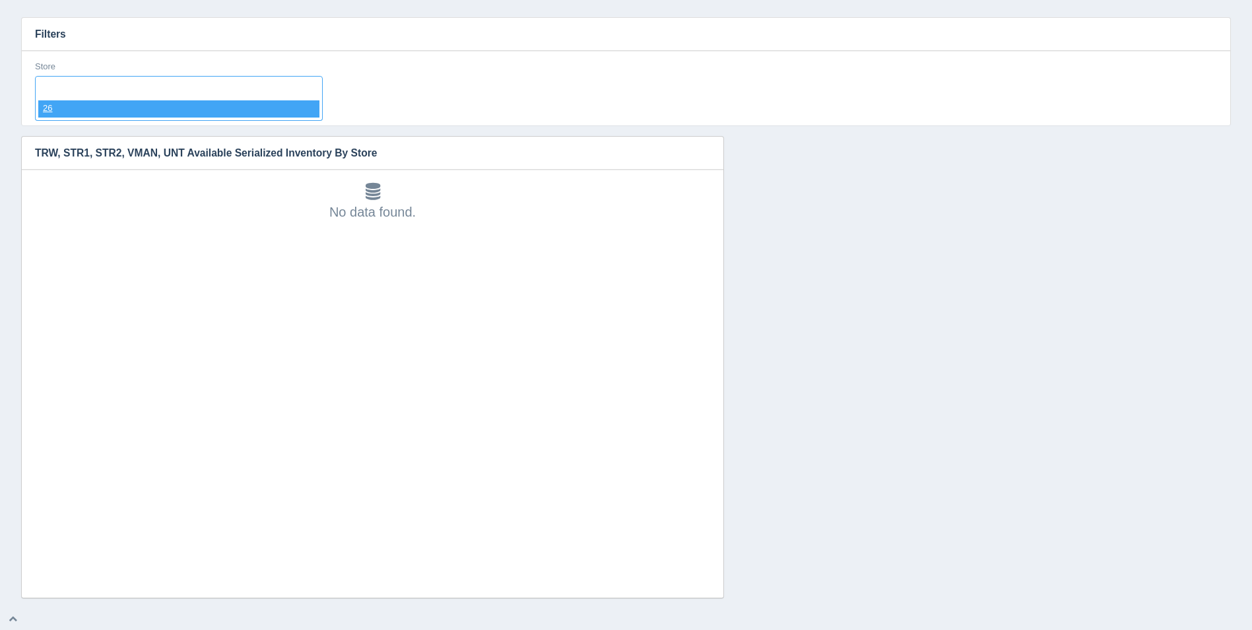
select select "26"
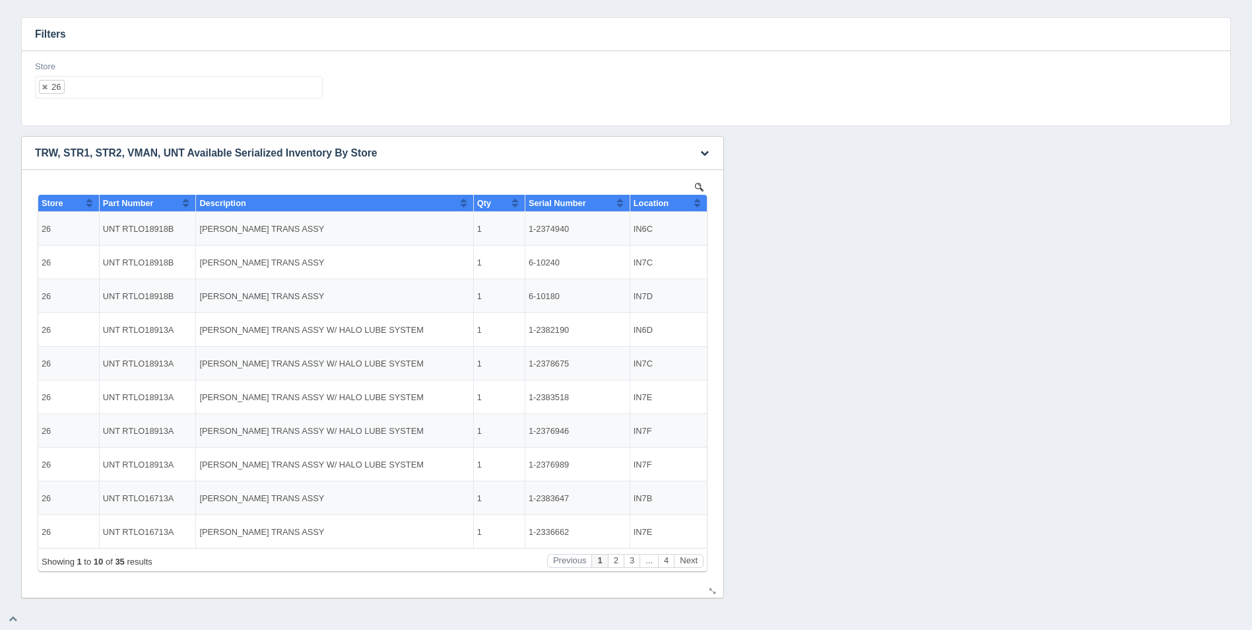
click at [700, 203] on button "Sort column ascending" at bounding box center [697, 203] width 9 height 16
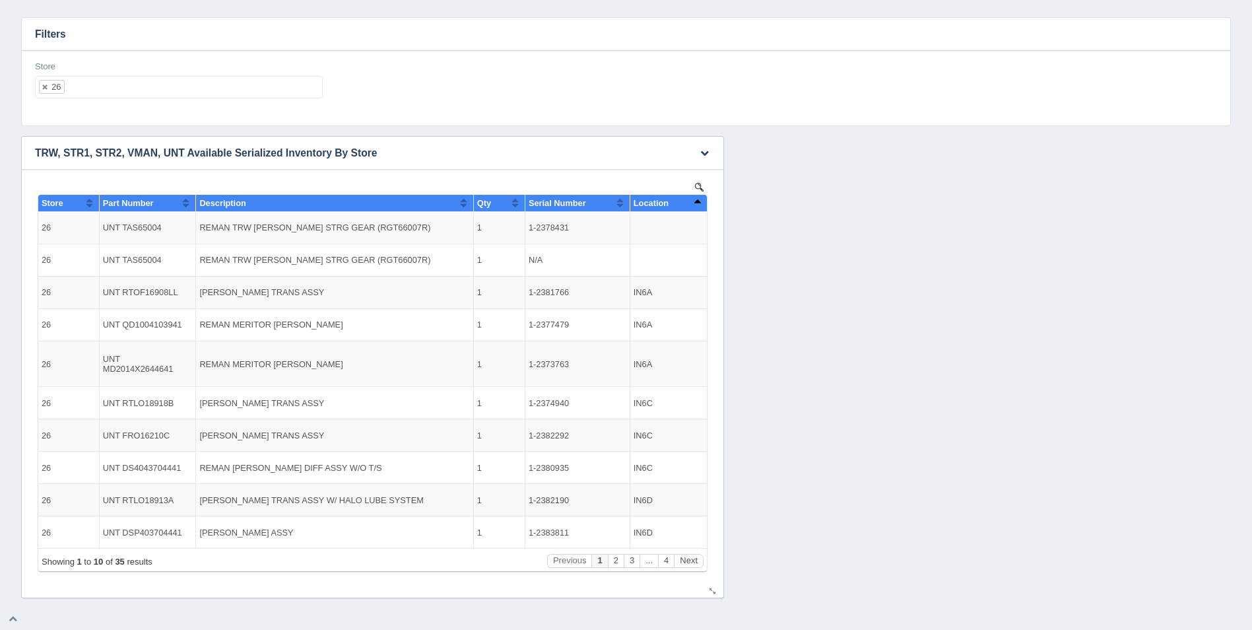
click at [700, 203] on button "Sort column descending" at bounding box center [697, 203] width 9 height 16
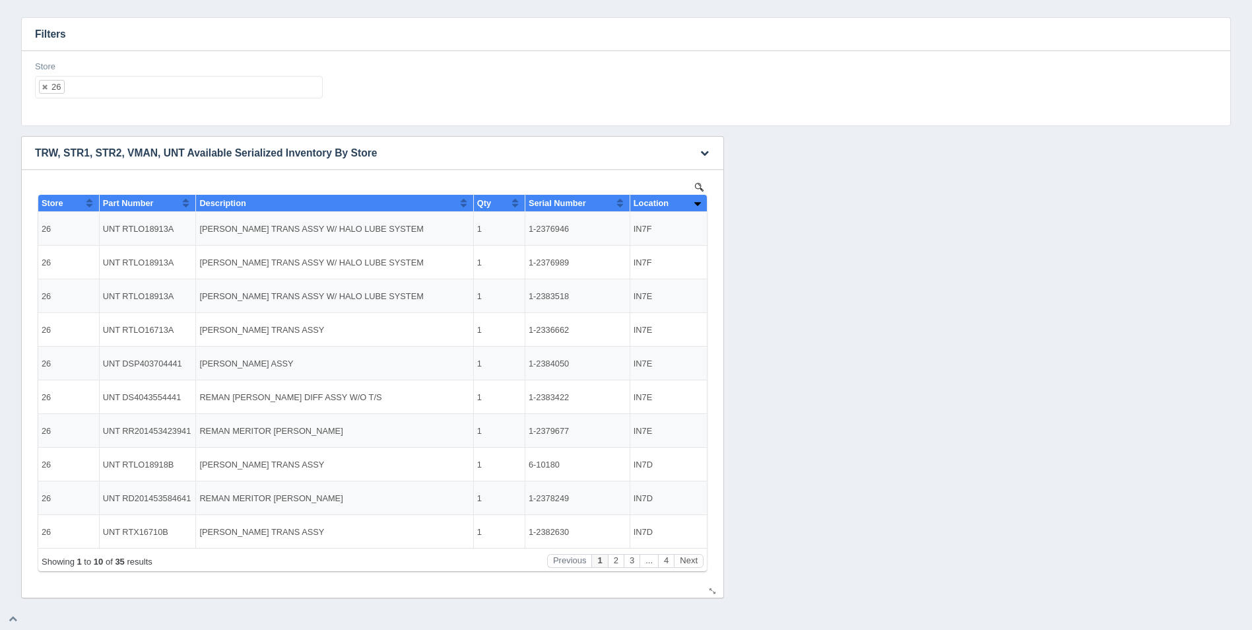
click at [700, 203] on button "Sort column ascending" at bounding box center [697, 203] width 9 height 16
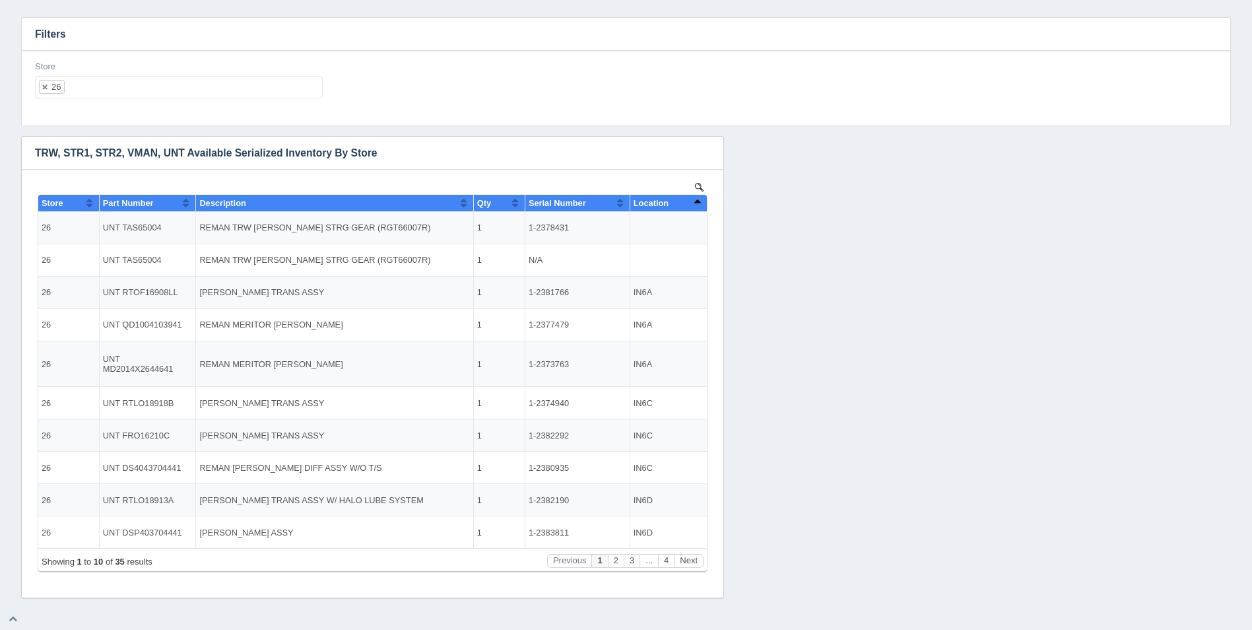
click at [119, 18] on h3 "Filters" at bounding box center [626, 34] width 1208 height 33
click at [124, 14] on div "Filters Store 26 All None 1 2 3 4 5 6 7 8 9 10 11 12 13 14 15 16 17 18 19 20 21…" at bounding box center [626, 303] width 1231 height 592
